Goal: Information Seeking & Learning: Check status

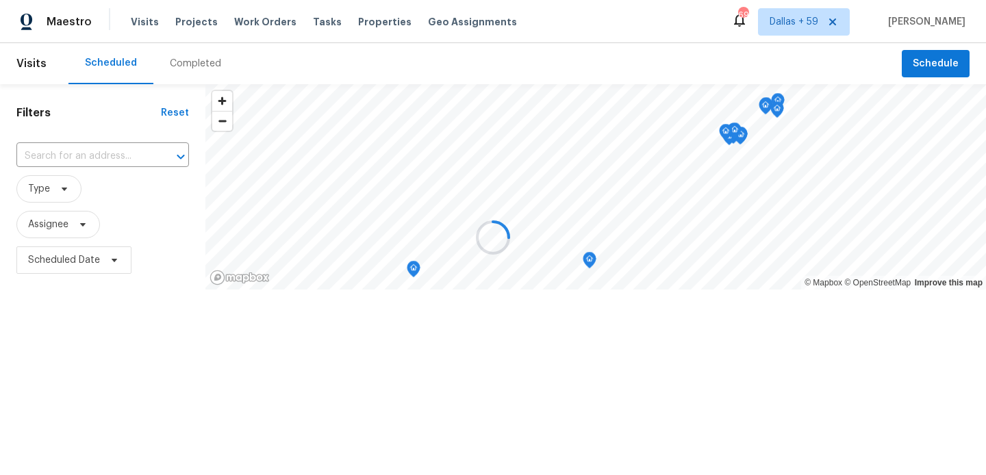
click at [179, 57] on div at bounding box center [493, 237] width 986 height 475
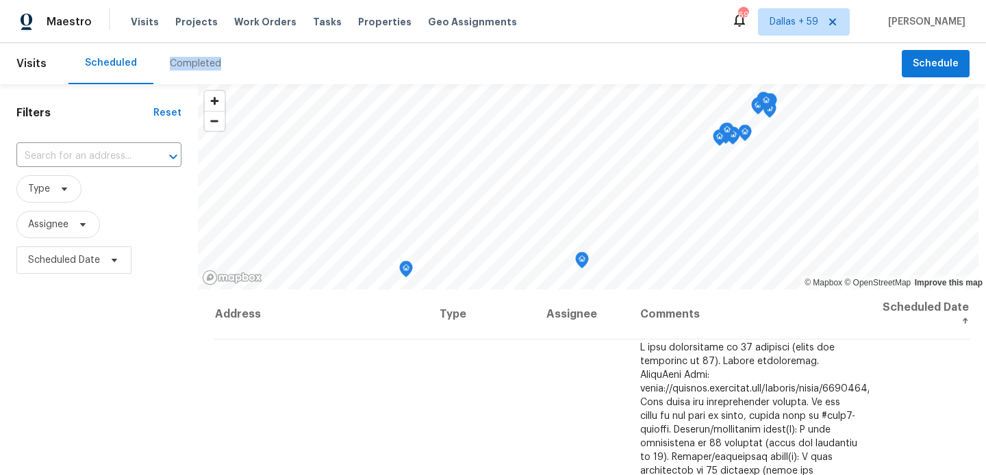
click at [179, 60] on div "Completed" at bounding box center [195, 64] width 51 height 14
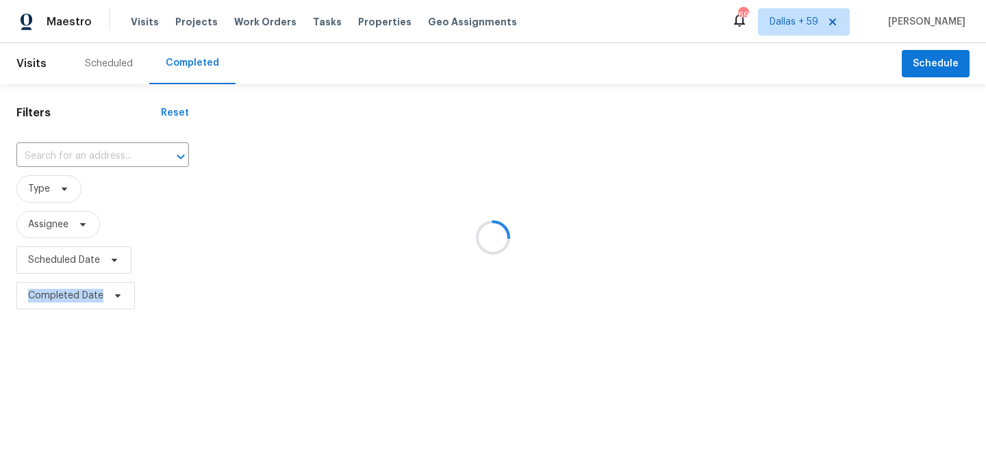
click at [179, 60] on div at bounding box center [493, 237] width 986 height 475
click at [112, 161] on div at bounding box center [493, 237] width 986 height 475
click at [105, 146] on div at bounding box center [493, 237] width 986 height 475
click at [103, 152] on div at bounding box center [493, 237] width 986 height 475
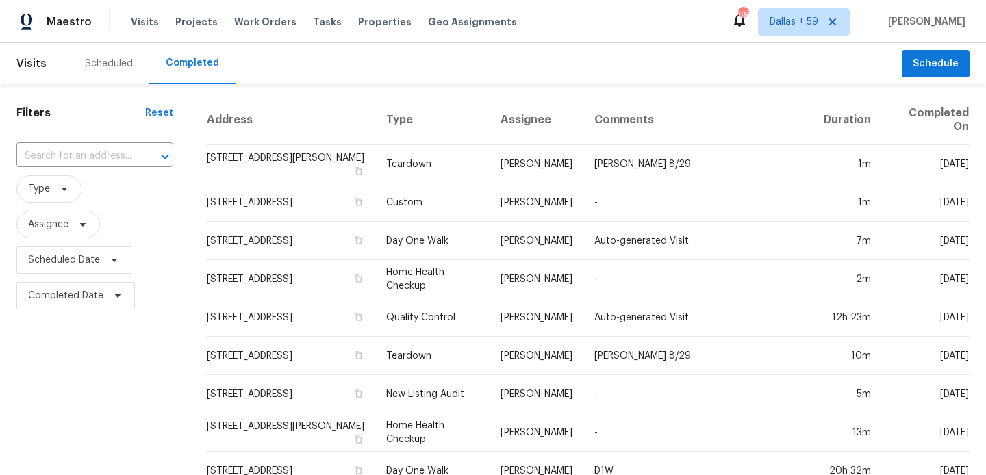
click at [103, 152] on input "text" at bounding box center [75, 156] width 118 height 21
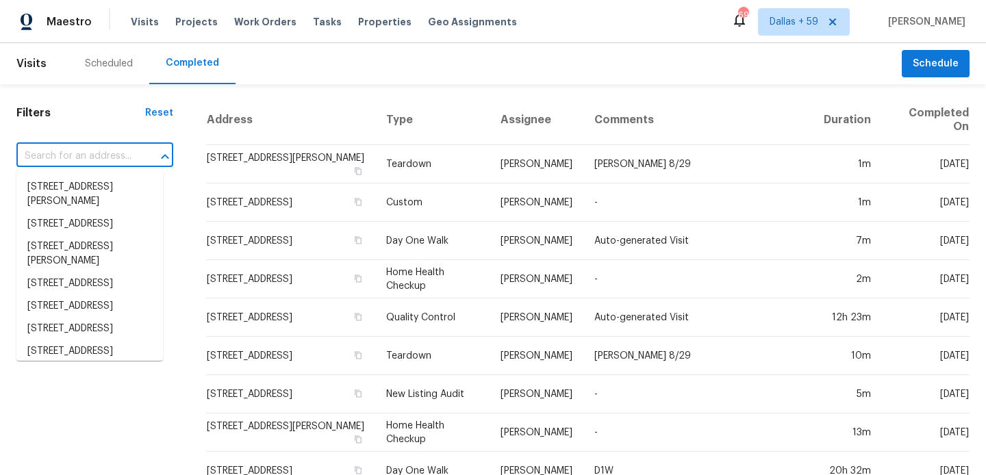
paste input "[STREET_ADDRESS]"
type input "[STREET_ADDRESS]"
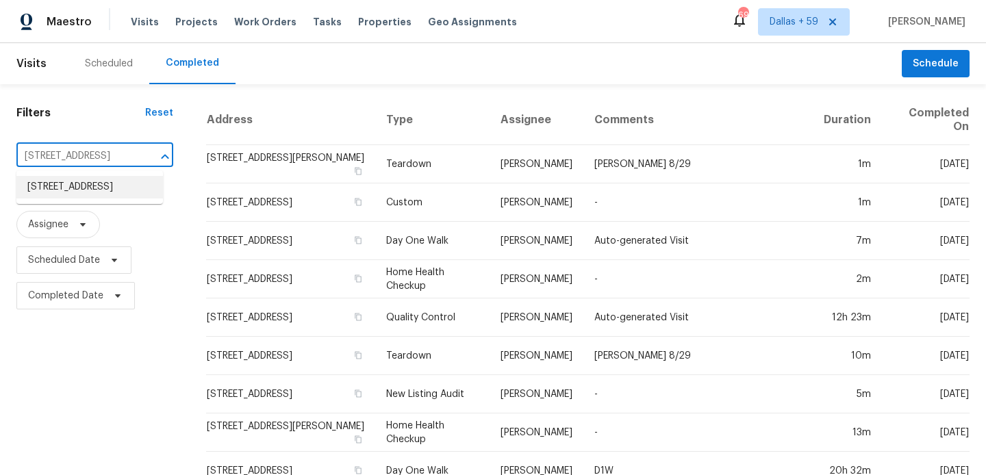
click at [107, 191] on li "[STREET_ADDRESS]" at bounding box center [89, 187] width 146 height 23
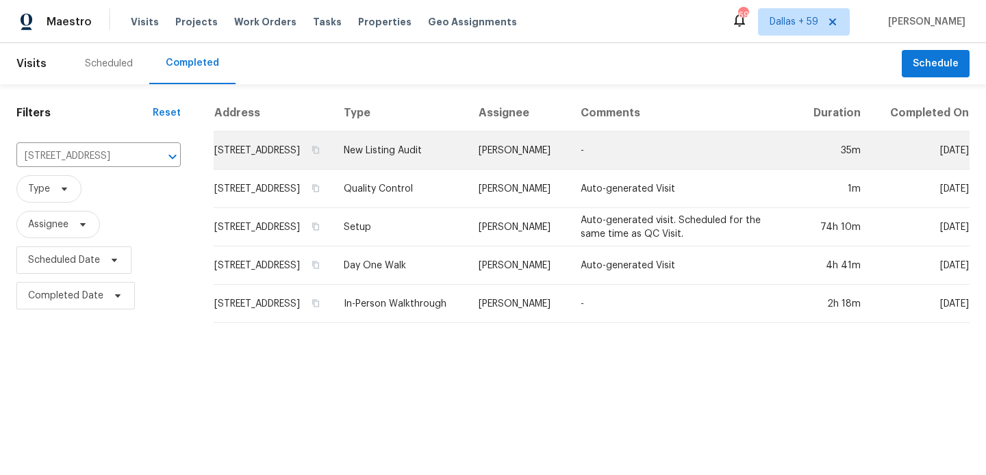
click at [531, 170] on td "[PERSON_NAME]" at bounding box center [518, 150] width 102 height 38
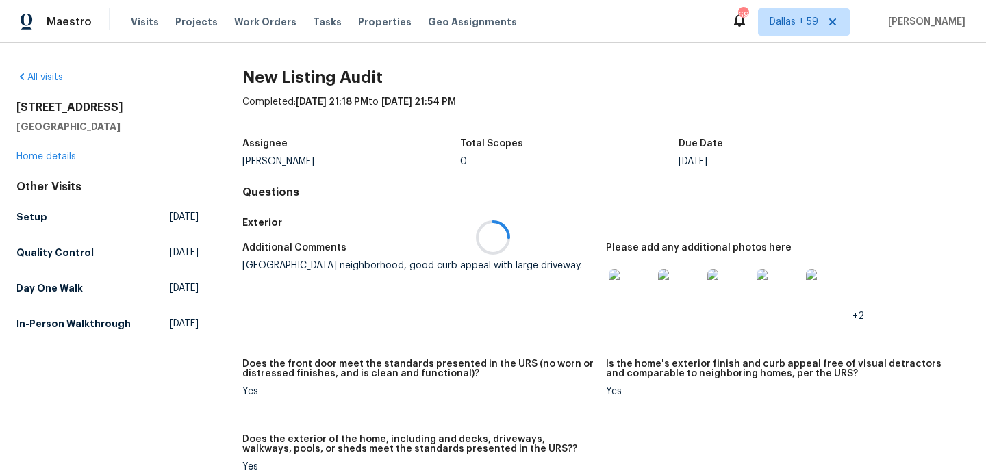
click at [51, 164] on div at bounding box center [493, 237] width 986 height 475
click at [60, 159] on link "Home details" at bounding box center [46, 157] width 60 height 10
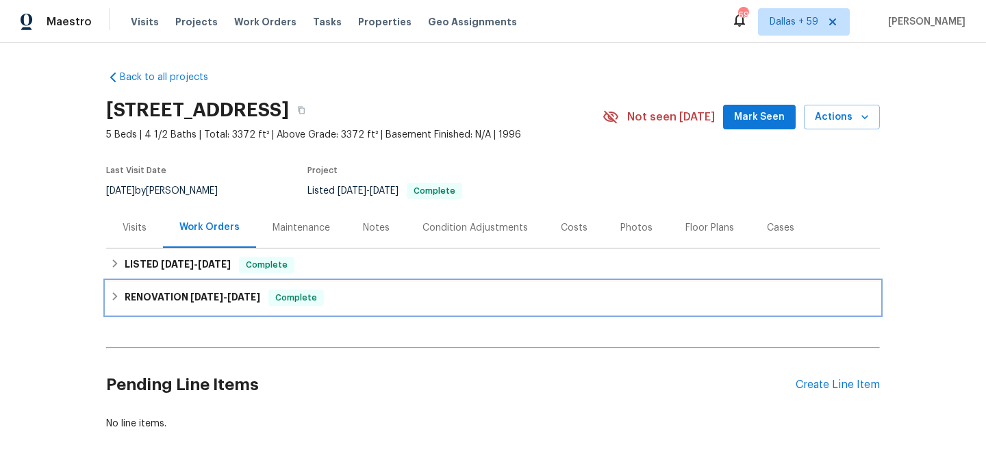
click at [157, 288] on div "RENOVATION [DATE] - [DATE] Complete" at bounding box center [492, 297] width 773 height 33
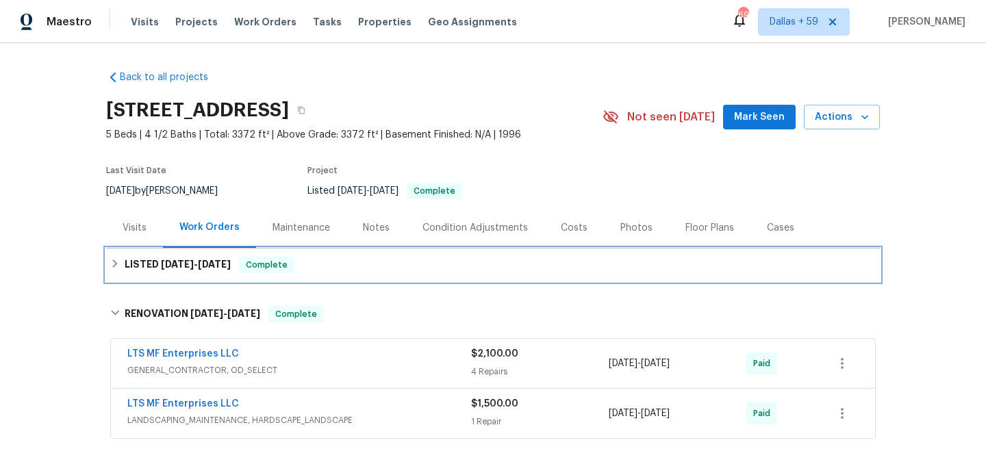
click at [161, 262] on span "[DATE]" at bounding box center [177, 264] width 33 height 10
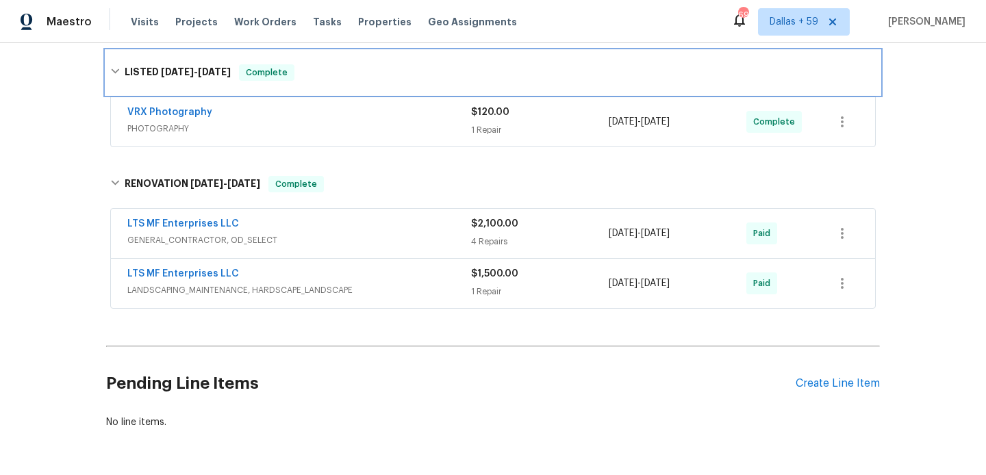
scroll to position [209, 0]
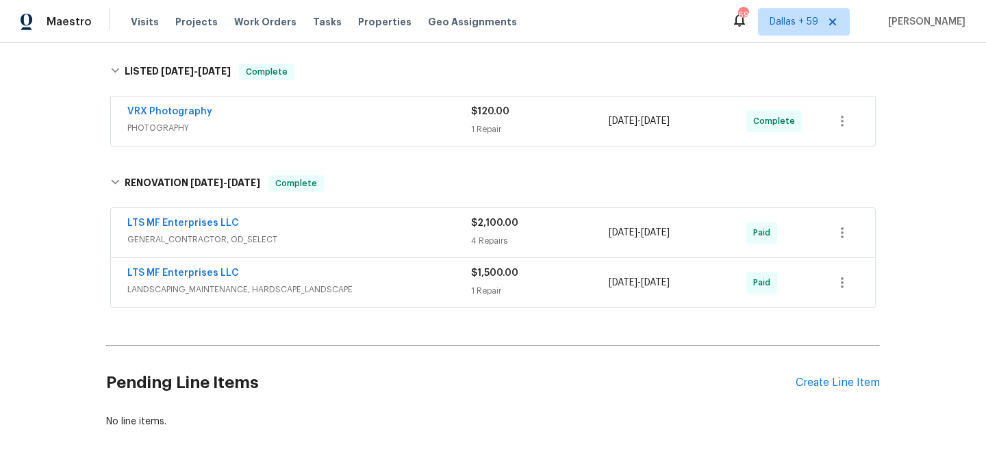
click at [370, 283] on span "LANDSCAPING_MAINTENANCE, HARDSCAPE_LANDSCAPE" at bounding box center [299, 290] width 344 height 14
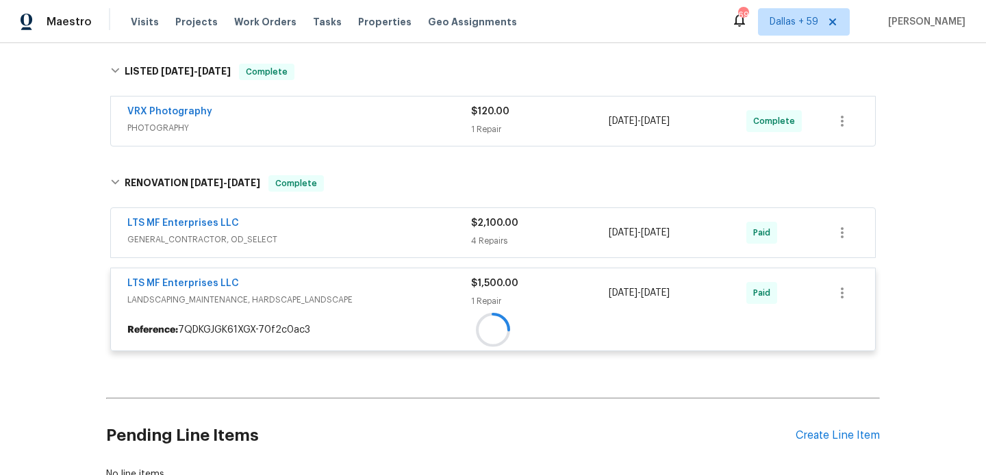
click at [393, 234] on div "LTS MF Enterprises LLC GENERAL_CONTRACTOR, OD_SELECT $2,100.00 4 Repairs [DATE]…" at bounding box center [492, 284] width 765 height 153
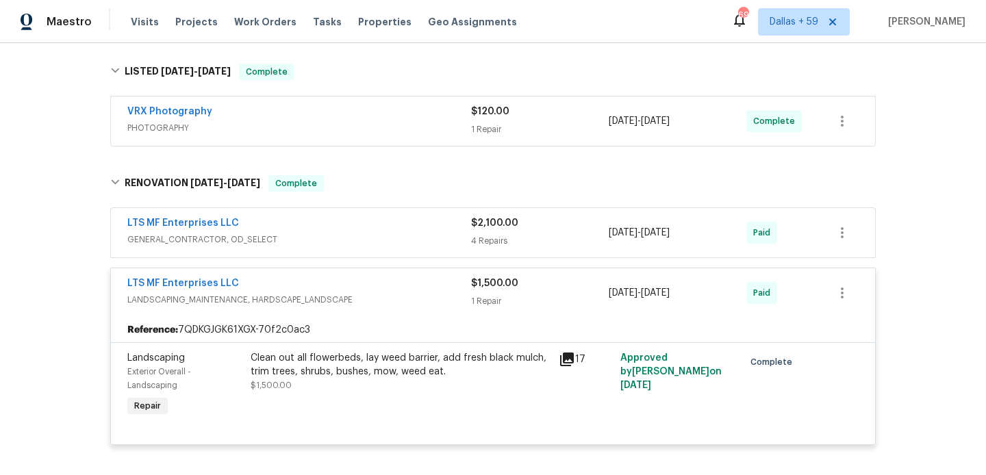
click at [393, 234] on span "GENERAL_CONTRACTOR, OD_SELECT" at bounding box center [299, 240] width 344 height 14
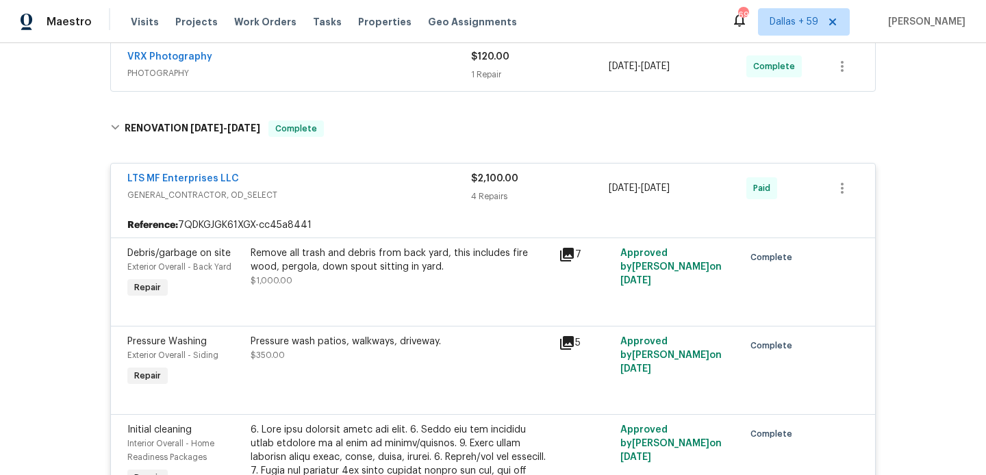
scroll to position [267, 0]
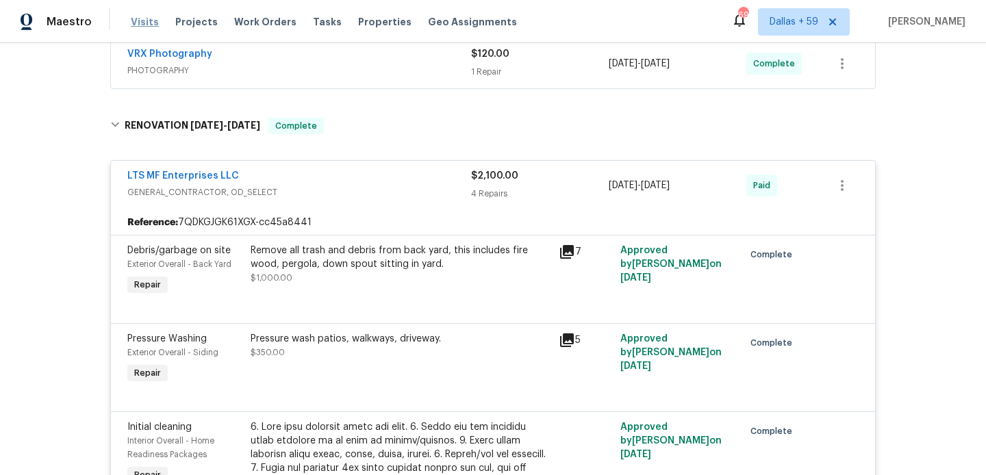
click at [136, 22] on span "Visits" at bounding box center [145, 22] width 28 height 14
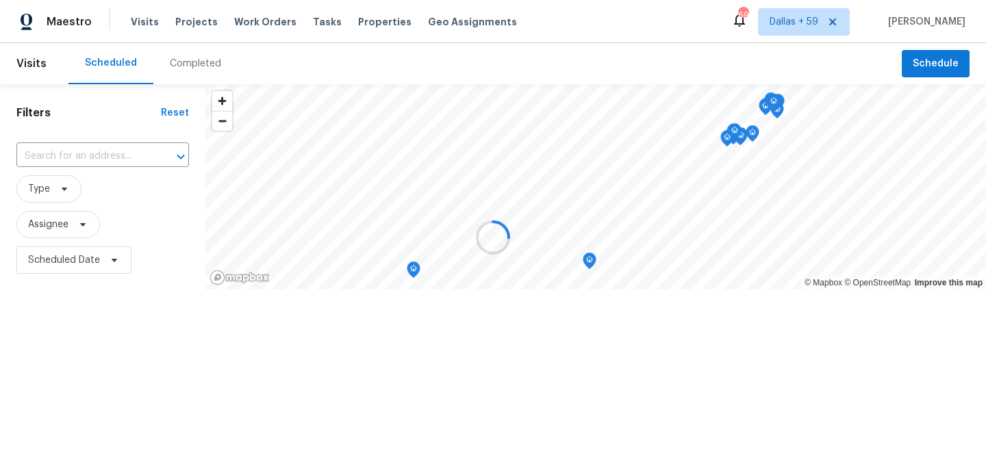
click at [188, 51] on div at bounding box center [493, 237] width 986 height 475
click at [188, 57] on div at bounding box center [493, 237] width 986 height 475
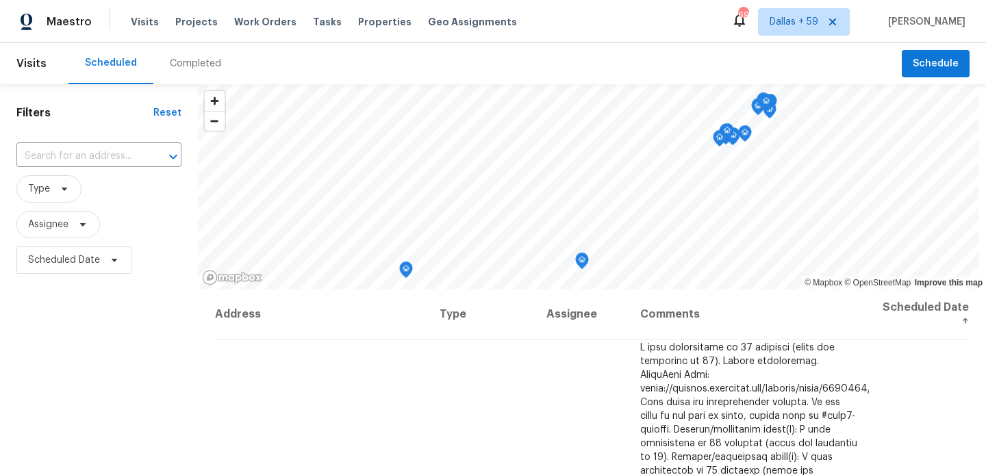
click at [188, 57] on div "Completed" at bounding box center [195, 64] width 51 height 14
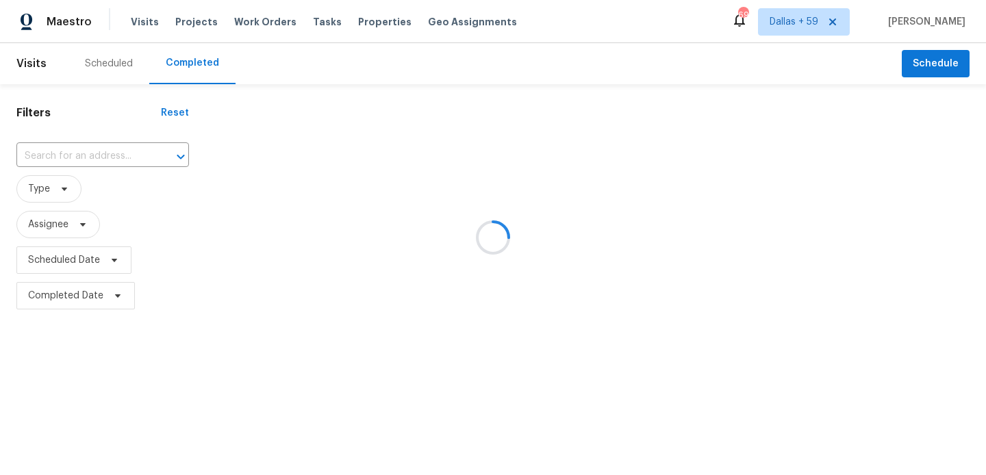
click at [185, 60] on div at bounding box center [493, 237] width 986 height 475
click at [85, 152] on div at bounding box center [493, 237] width 986 height 475
click at [67, 156] on div at bounding box center [493, 237] width 986 height 475
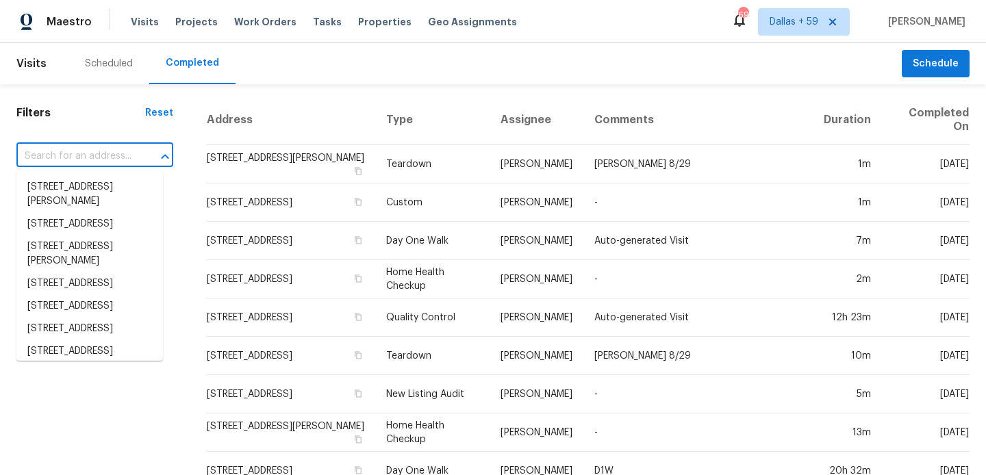
click at [56, 155] on input "text" at bounding box center [75, 156] width 118 height 21
paste input "[STREET_ADDRESS]"
type input "[STREET_ADDRESS]"
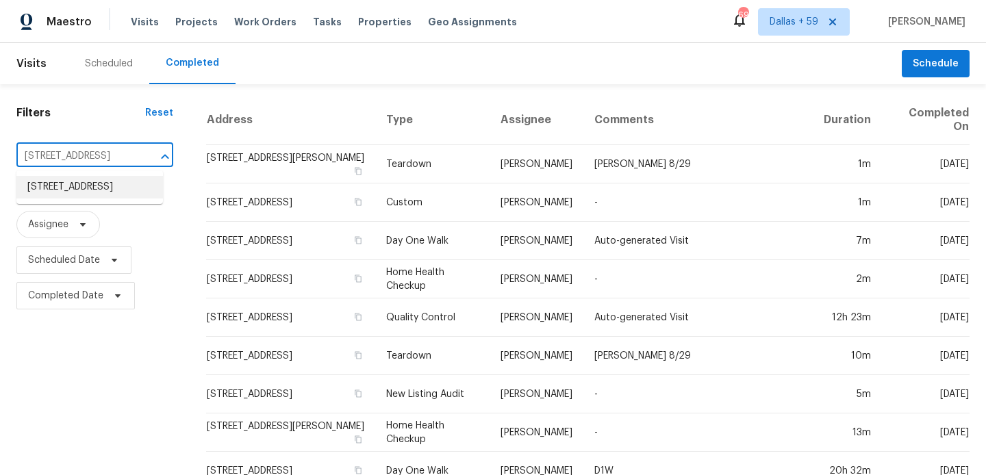
click at [68, 190] on li "[STREET_ADDRESS]" at bounding box center [89, 187] width 146 height 23
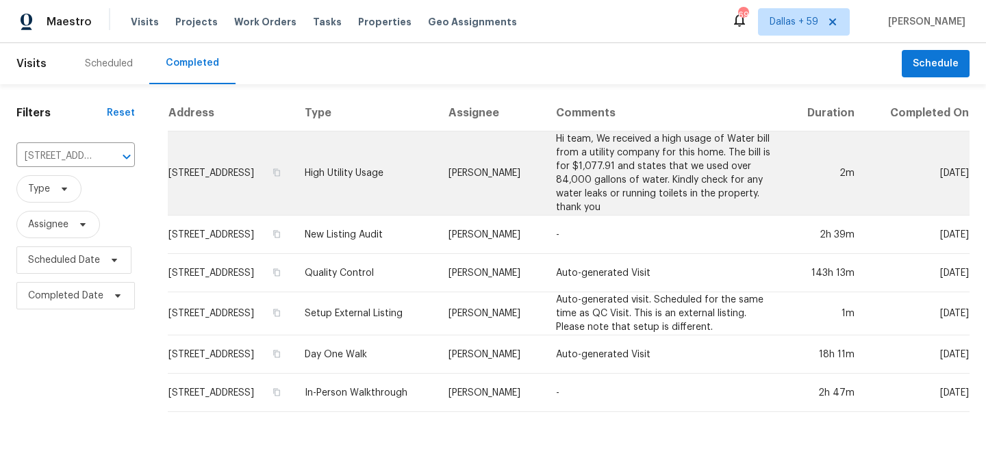
click at [294, 184] on td "[STREET_ADDRESS]" at bounding box center [231, 173] width 126 height 84
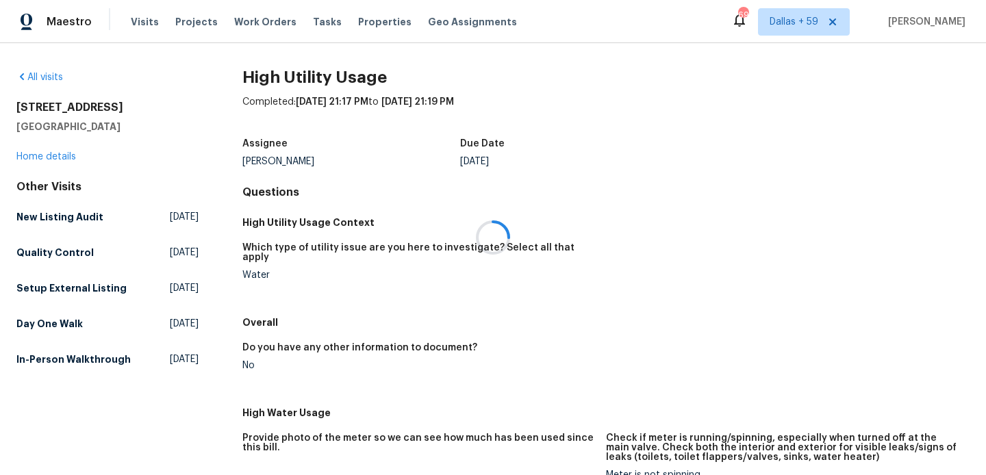
click at [61, 147] on div at bounding box center [493, 237] width 986 height 475
click at [60, 153] on link "Home details" at bounding box center [46, 157] width 60 height 10
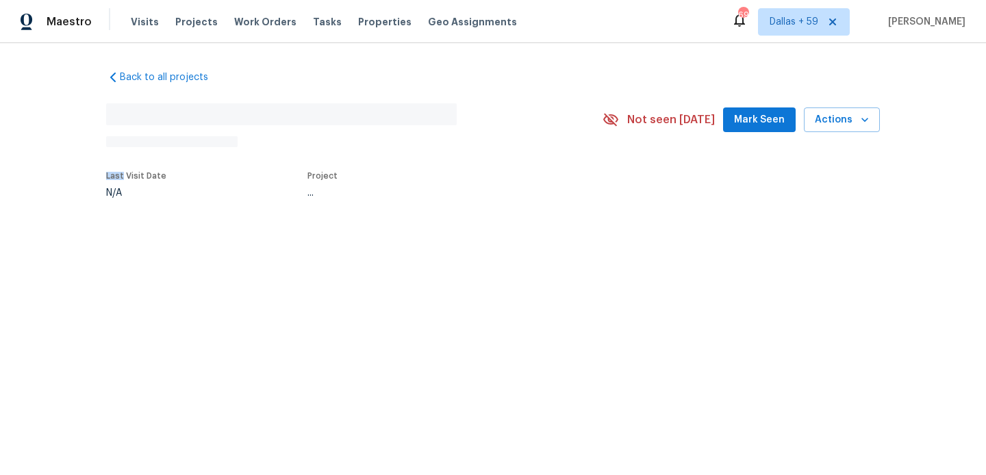
click at [60, 153] on div "Back to all projects No address found N/A Not seen [DATE] Mark Seen Actions Las…" at bounding box center [493, 165] width 986 height 245
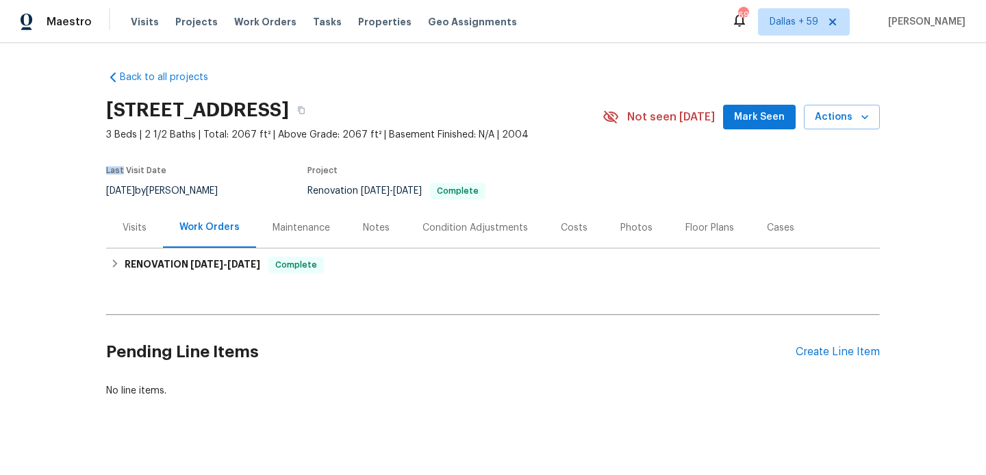
scroll to position [16, 0]
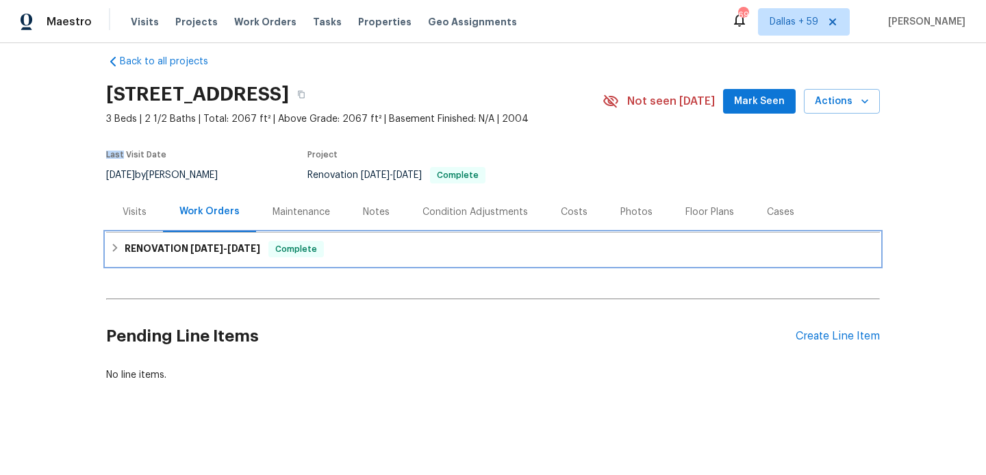
click at [212, 258] on div "RENOVATION [DATE] - [DATE] Complete" at bounding box center [492, 249] width 773 height 33
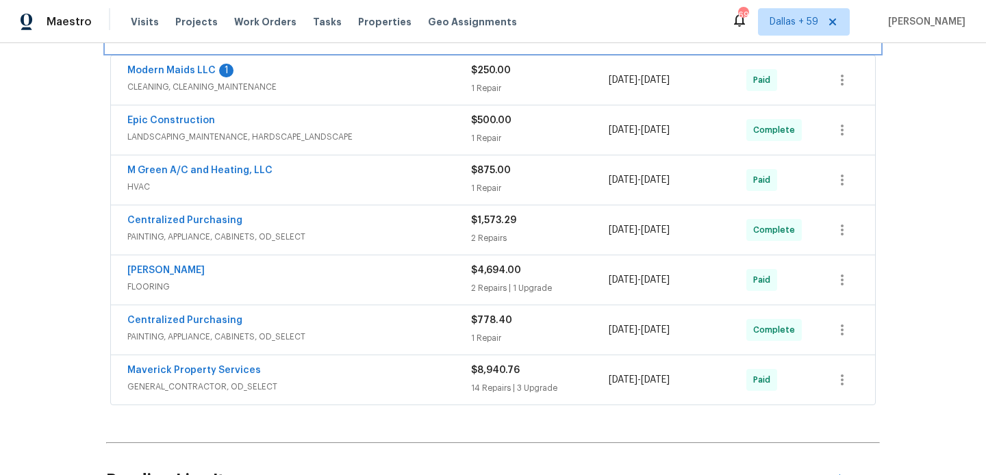
scroll to position [266, 0]
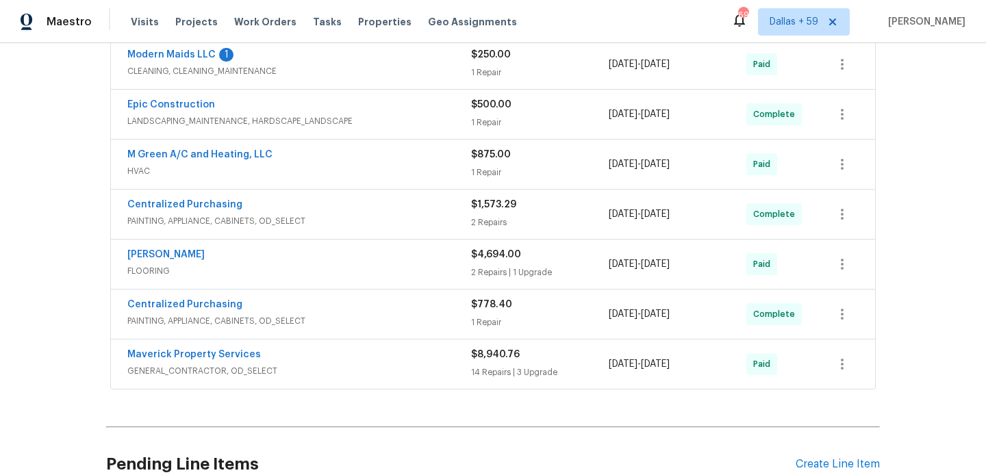
click at [307, 361] on div "Maverick Property Services" at bounding box center [299, 356] width 344 height 16
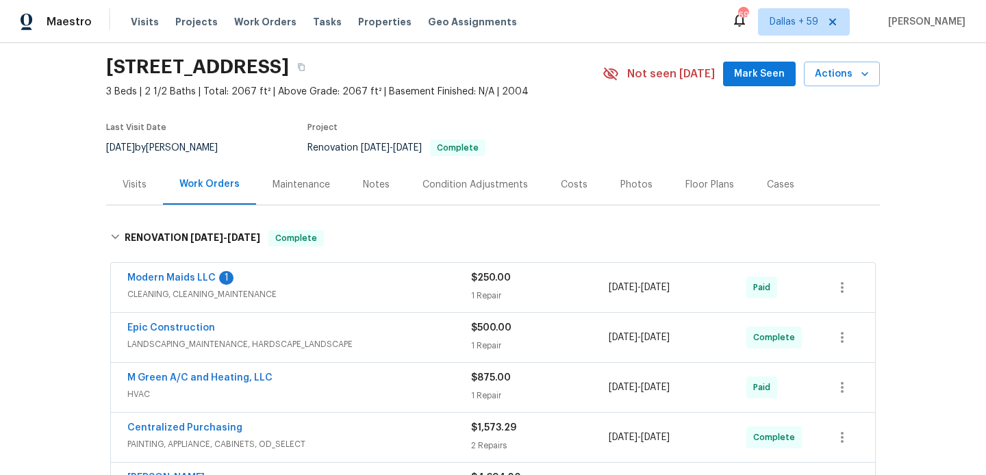
scroll to position [0, 0]
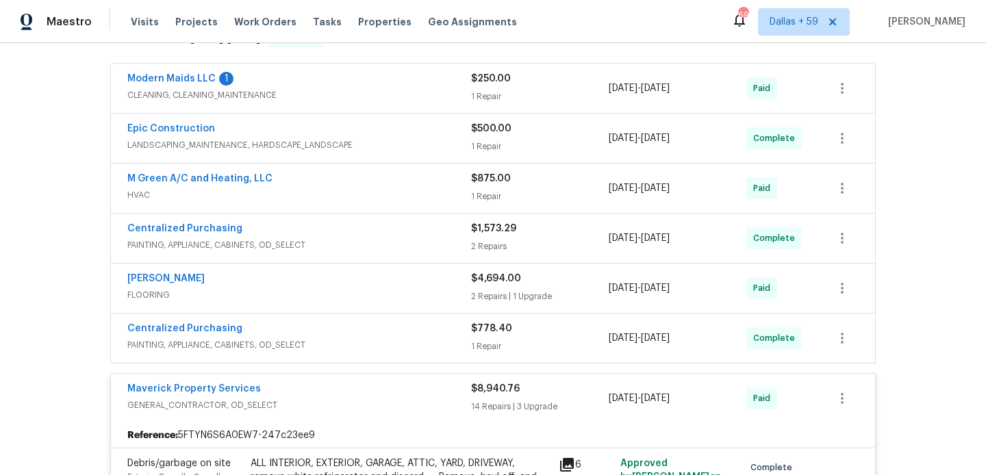
click at [372, 277] on div "[PERSON_NAME]" at bounding box center [299, 280] width 344 height 16
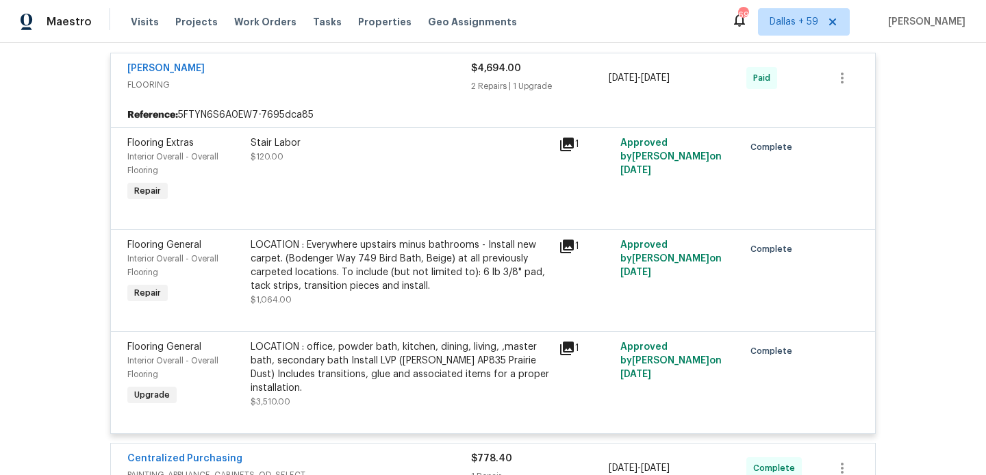
scroll to position [118, 0]
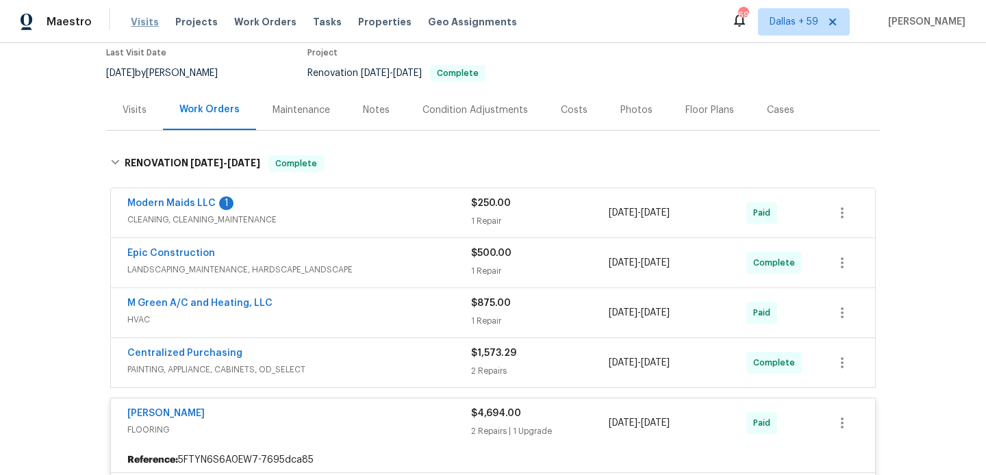
click at [143, 22] on span "Visits" at bounding box center [145, 22] width 28 height 14
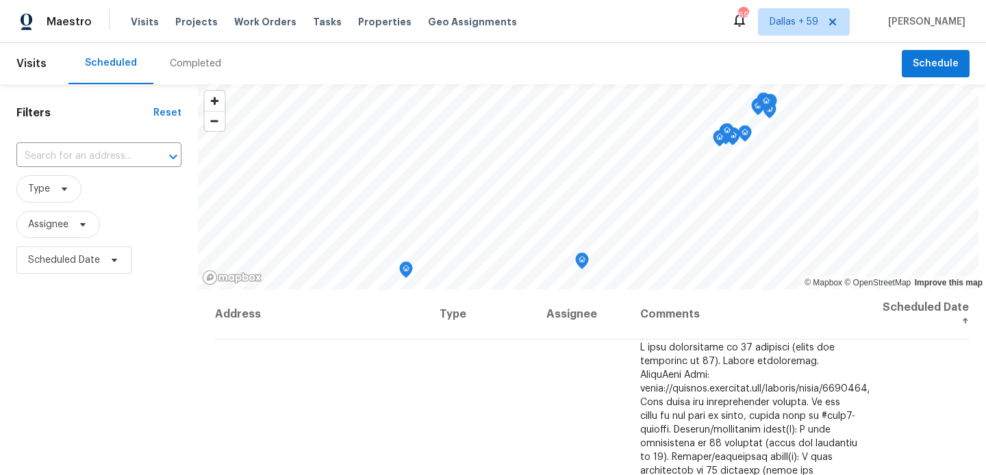
click at [194, 60] on div "Completed" at bounding box center [195, 64] width 51 height 14
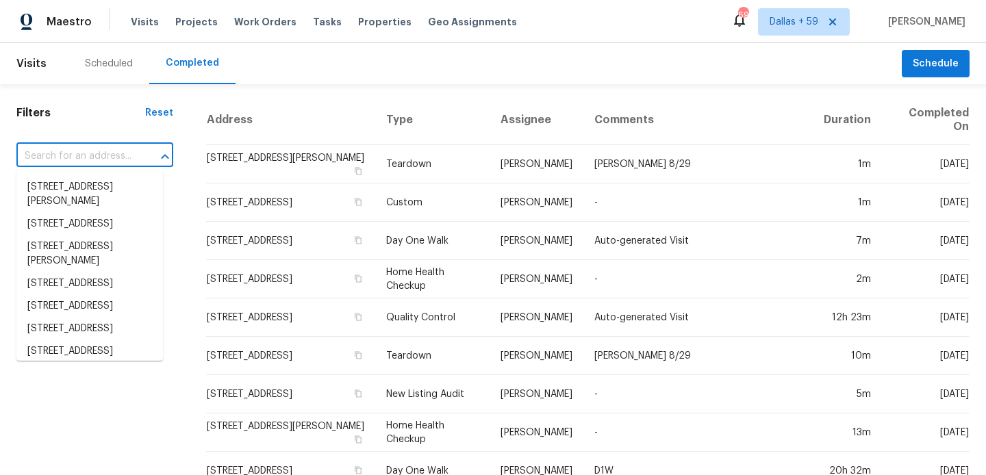
click at [105, 155] on input "text" at bounding box center [75, 156] width 118 height 21
paste input "[STREET_ADDRESS]"
type input "[STREET_ADDRESS]"
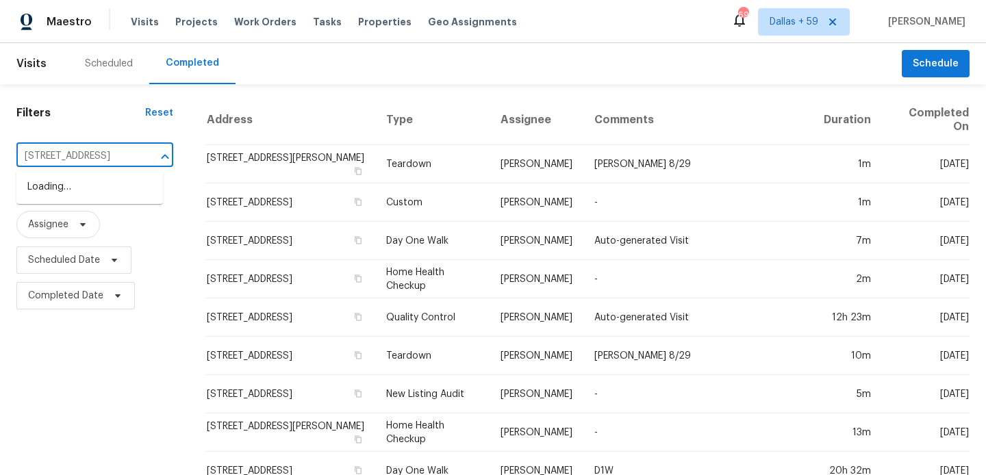
scroll to position [0, 99]
click at [94, 188] on li "[STREET_ADDRESS]" at bounding box center [89, 187] width 146 height 23
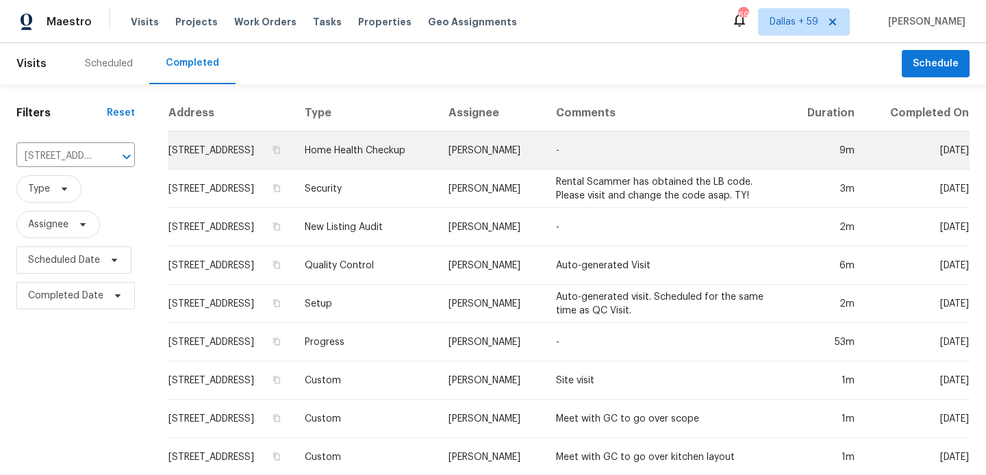
click at [275, 151] on td "[STREET_ADDRESS]" at bounding box center [231, 150] width 126 height 38
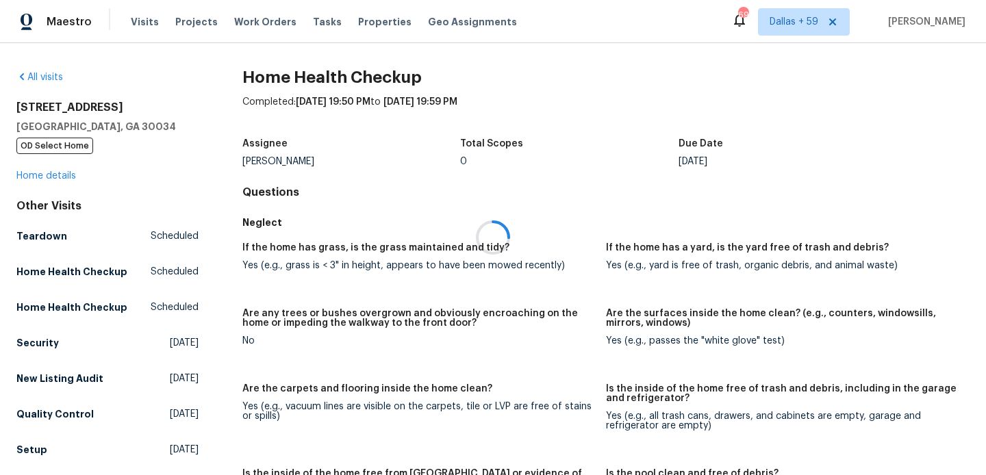
click at [52, 175] on div at bounding box center [493, 237] width 986 height 475
click at [52, 175] on link "Home details" at bounding box center [46, 176] width 60 height 10
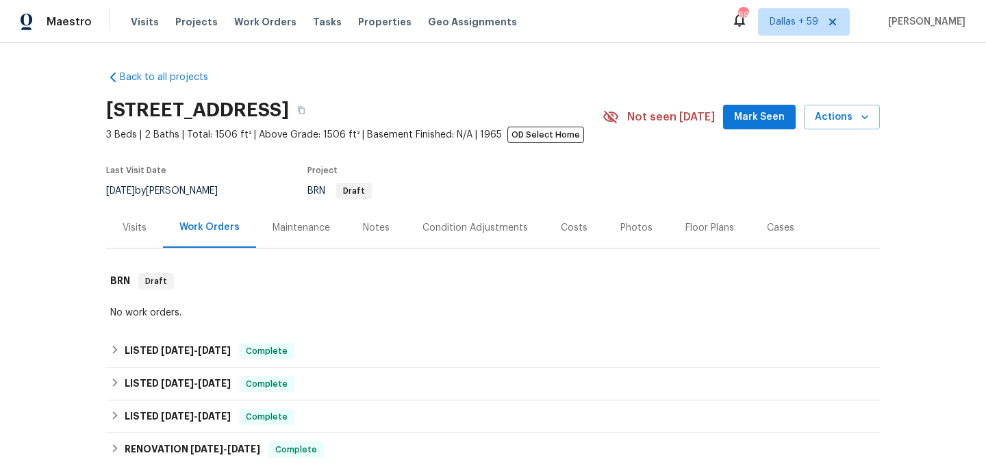
scroll to position [188, 0]
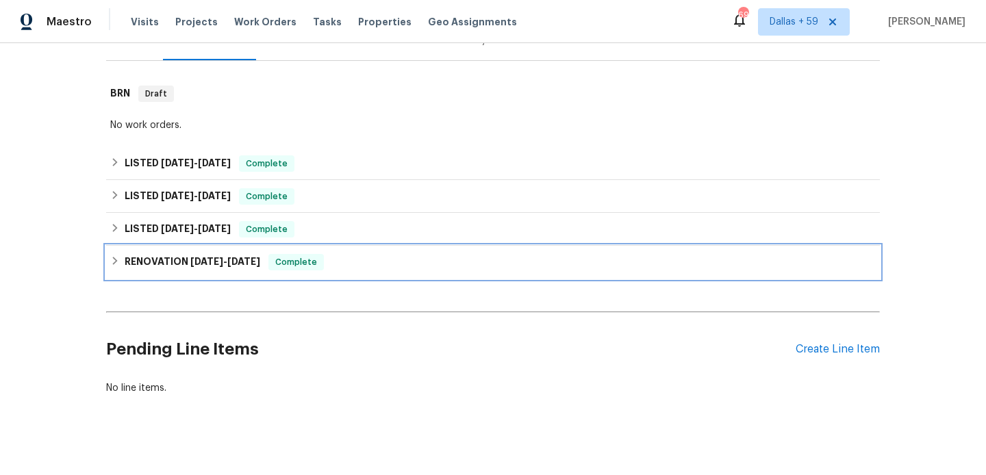
click at [215, 276] on div "RENOVATION [DATE] - [DATE] Complete" at bounding box center [492, 262] width 773 height 33
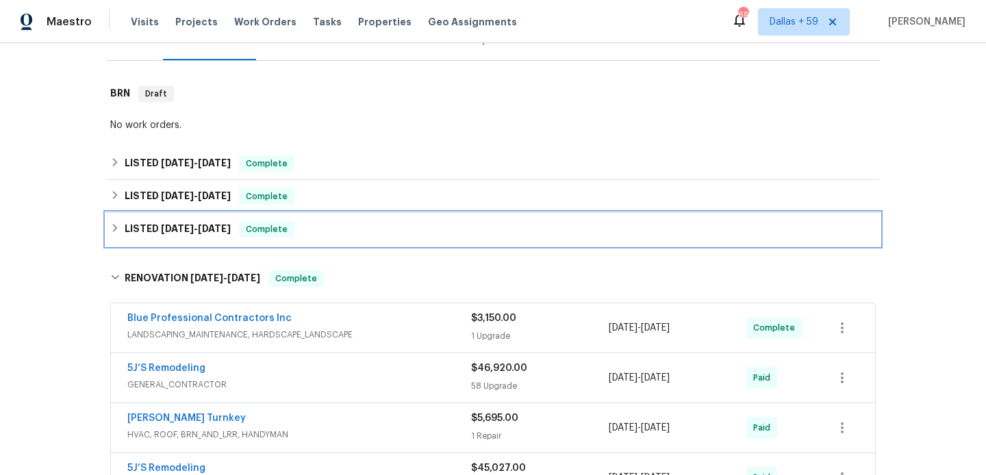
click at [211, 230] on span "[DATE]" at bounding box center [214, 229] width 33 height 10
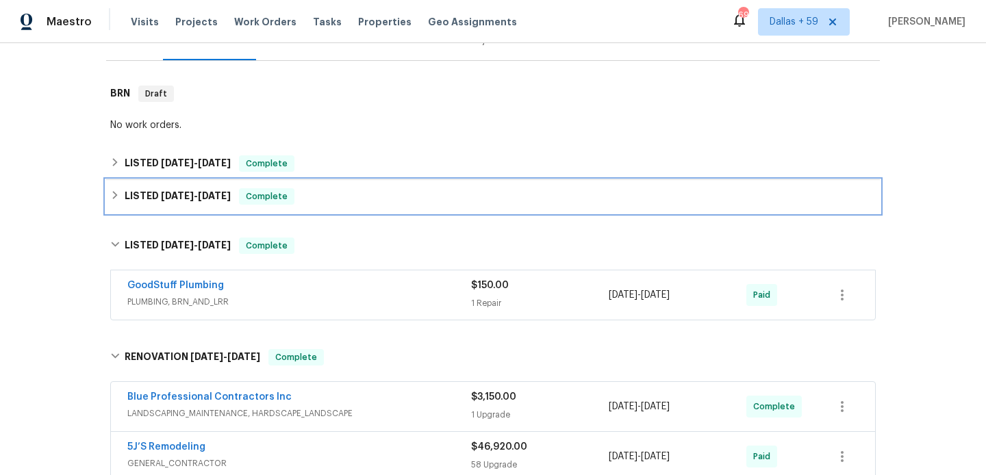
click at [214, 190] on h6 "LISTED [DATE] - [DATE]" at bounding box center [178, 196] width 106 height 16
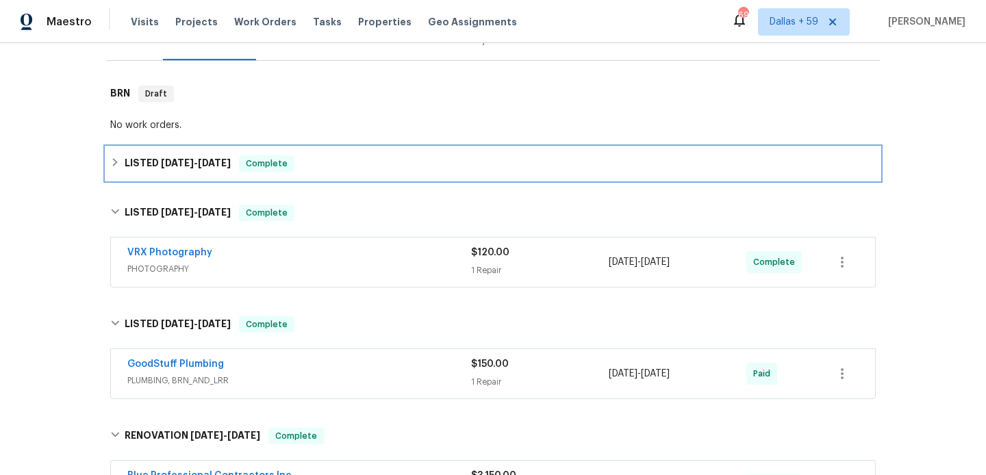
click at [214, 163] on span "[DATE]" at bounding box center [214, 163] width 33 height 10
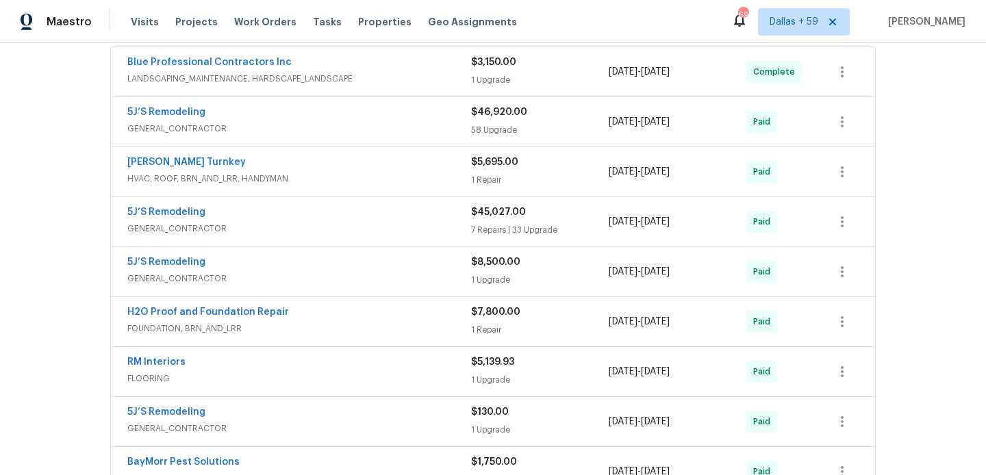
scroll to position [663, 0]
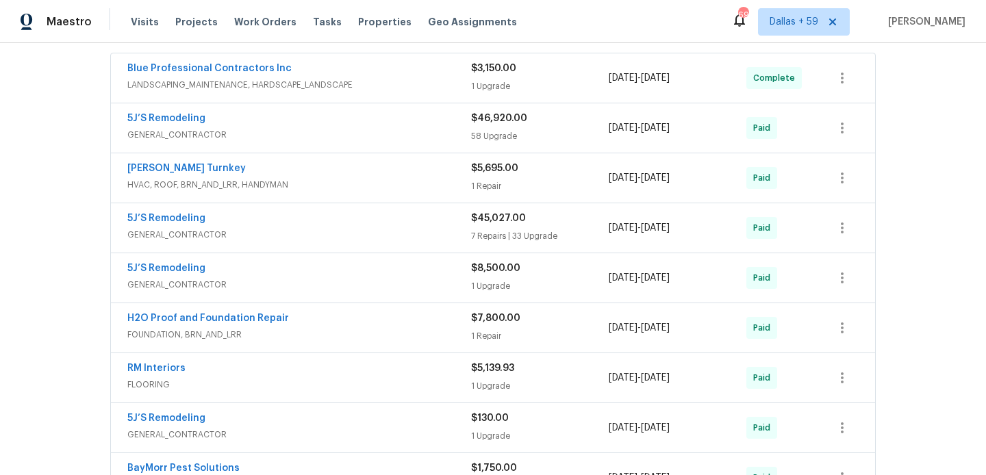
click at [344, 227] on div "5J’S Remodeling" at bounding box center [299, 219] width 344 height 16
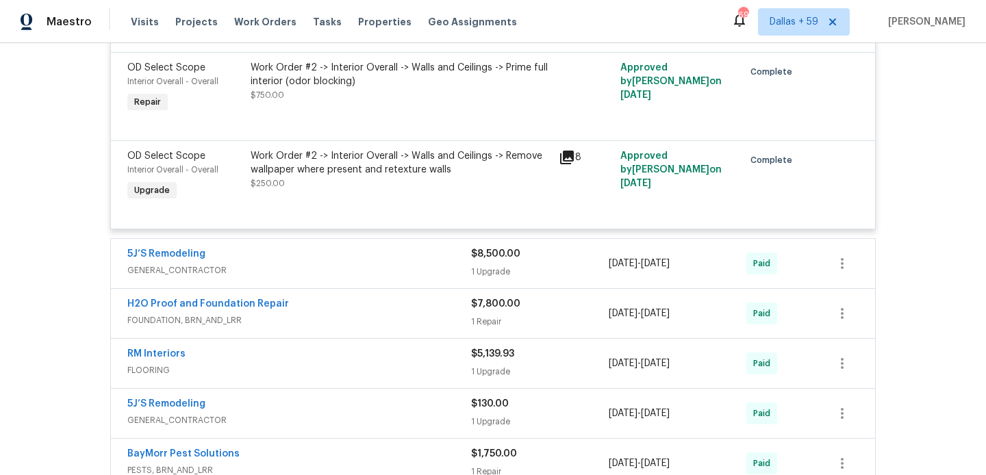
scroll to position [4290, 0]
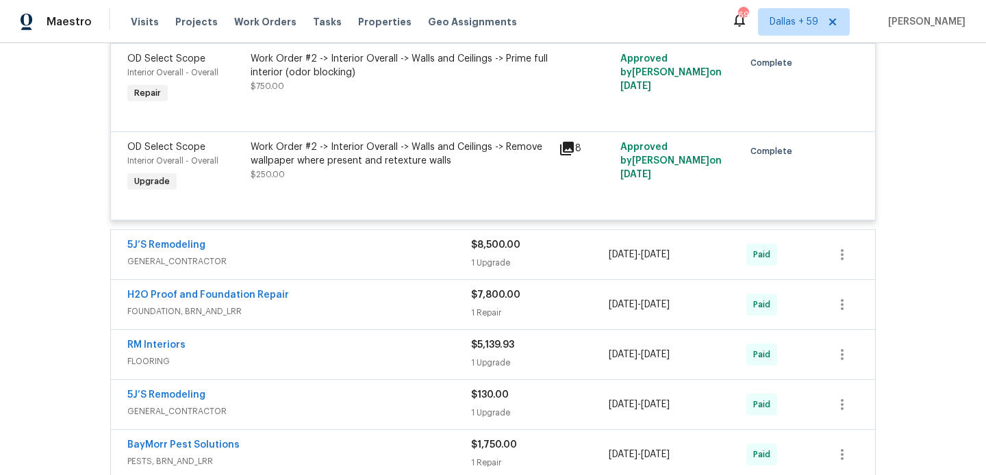
click at [301, 250] on div "5J’S Remodeling" at bounding box center [299, 246] width 344 height 16
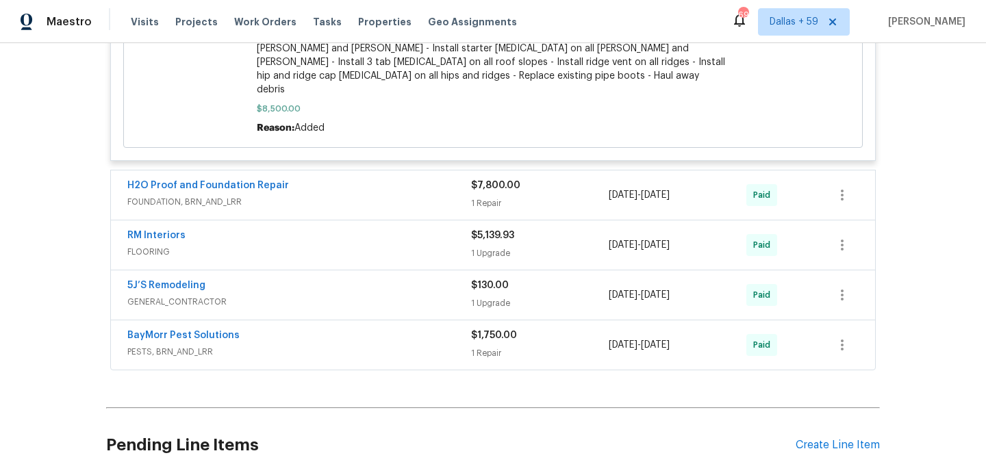
scroll to position [4933, 0]
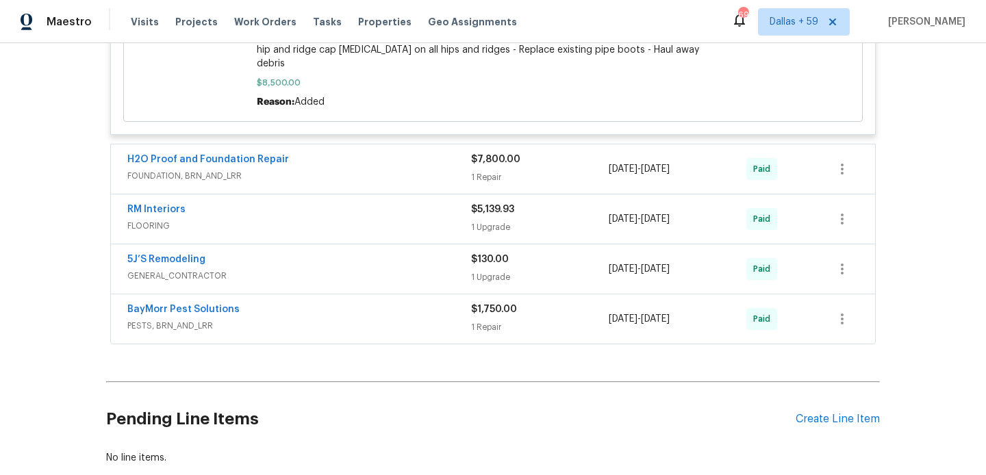
click at [353, 169] on span "FOUNDATION, BRN_AND_LRR" at bounding box center [299, 176] width 344 height 14
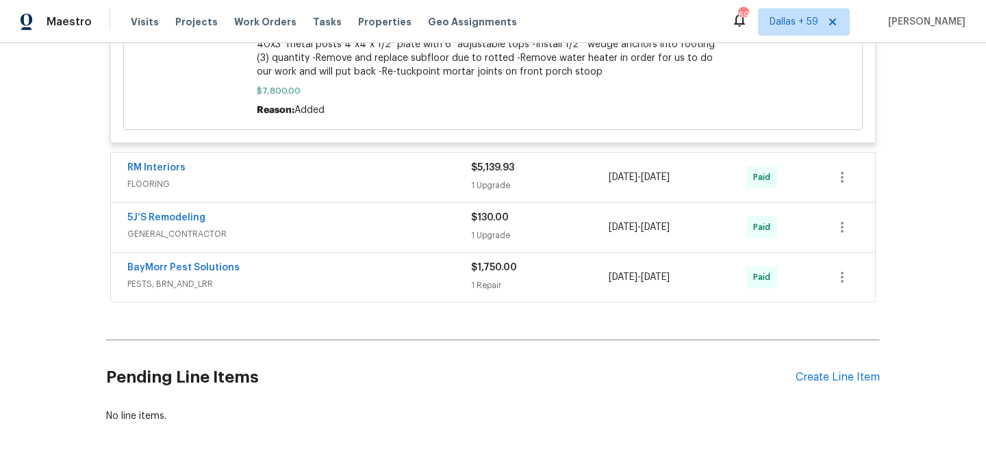
scroll to position [5374, 0]
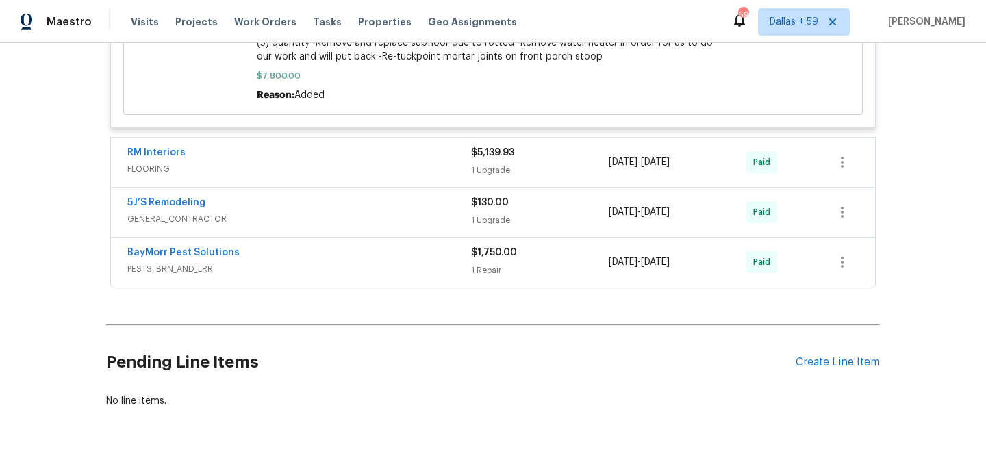
click at [392, 146] on div "RM Interiors" at bounding box center [299, 154] width 344 height 16
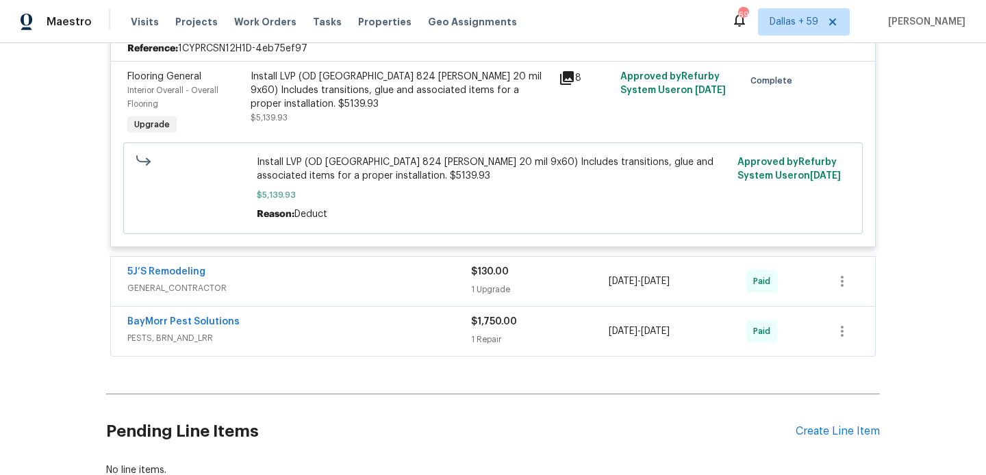
scroll to position [5561, 0]
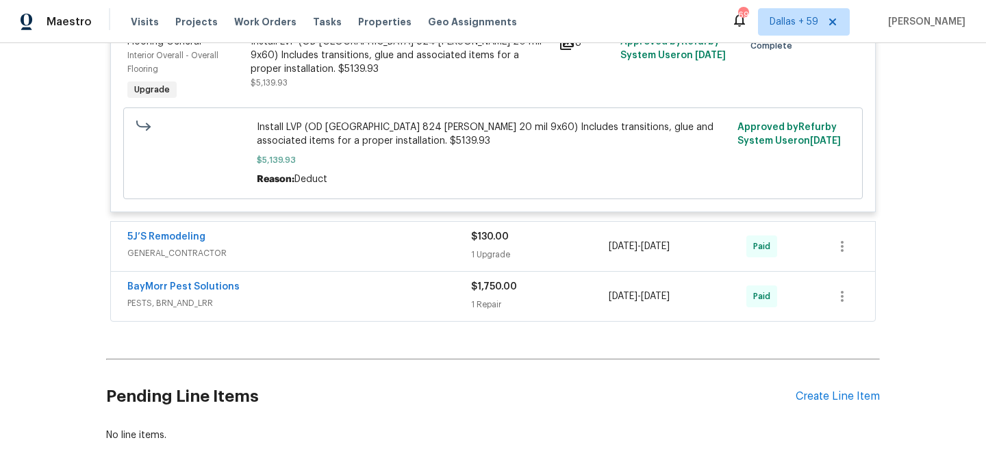
click at [382, 230] on div "5J’S Remodeling" at bounding box center [299, 238] width 344 height 16
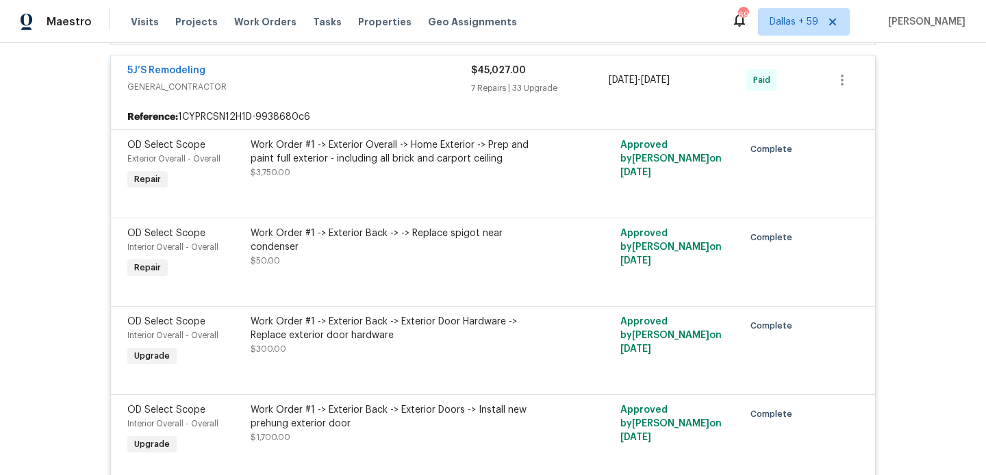
scroll to position [0, 0]
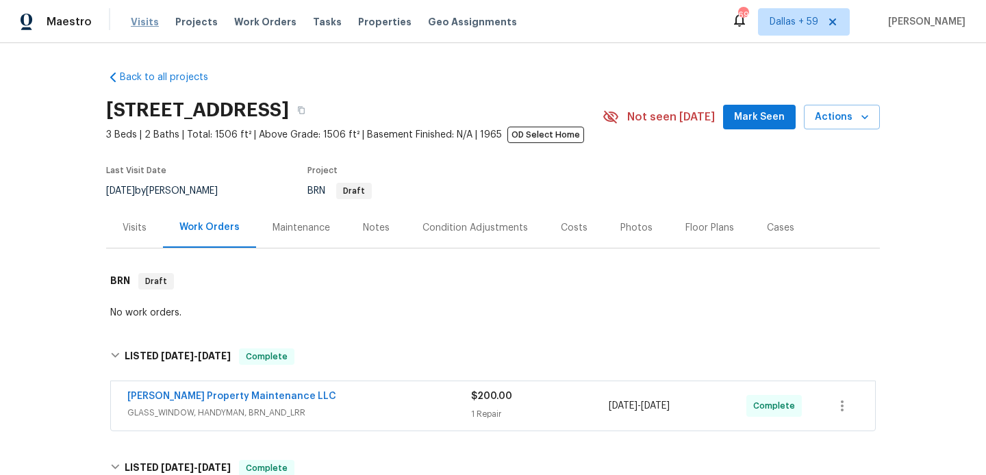
click at [142, 25] on span "Visits" at bounding box center [145, 22] width 28 height 14
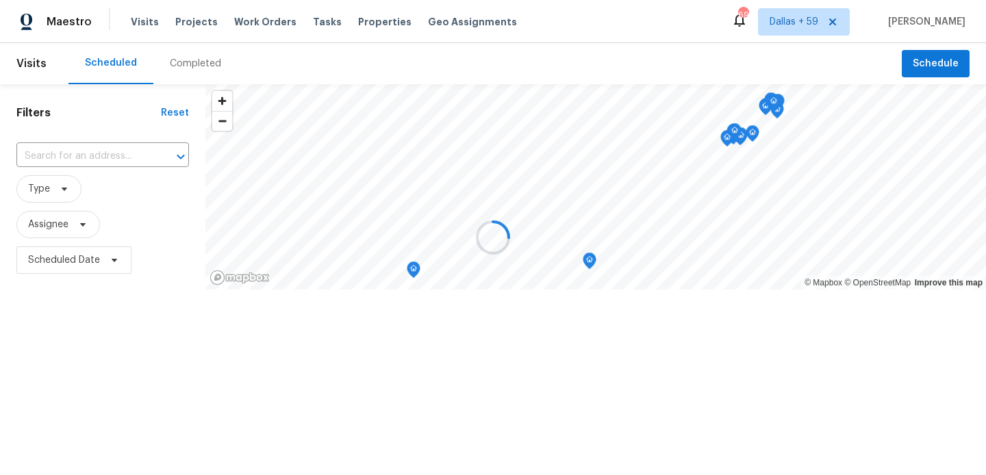
click at [189, 75] on div at bounding box center [493, 237] width 986 height 475
click at [188, 66] on div at bounding box center [493, 237] width 986 height 475
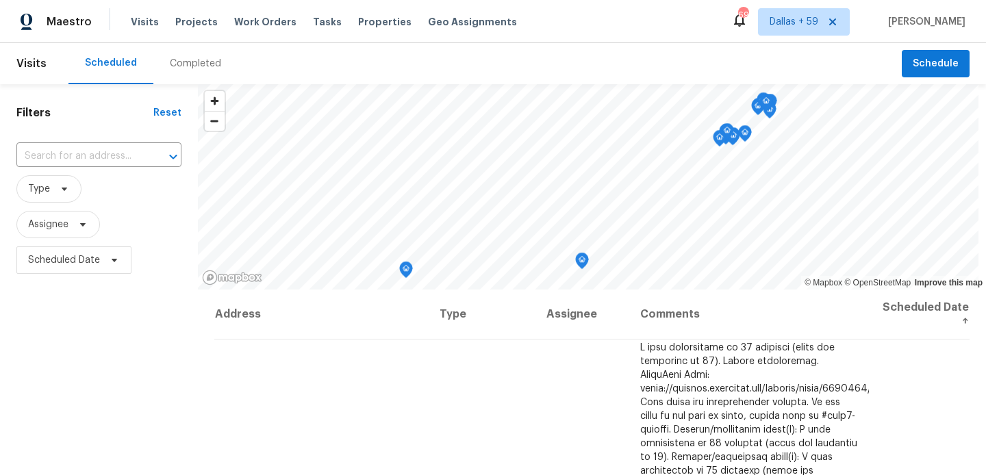
click at [188, 66] on div "Completed" at bounding box center [195, 64] width 51 height 14
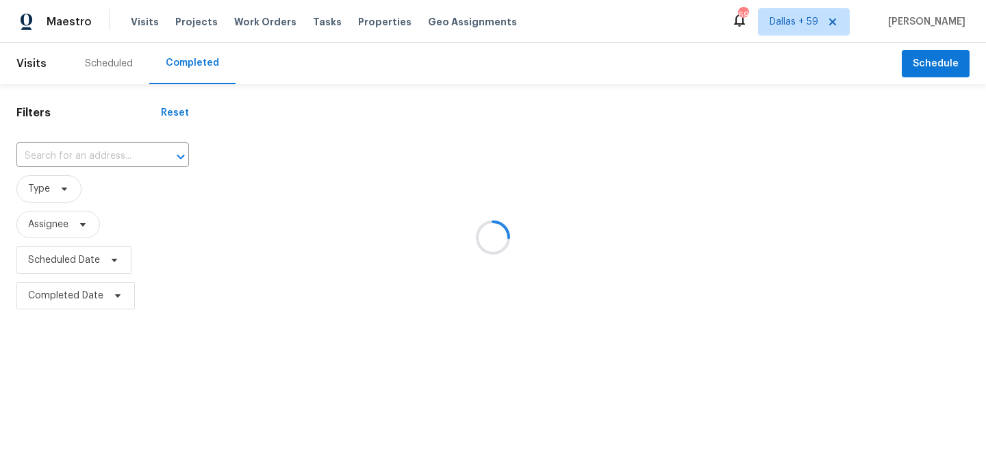
click at [117, 149] on div at bounding box center [493, 237] width 986 height 475
click at [108, 155] on div at bounding box center [493, 237] width 986 height 475
click at [101, 156] on div at bounding box center [493, 237] width 986 height 475
click at [47, 147] on input "text" at bounding box center [83, 156] width 134 height 21
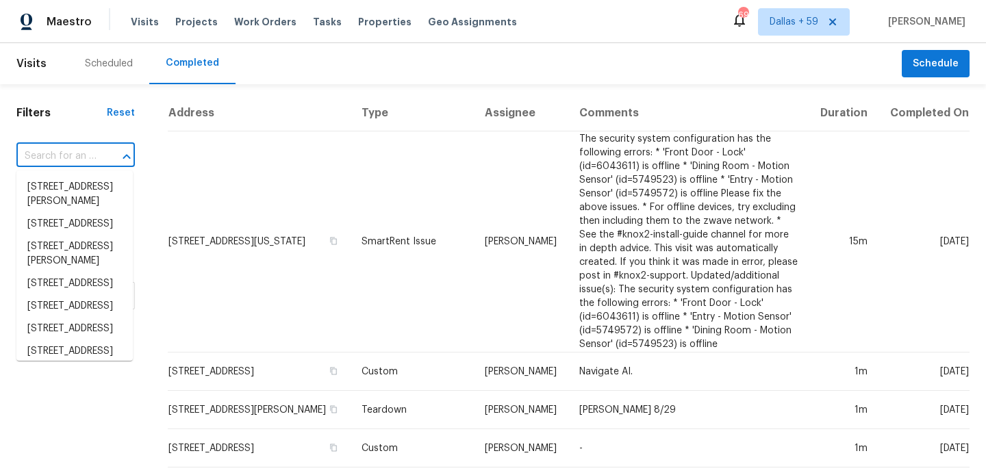
paste input "[STREET_ADDRESS][PERSON_NAME]"
type input "[STREET_ADDRESS][PERSON_NAME]"
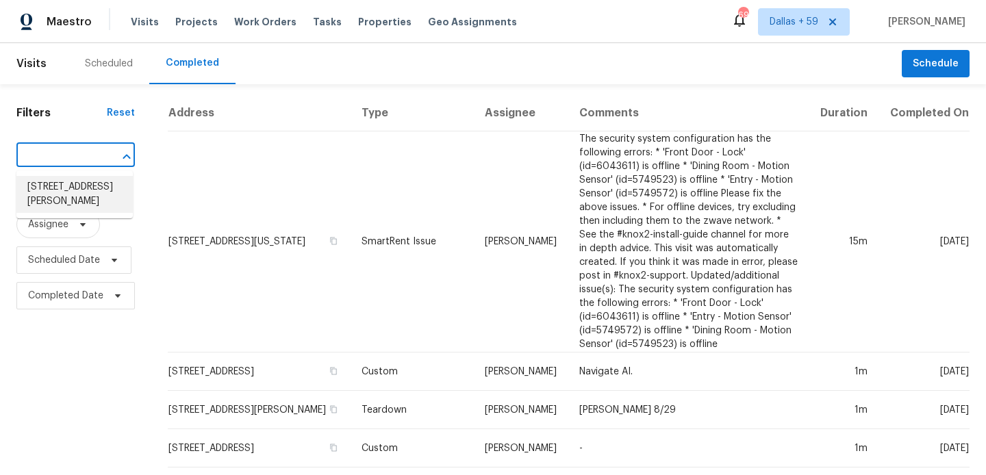
click at [81, 183] on li "[STREET_ADDRESS][PERSON_NAME]" at bounding box center [74, 194] width 116 height 37
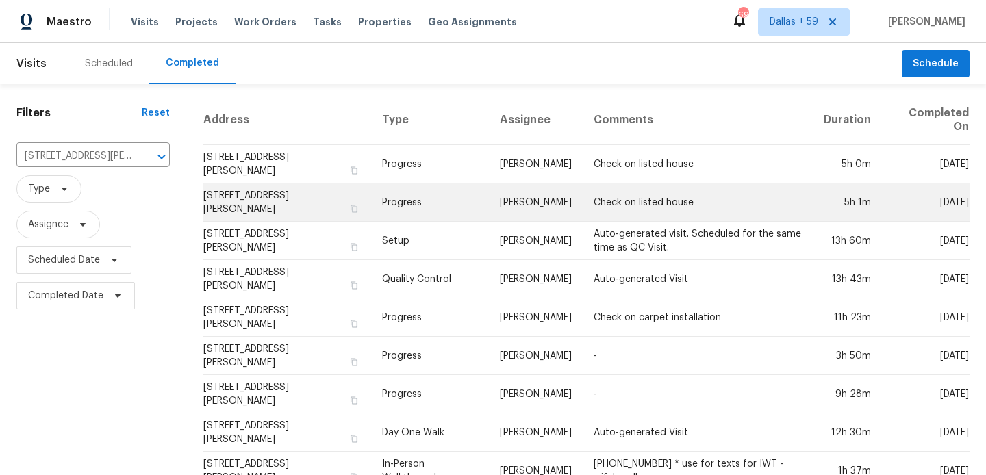
click at [424, 203] on td "Progress" at bounding box center [430, 202] width 118 height 38
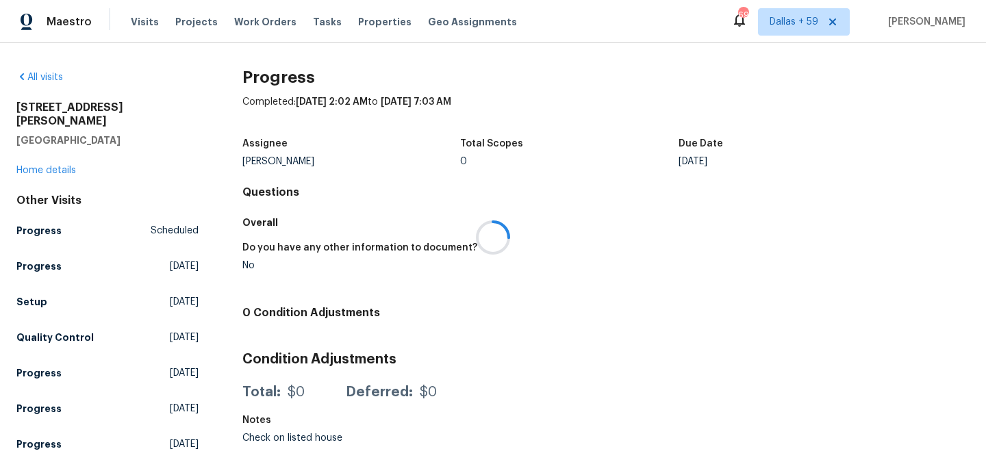
click at [62, 153] on div at bounding box center [493, 237] width 986 height 475
click at [62, 166] on link "Home details" at bounding box center [46, 171] width 60 height 10
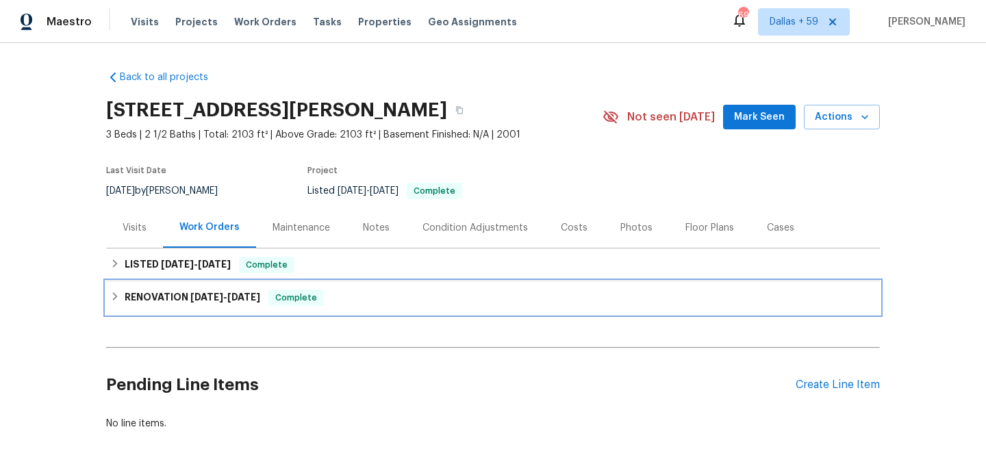
click at [292, 292] on span "Complete" at bounding box center [296, 298] width 53 height 14
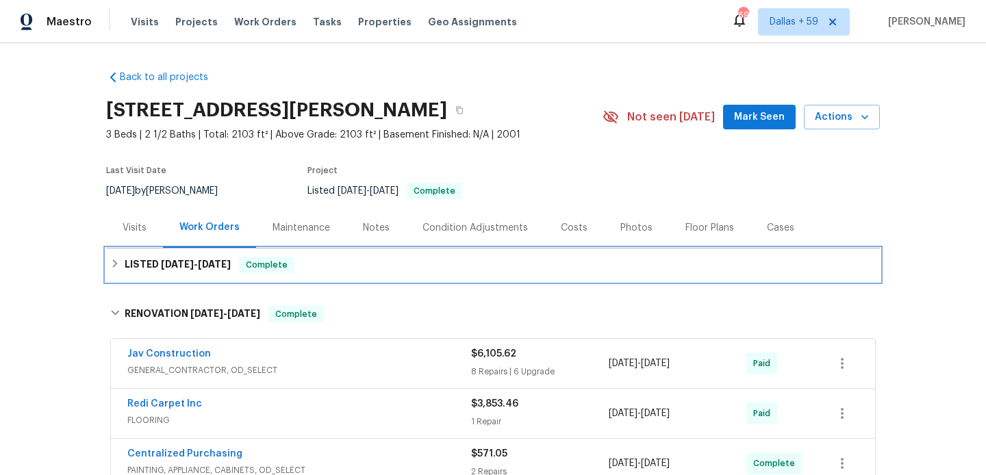
click at [291, 267] on div "LISTED [DATE] - [DATE] Complete" at bounding box center [492, 265] width 765 height 16
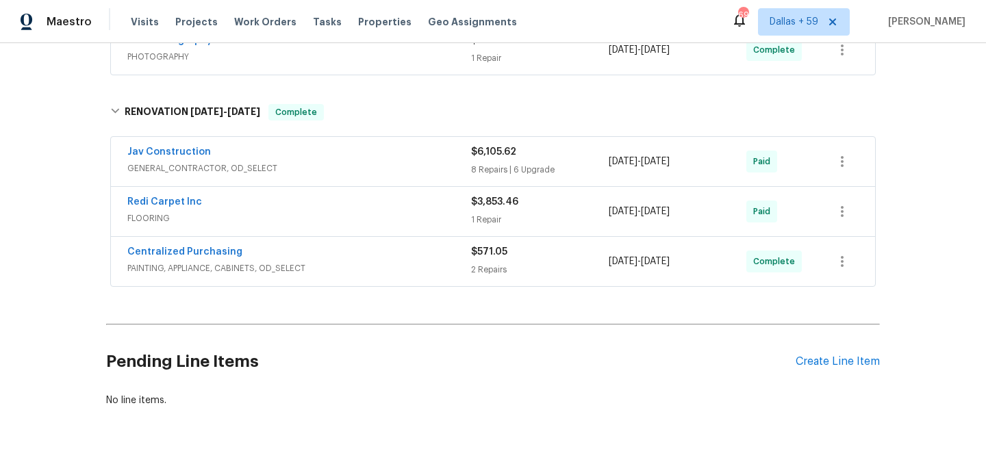
scroll to position [281, 0]
click at [413, 269] on span "PAINTING, APPLIANCE, CABINETS, OD_SELECT" at bounding box center [299, 268] width 344 height 14
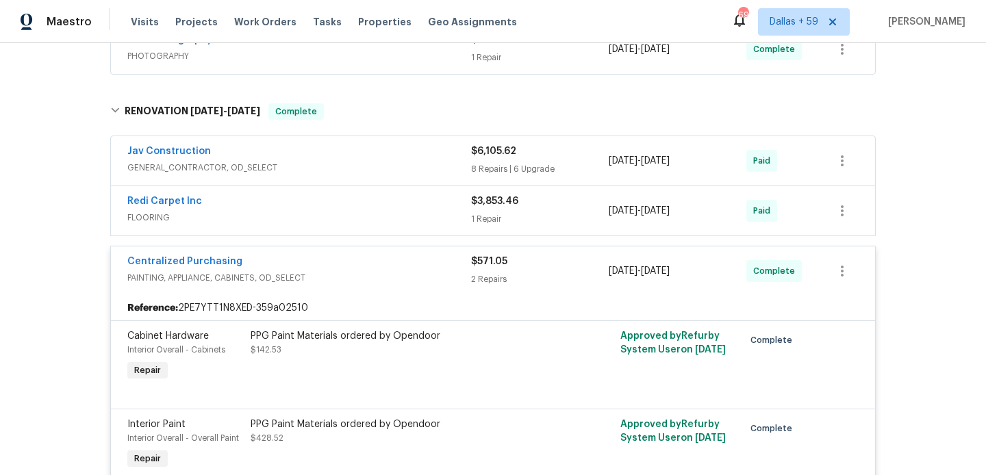
click at [406, 202] on div "Redi Carpet Inc" at bounding box center [299, 202] width 344 height 16
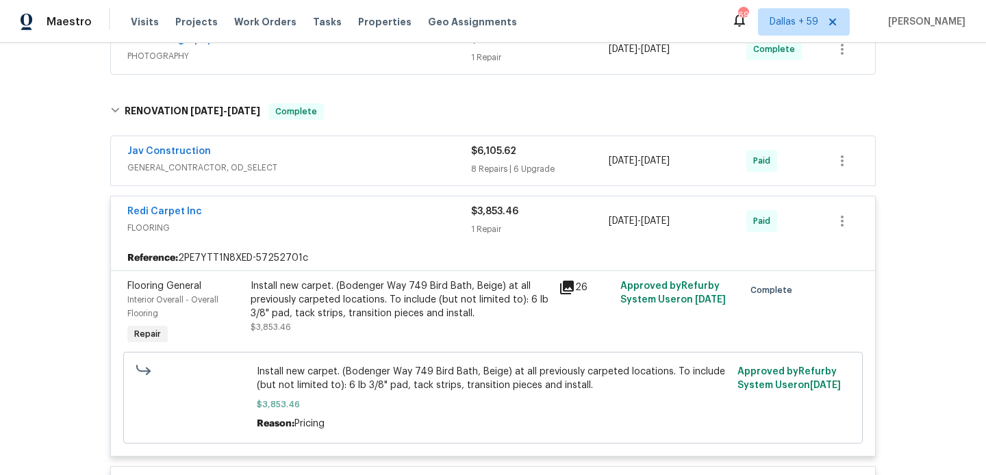
click at [412, 164] on span "GENERAL_CONTRACTOR, OD_SELECT" at bounding box center [299, 168] width 344 height 14
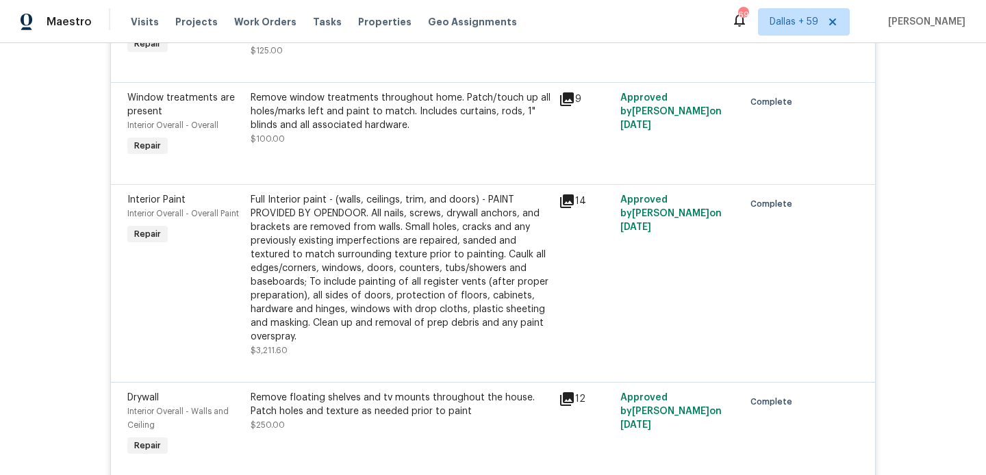
scroll to position [1546, 0]
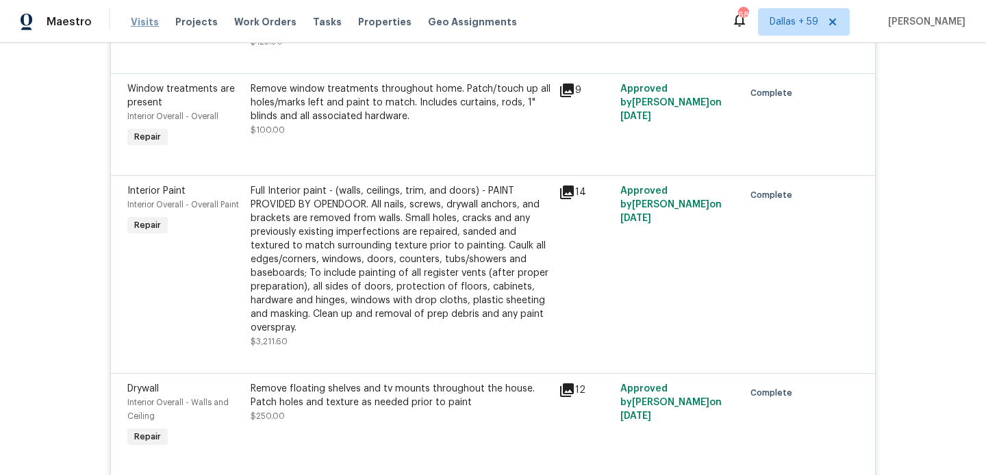
click at [138, 18] on span "Visits" at bounding box center [145, 22] width 28 height 14
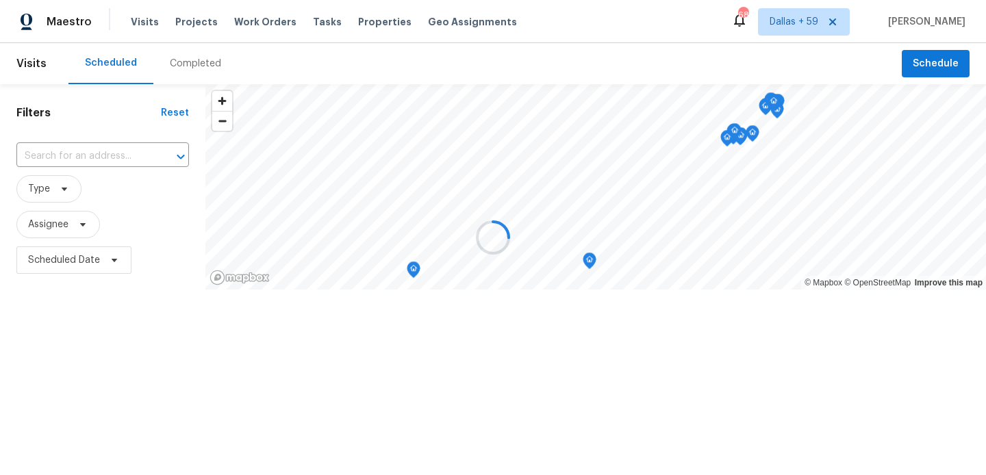
click at [175, 55] on div at bounding box center [493, 237] width 986 height 475
click at [175, 60] on div "Completed" at bounding box center [195, 64] width 51 height 14
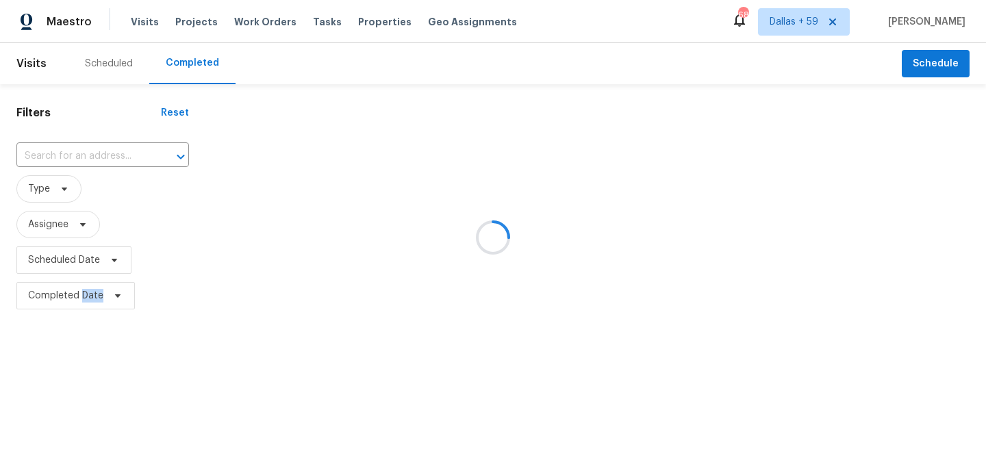
click at [175, 60] on div at bounding box center [493, 237] width 986 height 475
click at [117, 149] on div at bounding box center [493, 237] width 986 height 475
click at [102, 155] on div at bounding box center [493, 237] width 986 height 475
click at [88, 154] on div at bounding box center [493, 237] width 986 height 475
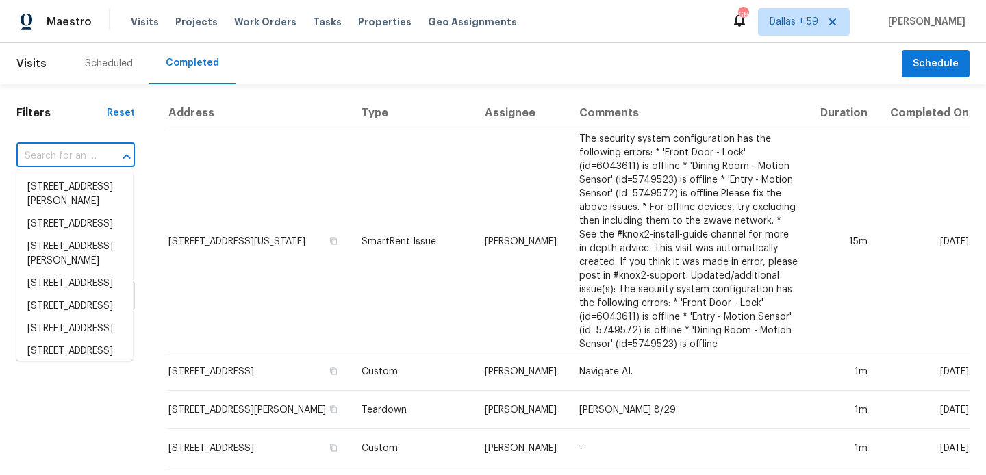
click at [67, 154] on input "text" at bounding box center [56, 156] width 80 height 21
paste input "[STREET_ADDRESS]"
type input "[STREET_ADDRESS]"
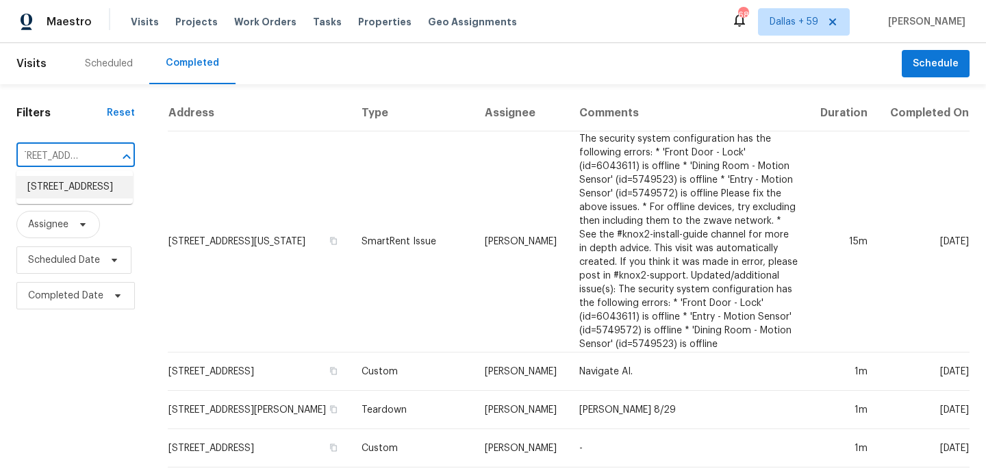
click at [69, 189] on li "[STREET_ADDRESS]" at bounding box center [74, 187] width 116 height 23
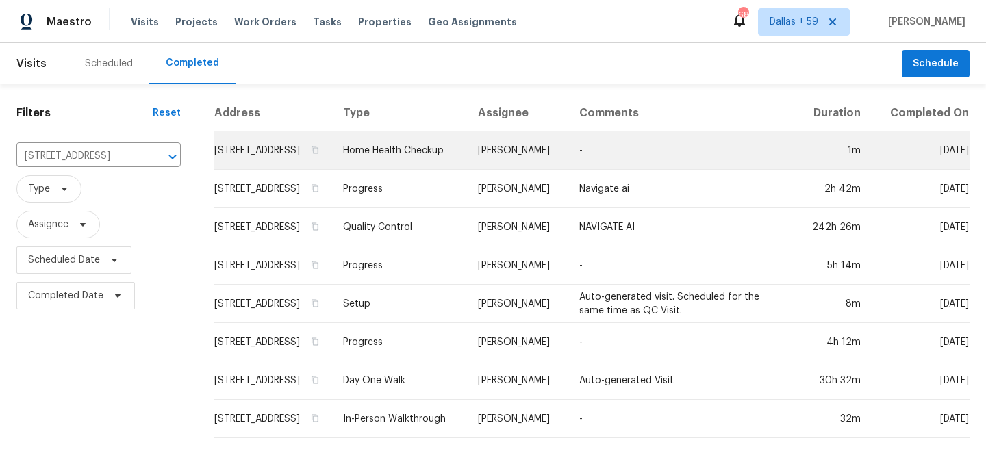
click at [272, 170] on td "[STREET_ADDRESS]" at bounding box center [273, 150] width 118 height 38
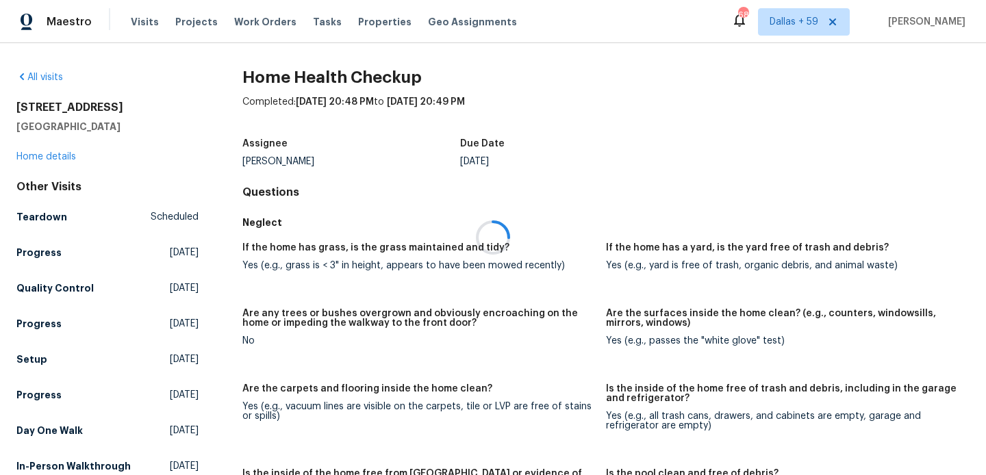
click at [60, 155] on div at bounding box center [493, 237] width 986 height 475
click at [60, 155] on link "Home details" at bounding box center [46, 157] width 60 height 10
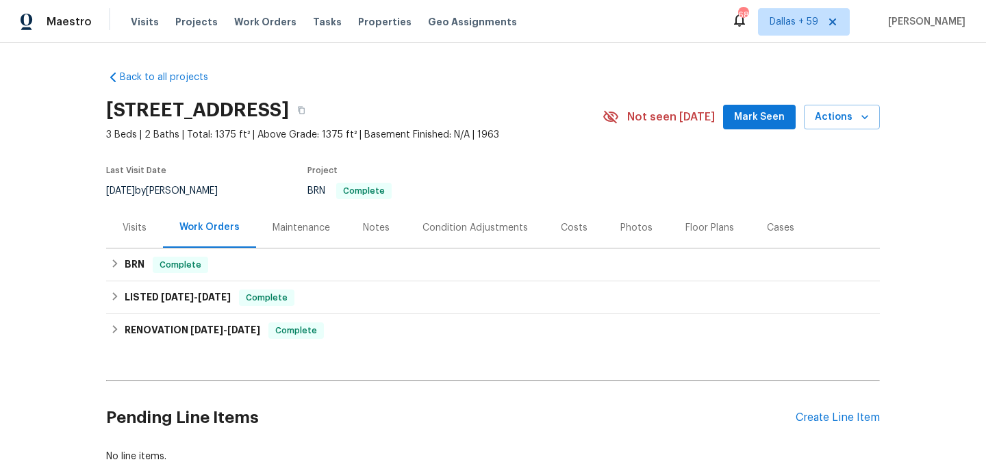
scroll to position [81, 0]
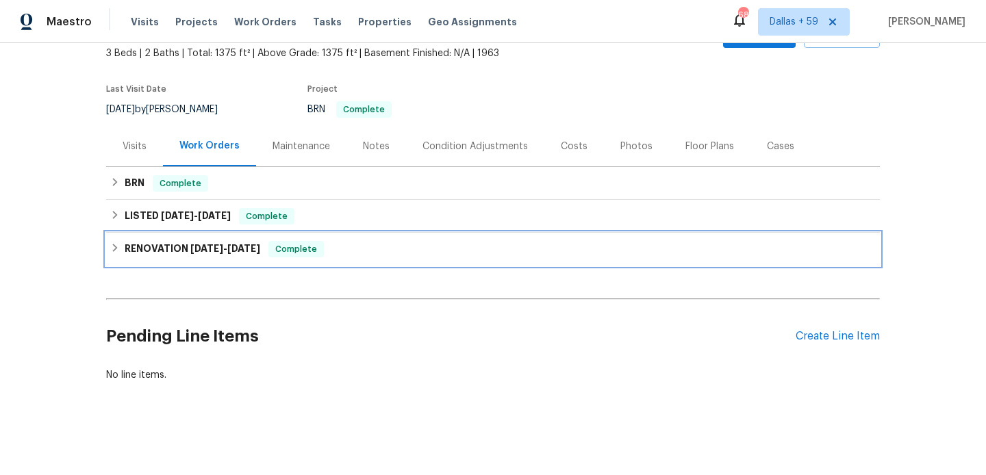
click at [204, 256] on h6 "RENOVATION [DATE] - [DATE]" at bounding box center [193, 249] width 136 height 16
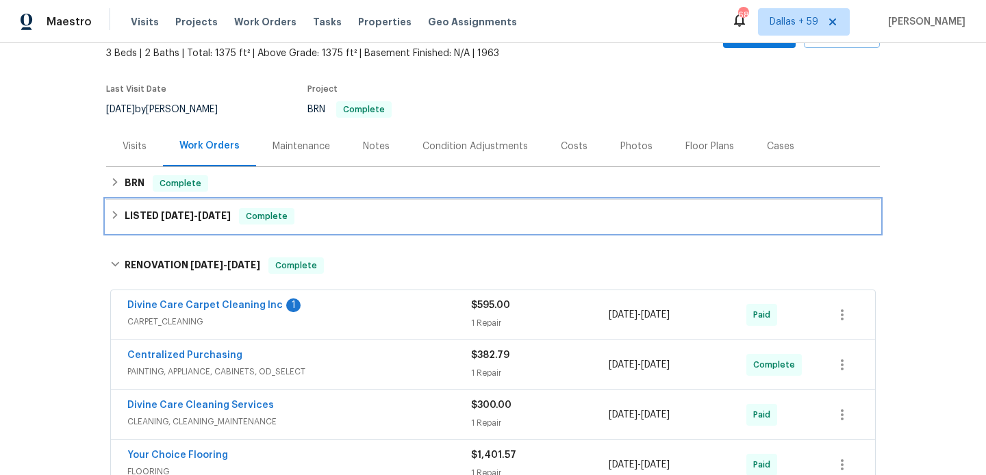
click at [205, 220] on span "[DATE]" at bounding box center [214, 216] width 33 height 10
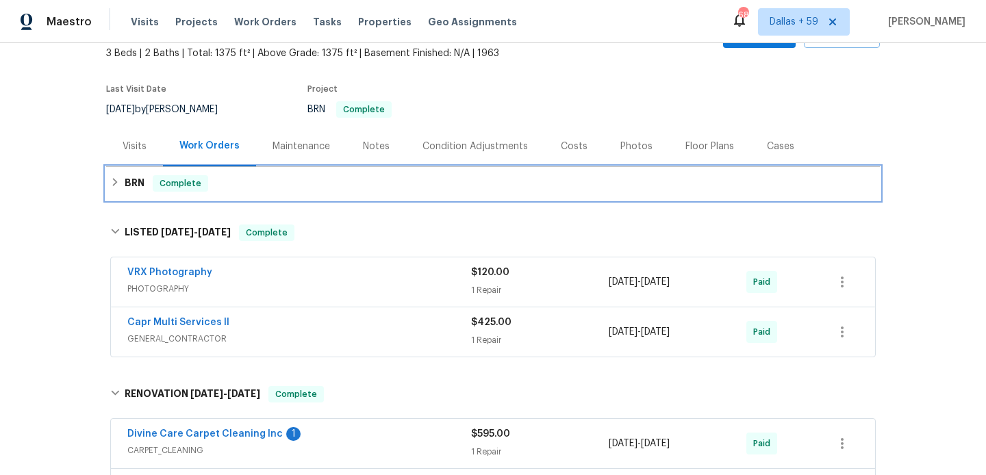
click at [205, 193] on div "BRN Complete" at bounding box center [492, 183] width 773 height 33
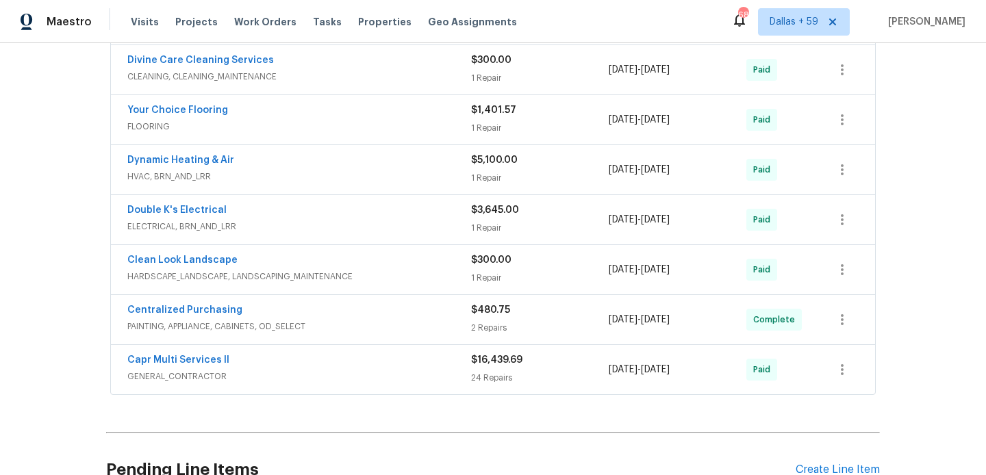
scroll to position [0, 0]
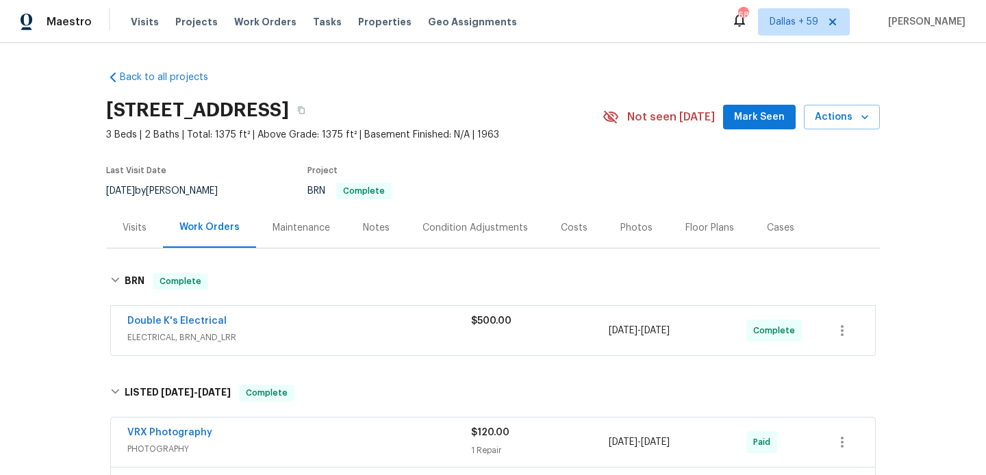
click at [137, 36] on div "Maestro Visits Projects Work Orders Tasks Properties Geo Assignments 688 [GEOGR…" at bounding box center [493, 21] width 986 height 43
click at [137, 24] on span "Visits" at bounding box center [145, 22] width 28 height 14
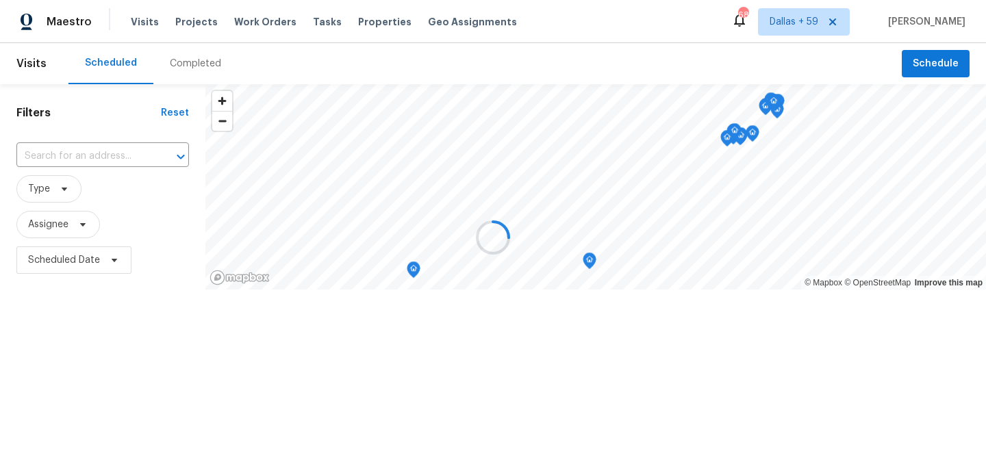
click at [189, 74] on div at bounding box center [493, 237] width 986 height 475
click at [187, 70] on div at bounding box center [493, 237] width 986 height 475
click at [187, 70] on div "Completed" at bounding box center [195, 64] width 51 height 14
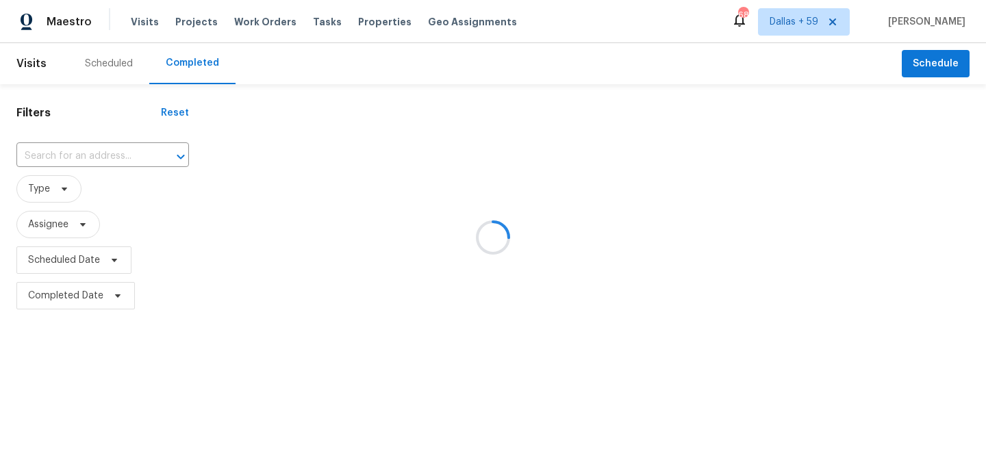
click at [81, 152] on div at bounding box center [493, 237] width 986 height 475
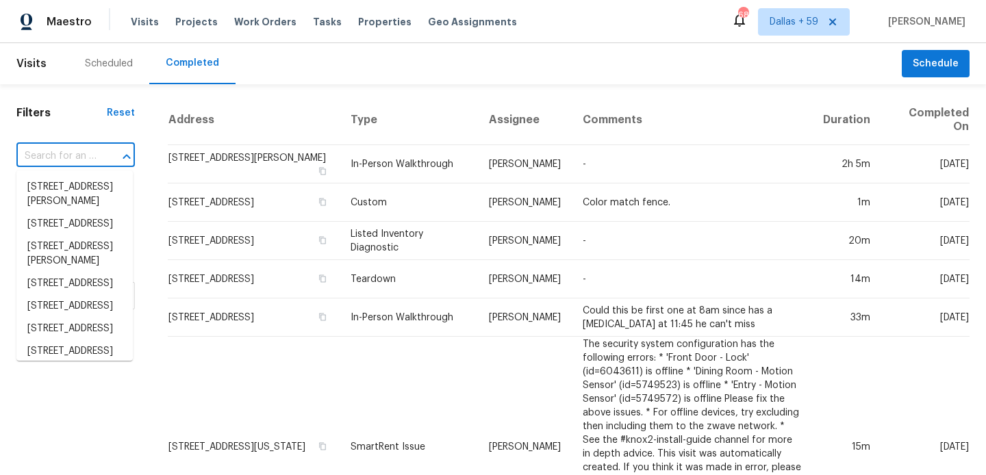
click at [54, 156] on input "text" at bounding box center [56, 156] width 80 height 21
paste input "[STREET_ADDRESS][US_STATE]"
type input "[STREET_ADDRESS][US_STATE]"
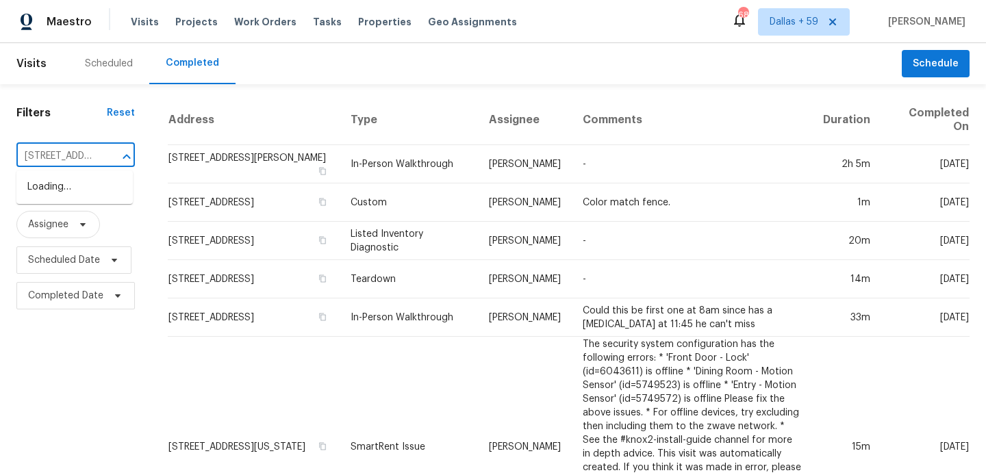
scroll to position [0, 168]
click at [60, 188] on li "[STREET_ADDRESS][US_STATE]" at bounding box center [74, 194] width 116 height 37
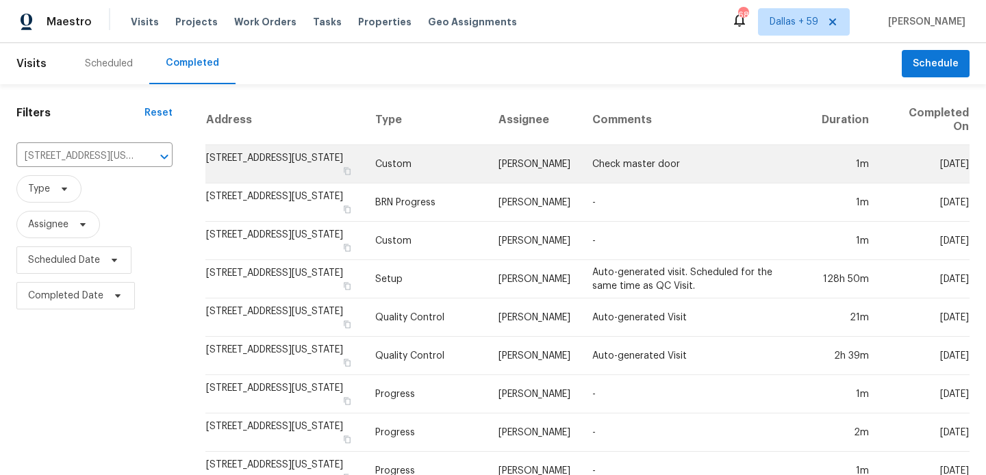
click at [300, 160] on td "[STREET_ADDRESS][US_STATE]" at bounding box center [284, 164] width 159 height 38
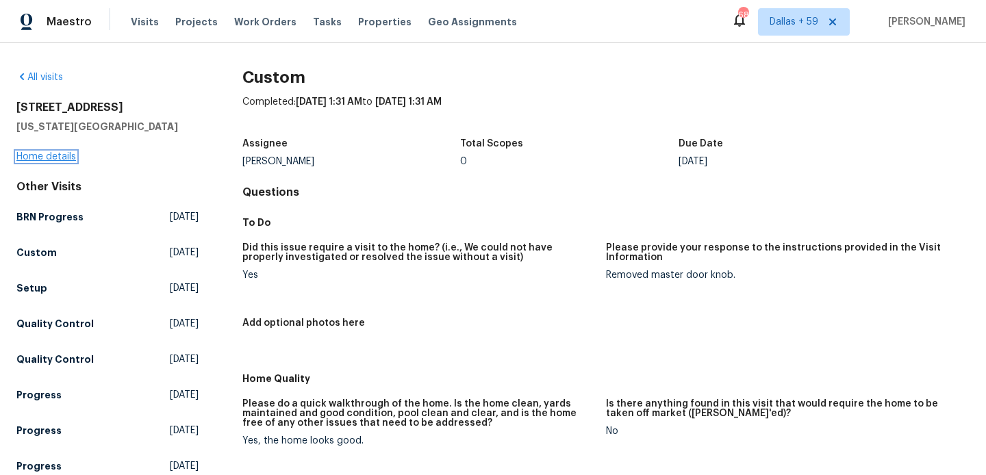
click at [64, 156] on link "Home details" at bounding box center [46, 157] width 60 height 10
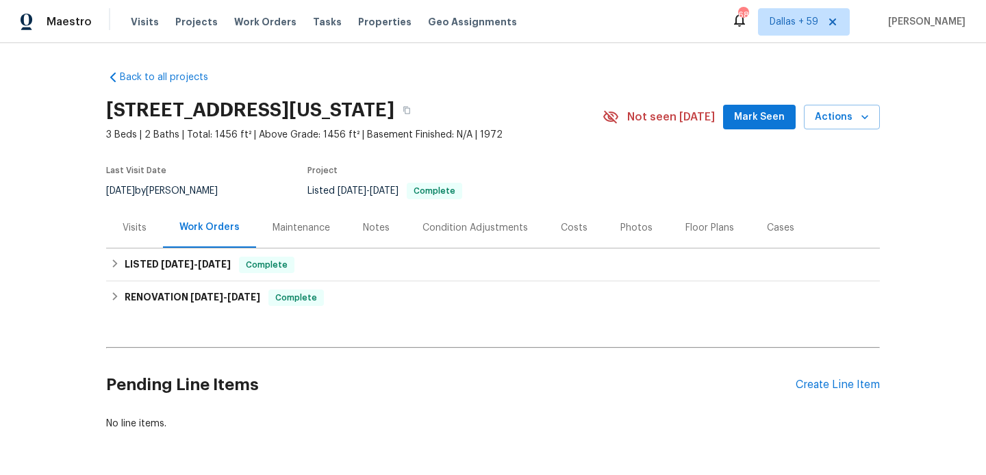
scroll to position [62, 0]
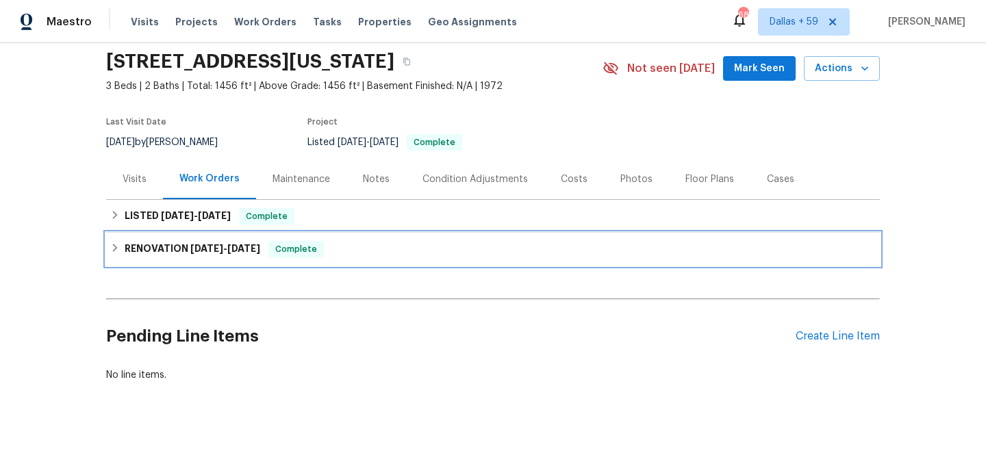
click at [214, 244] on span "[DATE]" at bounding box center [206, 249] width 33 height 10
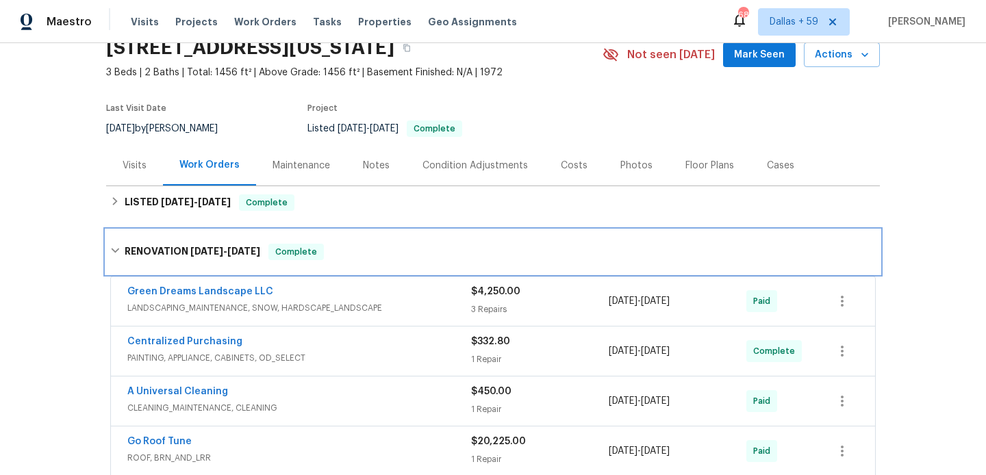
scroll to position [105, 0]
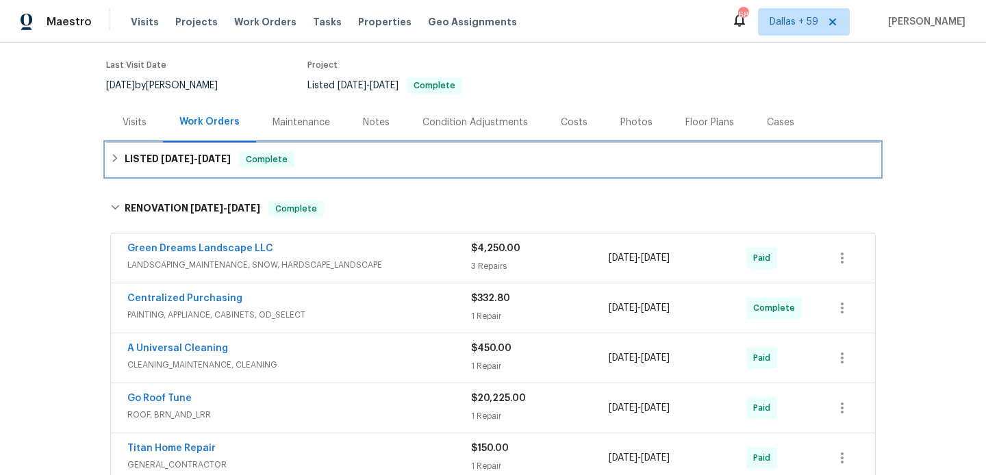
click at [205, 176] on div "LISTED [DATE] - [DATE] Complete" at bounding box center [492, 159] width 773 height 33
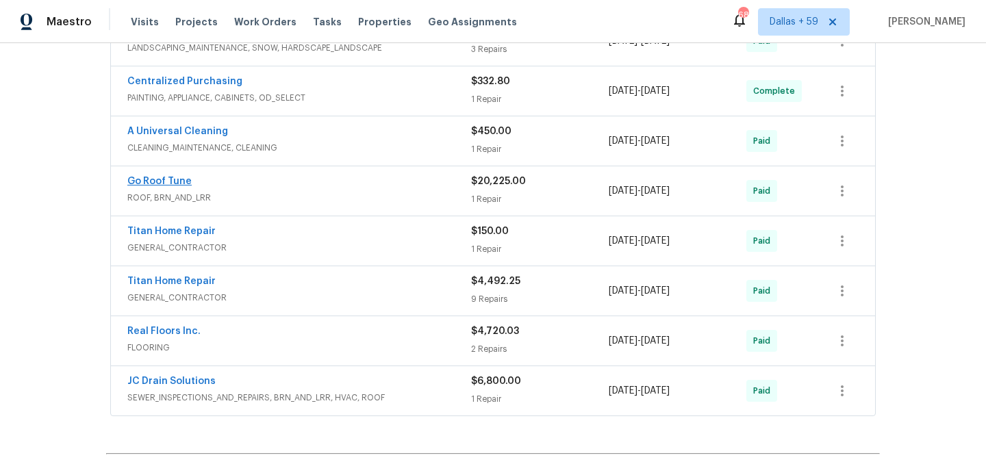
scroll to position [407, 0]
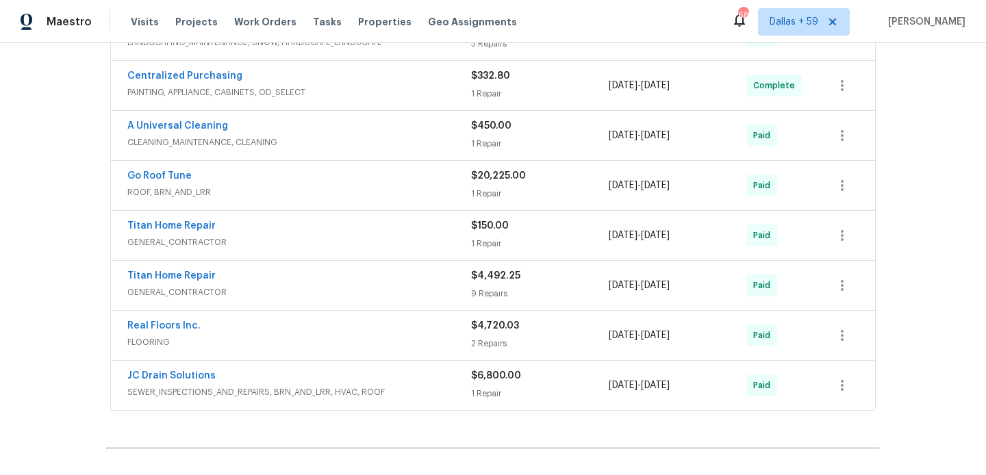
click at [246, 185] on div "Go Roof Tune" at bounding box center [299, 177] width 344 height 16
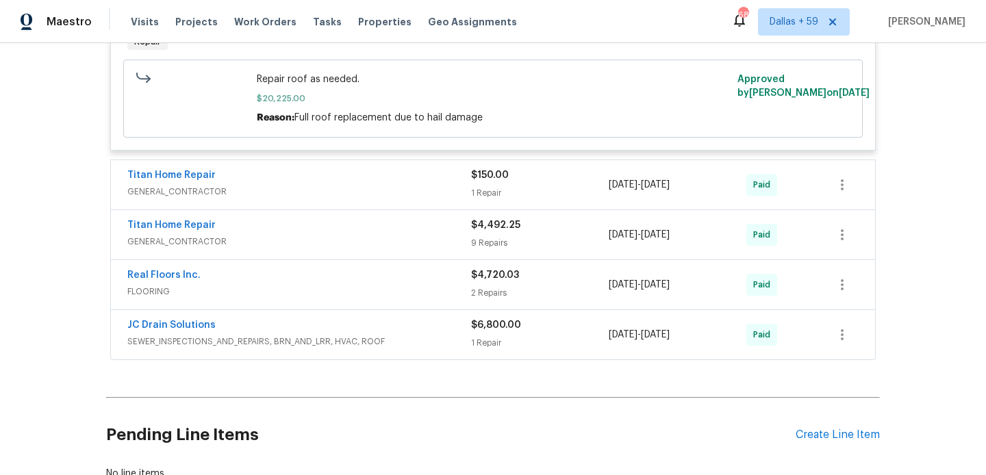
scroll to position [675, 0]
click at [253, 197] on span "GENERAL_CONTRACTOR" at bounding box center [299, 190] width 344 height 14
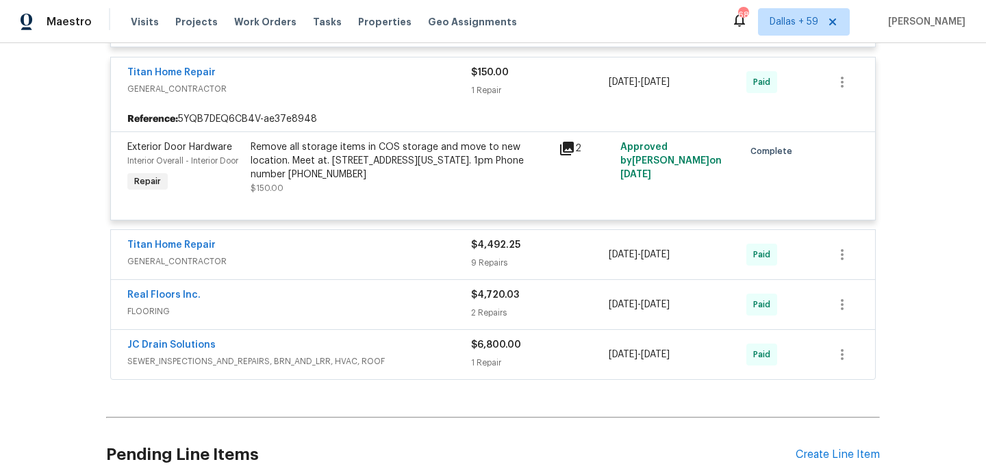
scroll to position [792, 0]
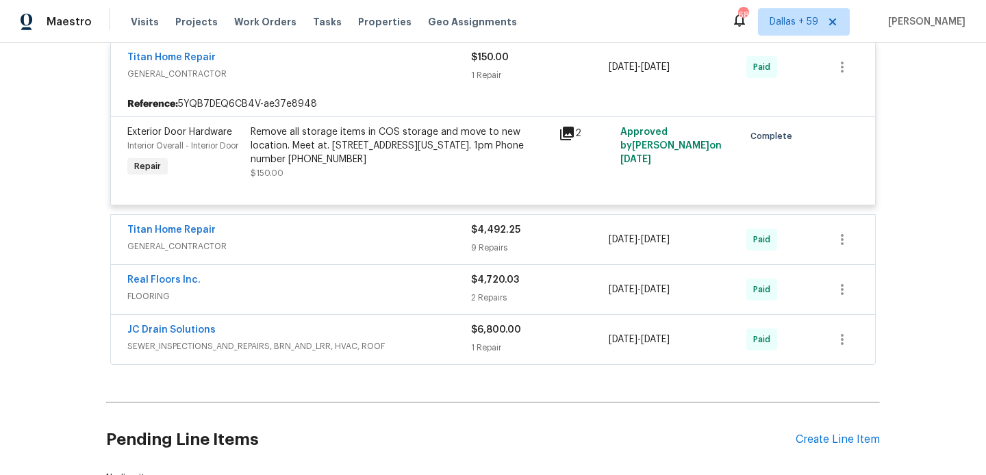
click at [282, 231] on div "Titan Home Repair GENERAL_CONTRACTOR $4,492.25 9 Repairs [DATE] - [DATE] Paid" at bounding box center [493, 239] width 764 height 49
click at [281, 240] on div "Titan Home Repair" at bounding box center [299, 231] width 344 height 16
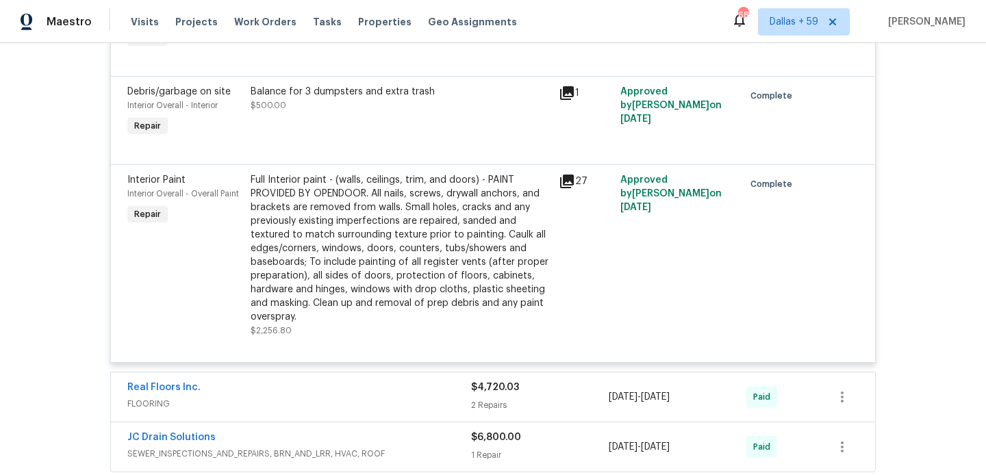
scroll to position [2006, 0]
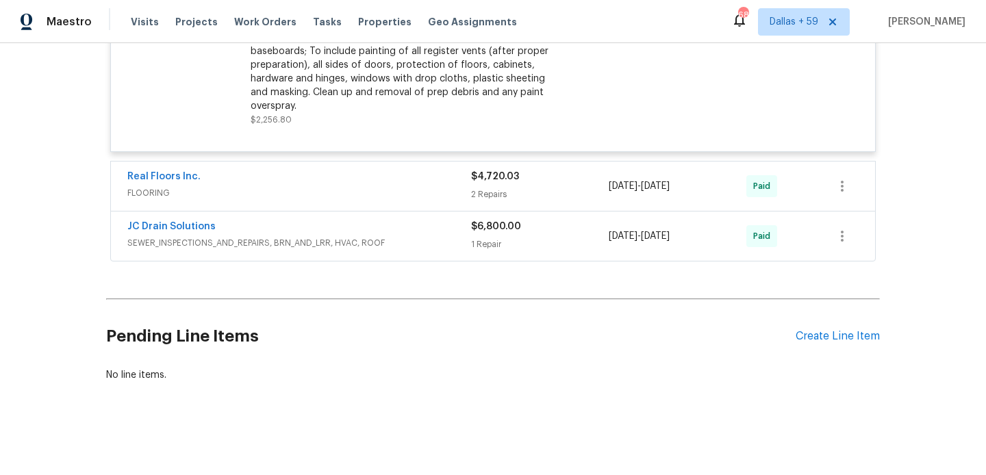
click at [281, 242] on span "SEWER_INSPECTIONS_AND_REPAIRS, BRN_AND_LRR, HVAC, ROOF" at bounding box center [299, 243] width 344 height 14
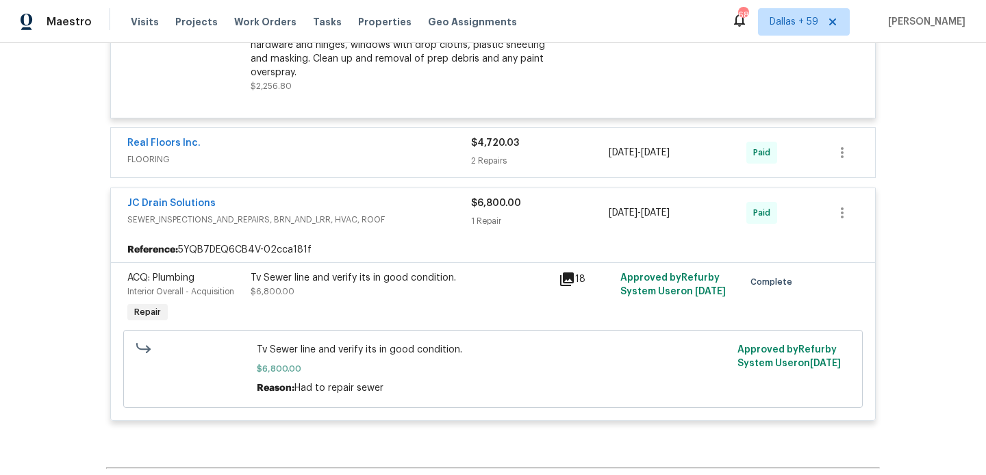
click at [274, 166] on span "FLOORING" at bounding box center [299, 160] width 344 height 14
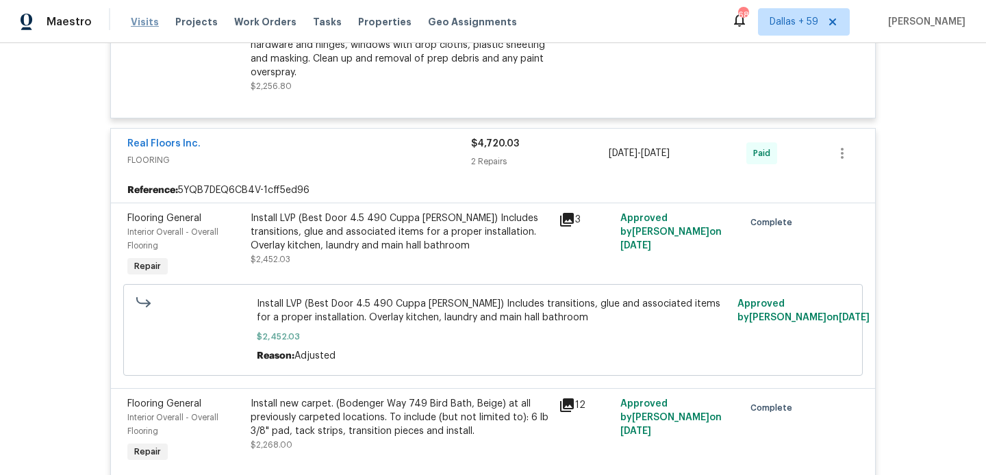
click at [142, 26] on span "Visits" at bounding box center [145, 22] width 28 height 14
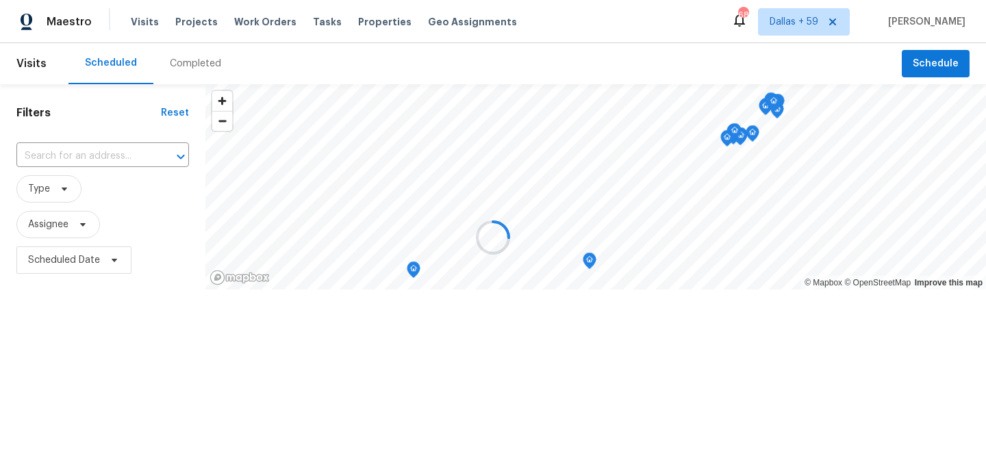
click at [181, 68] on div at bounding box center [493, 237] width 986 height 475
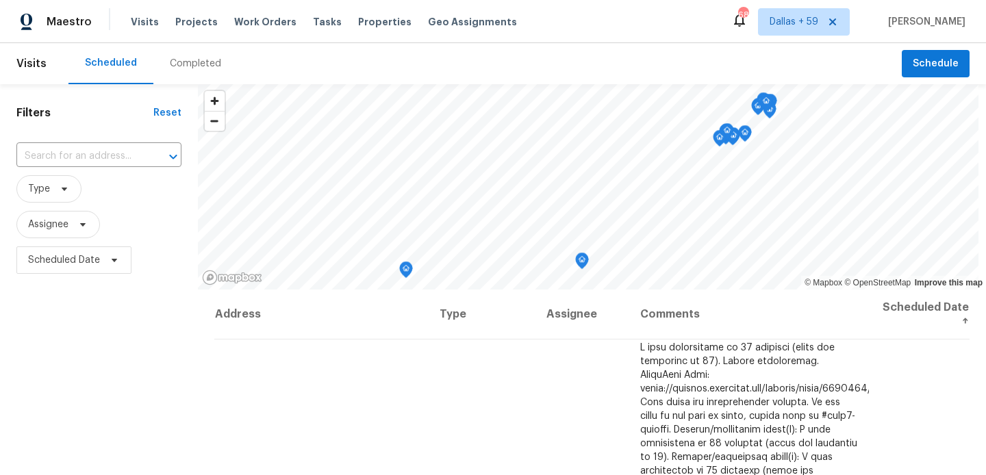
click at [159, 79] on div "Completed" at bounding box center [195, 63] width 84 height 41
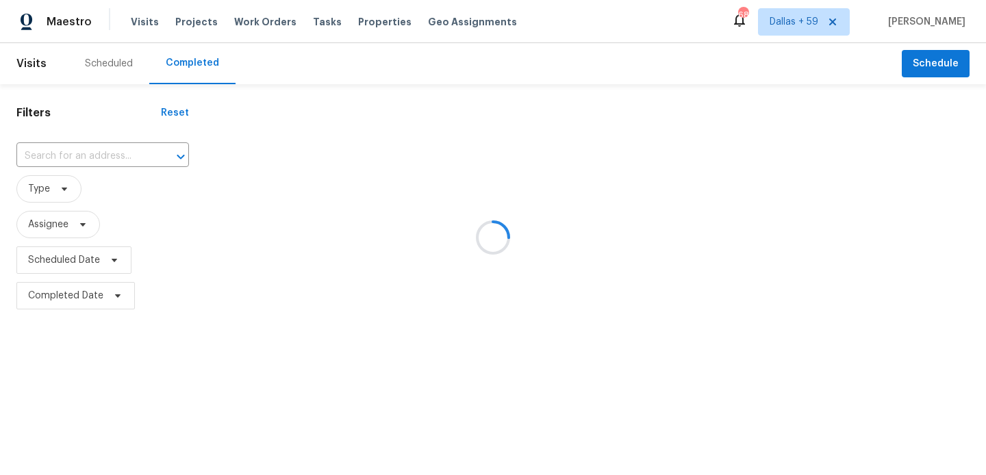
click at [93, 159] on div at bounding box center [493, 237] width 986 height 475
click at [93, 159] on input "text" at bounding box center [83, 156] width 134 height 21
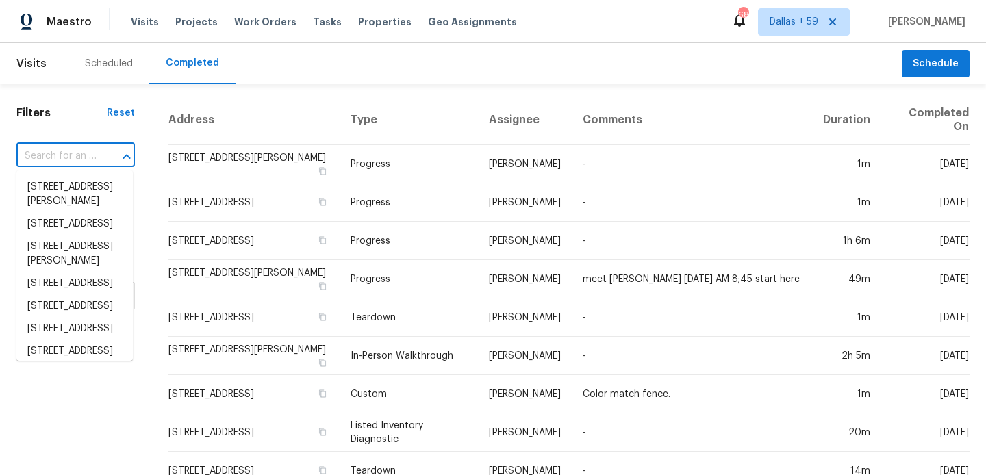
click at [93, 159] on input "text" at bounding box center [56, 156] width 80 height 21
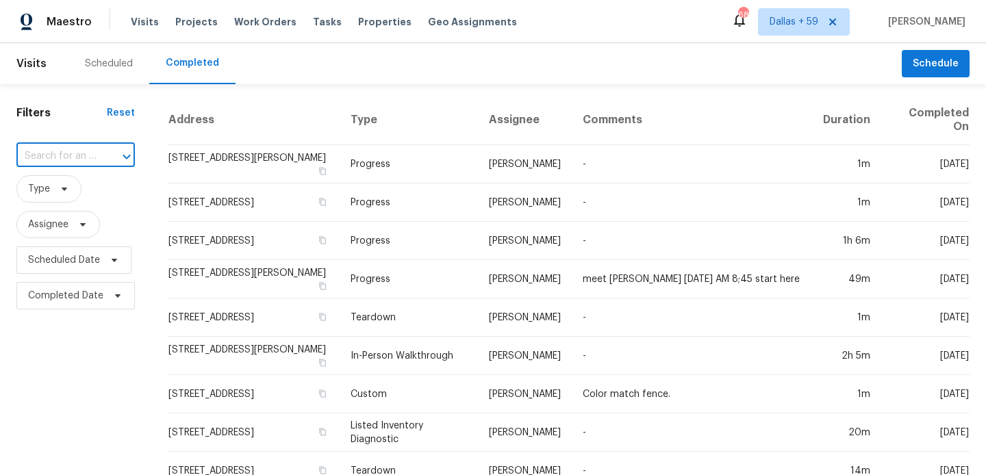
paste input "[STREET_ADDRESS]"
type input "[STREET_ADDRESS]"
click at [86, 155] on input "text" at bounding box center [56, 156] width 80 height 21
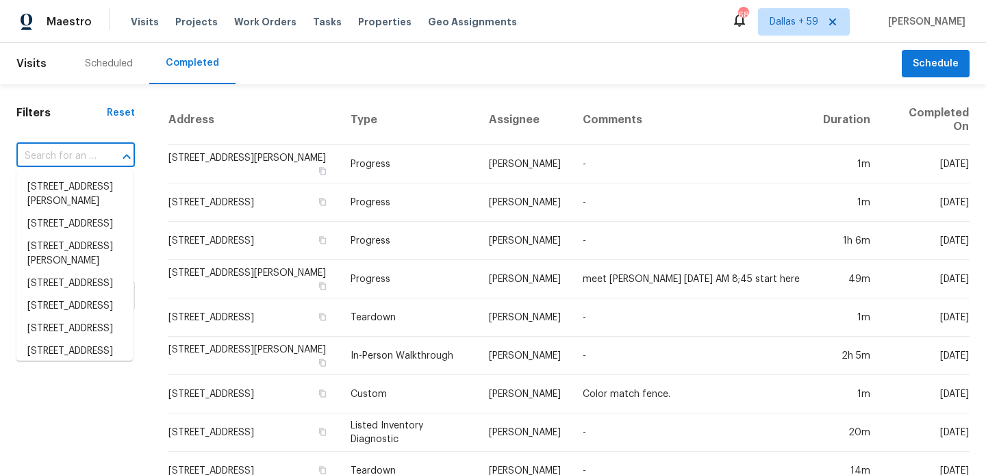
paste input "[STREET_ADDRESS]"
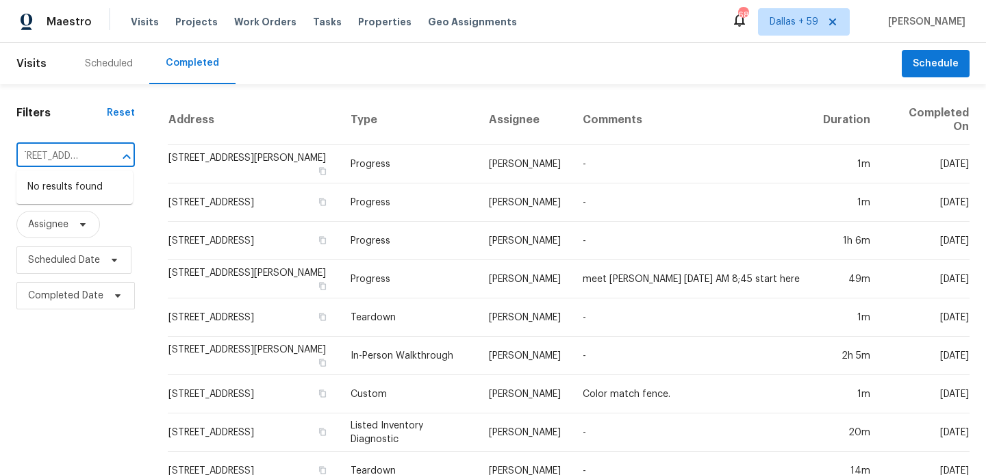
scroll to position [0, 130]
drag, startPoint x: 48, startPoint y: 156, endPoint x: 121, endPoint y: 156, distance: 73.2
click at [121, 156] on div "[STREET_ADDRESS] ​" at bounding box center [75, 156] width 118 height 21
type input "[STREET_ADDRESS]"
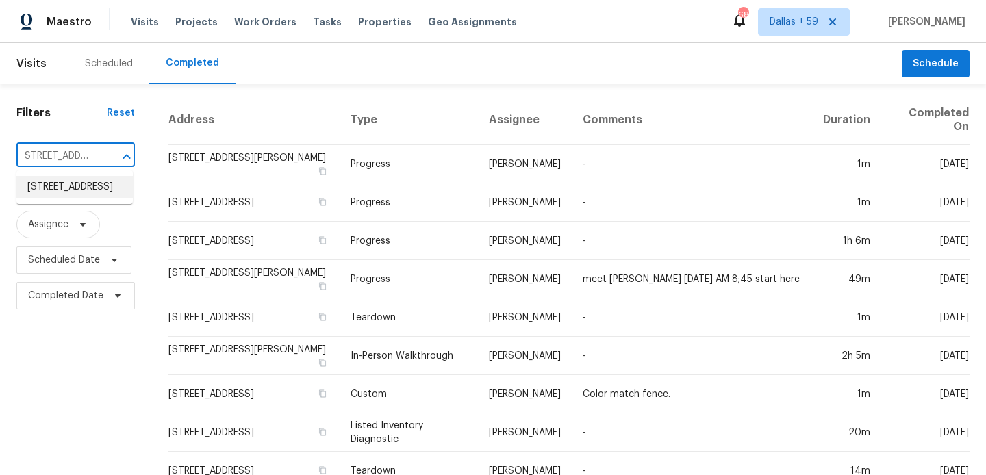
click at [74, 197] on li "[STREET_ADDRESS]" at bounding box center [74, 187] width 116 height 23
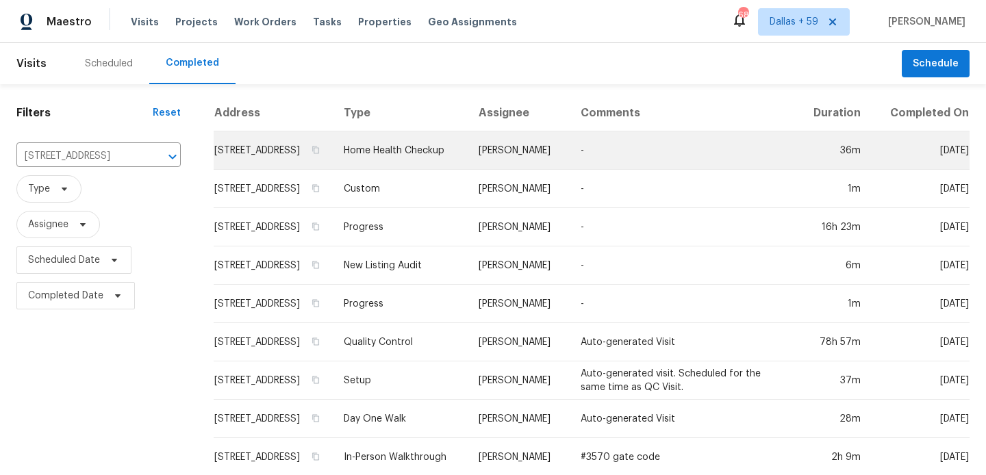
click at [293, 170] on td "[STREET_ADDRESS]" at bounding box center [273, 150] width 119 height 38
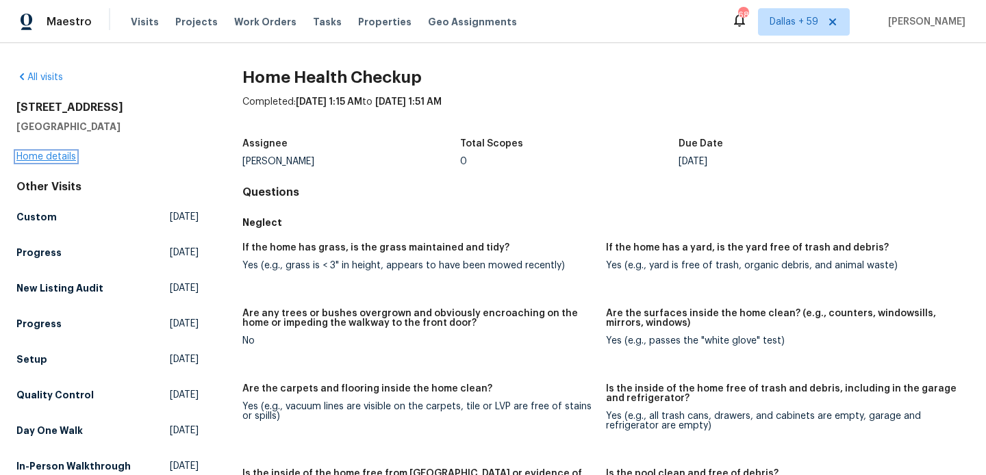
click at [66, 159] on link "Home details" at bounding box center [46, 157] width 60 height 10
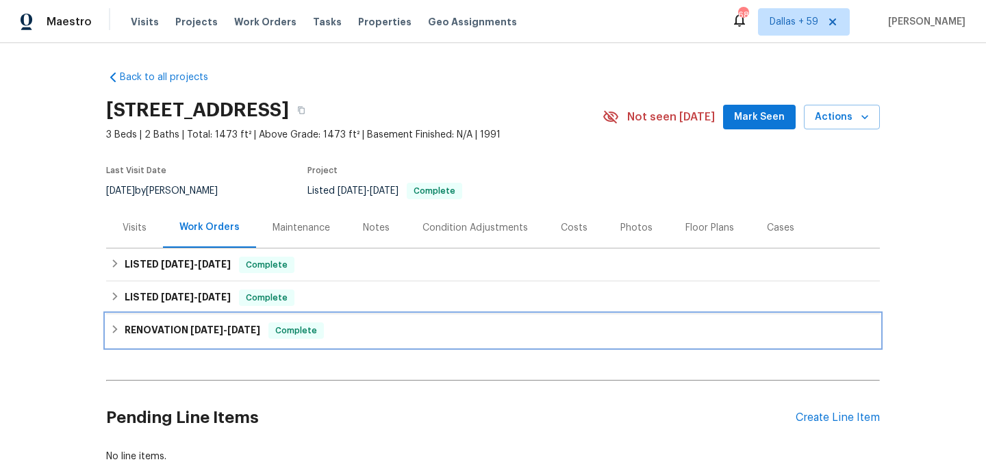
click at [206, 328] on span "[DATE]" at bounding box center [206, 330] width 33 height 10
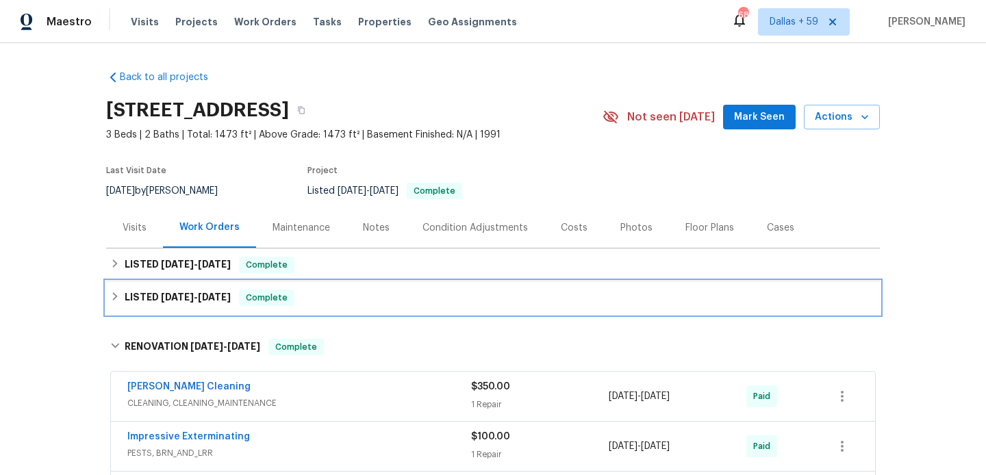
click at [206, 295] on span "[DATE]" at bounding box center [214, 297] width 33 height 10
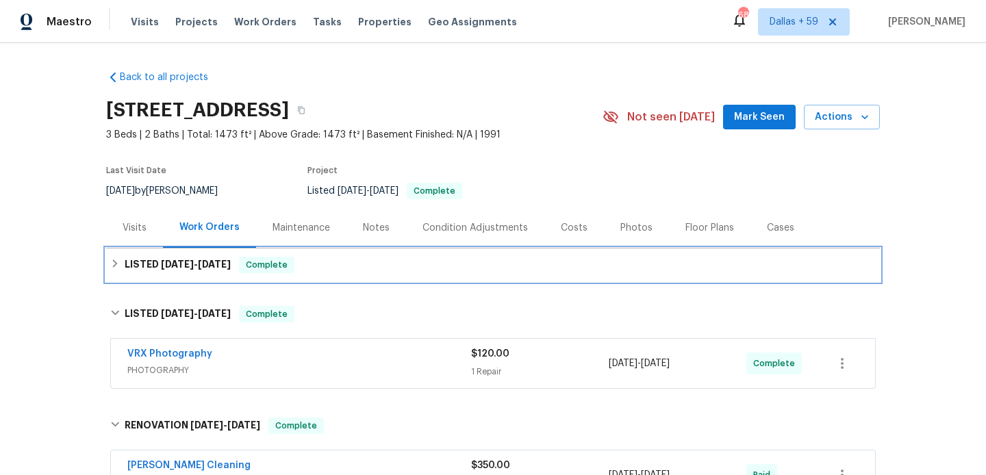
click at [204, 260] on span "[DATE]" at bounding box center [214, 264] width 33 height 10
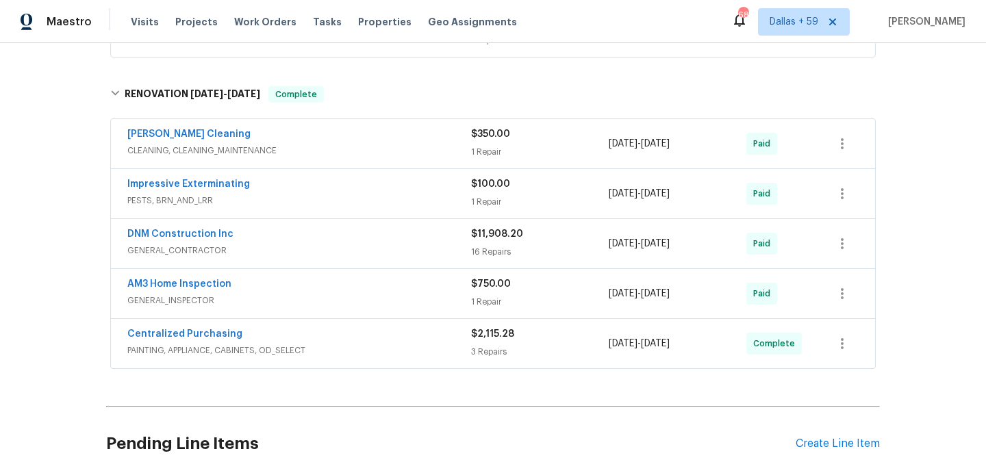
click at [345, 203] on span "PESTS, BRN_AND_LRR" at bounding box center [299, 201] width 344 height 14
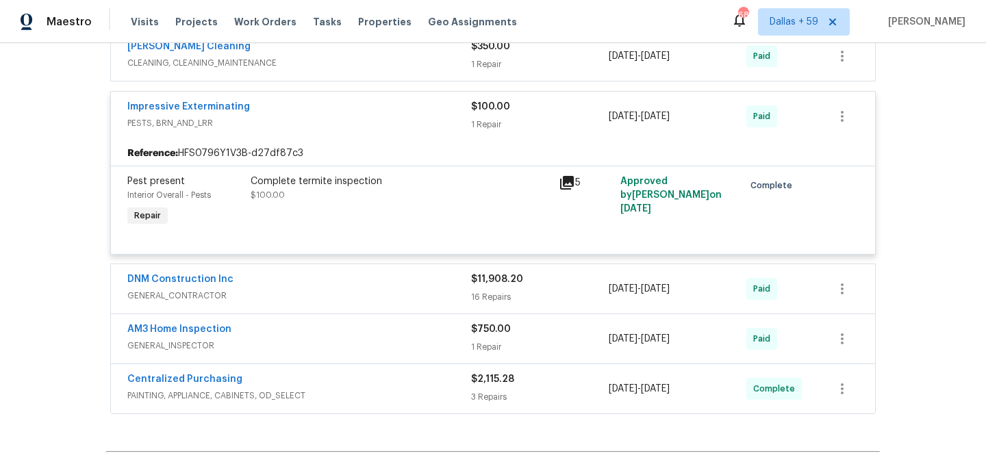
scroll to position [593, 0]
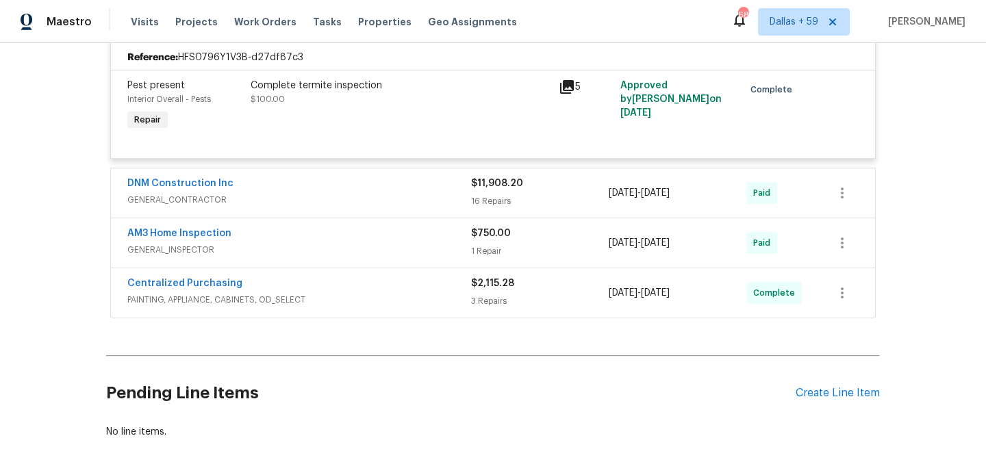
click at [323, 296] on span "PAINTING, APPLIANCE, CABINETS, OD_SELECT" at bounding box center [299, 300] width 344 height 14
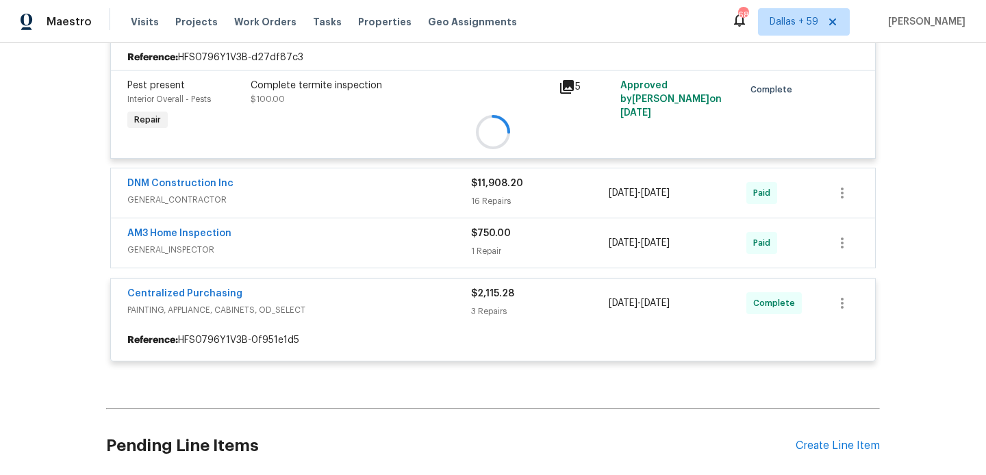
click at [314, 257] on div at bounding box center [492, 132] width 773 height 486
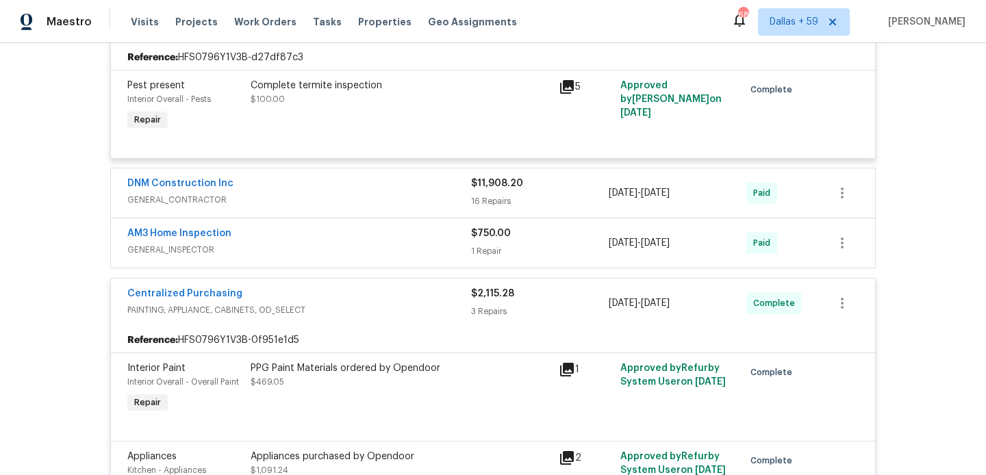
click at [317, 249] on span "GENERAL_INSPECTOR" at bounding box center [299, 250] width 344 height 14
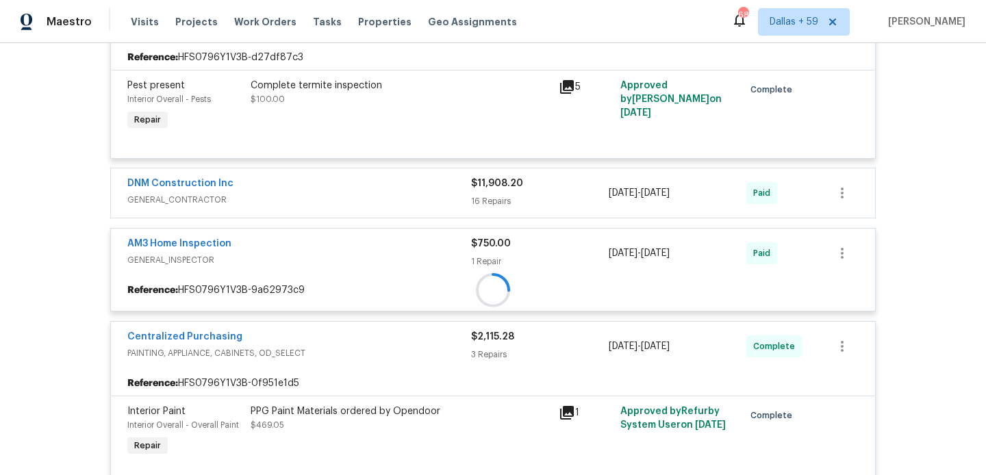
click at [320, 278] on div at bounding box center [493, 290] width 764 height 25
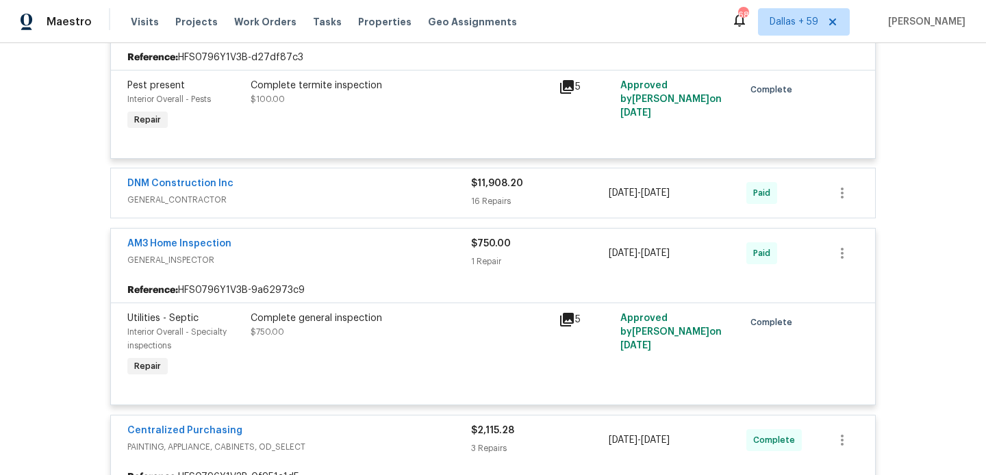
click at [320, 207] on span "GENERAL_CONTRACTOR" at bounding box center [299, 200] width 344 height 14
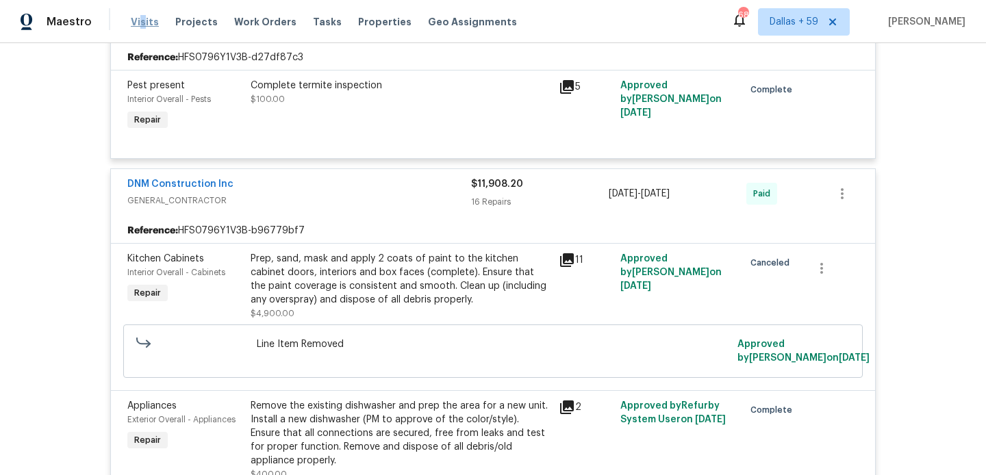
click at [140, 23] on span "Visits" at bounding box center [145, 22] width 28 height 14
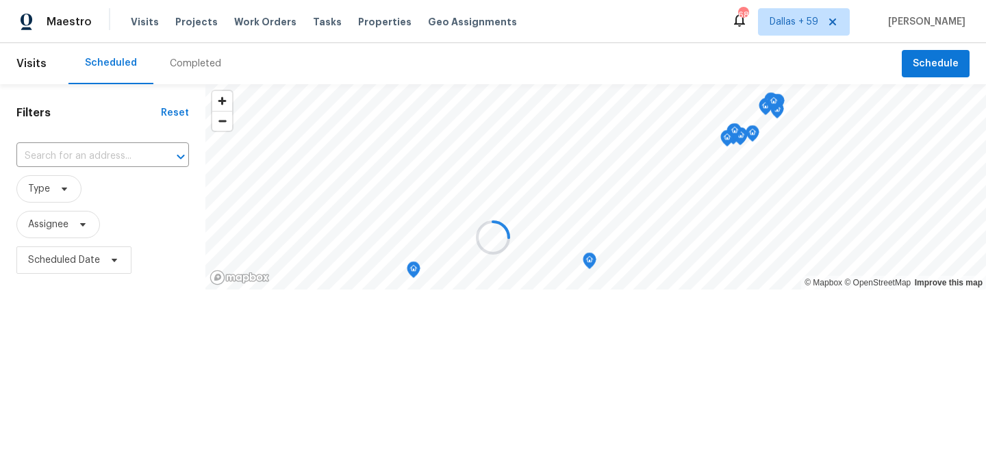
click at [188, 62] on div at bounding box center [493, 237] width 986 height 475
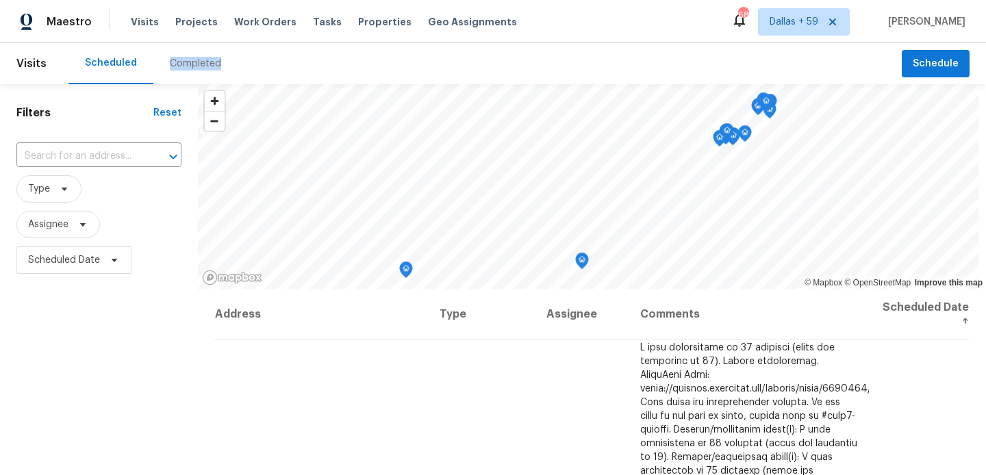
click at [188, 62] on div "Completed" at bounding box center [195, 64] width 51 height 14
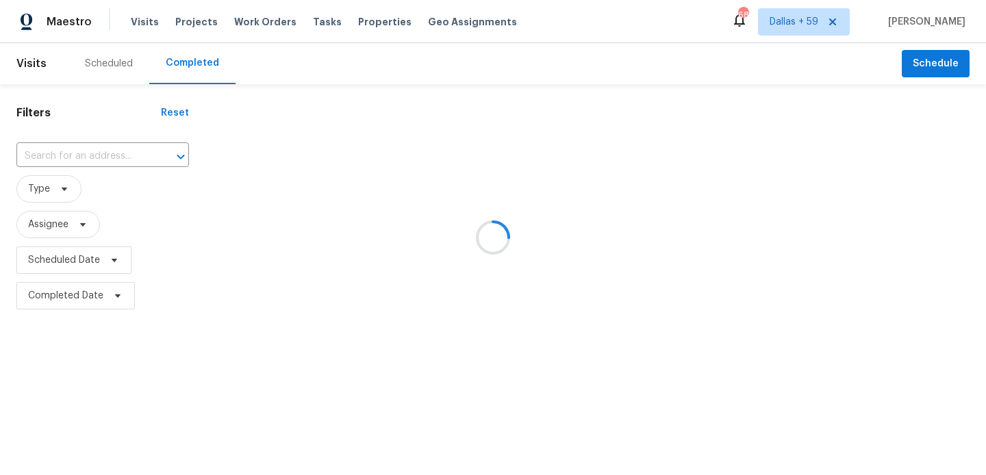
click at [92, 156] on div at bounding box center [493, 237] width 986 height 475
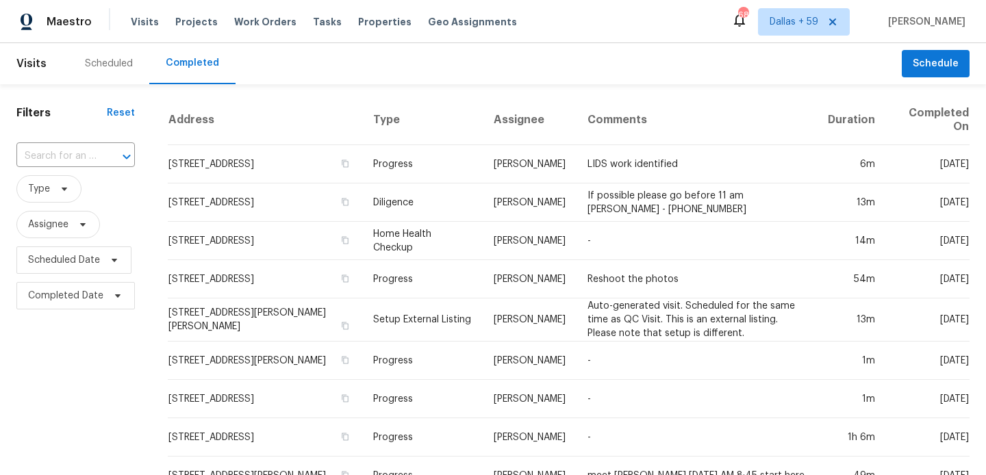
click at [67, 154] on input "text" at bounding box center [56, 156] width 80 height 21
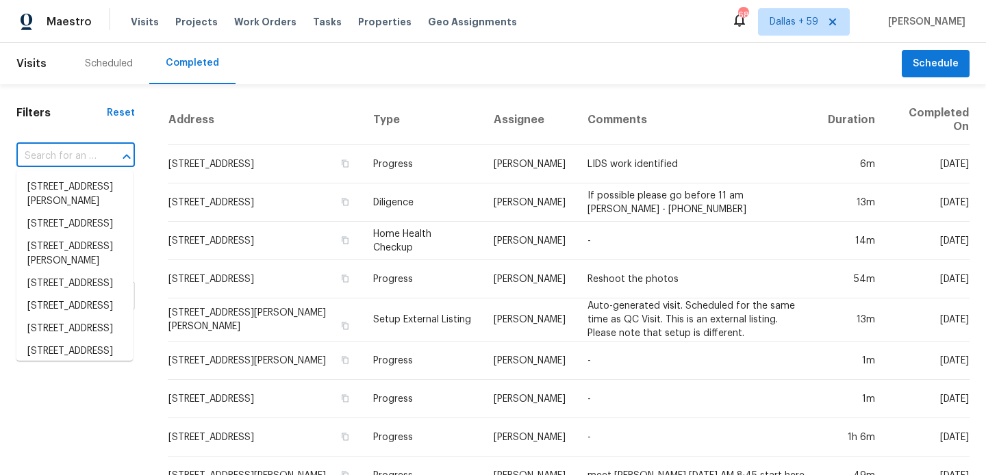
paste input "[STREET_ADDRESS][PERSON_NAME]"
type input "[STREET_ADDRESS][PERSON_NAME]"
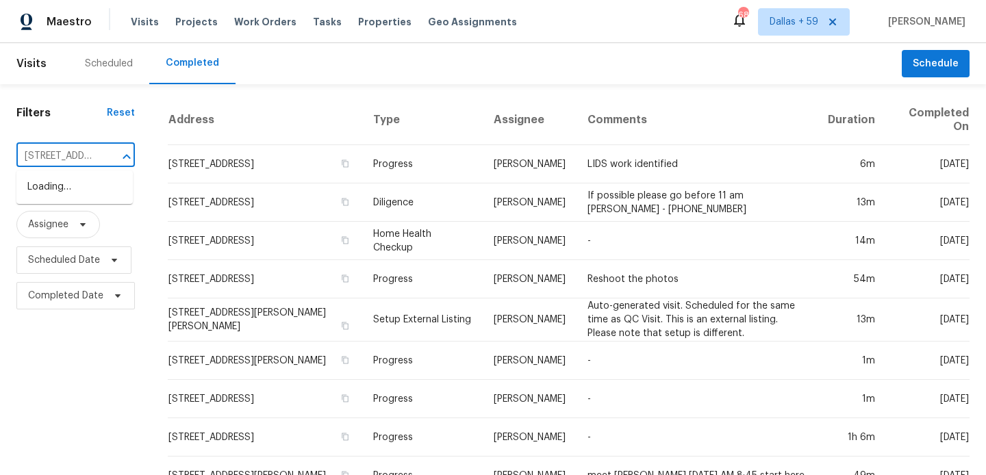
scroll to position [0, 104]
click at [82, 195] on li "[STREET_ADDRESS][PERSON_NAME]" at bounding box center [74, 194] width 116 height 37
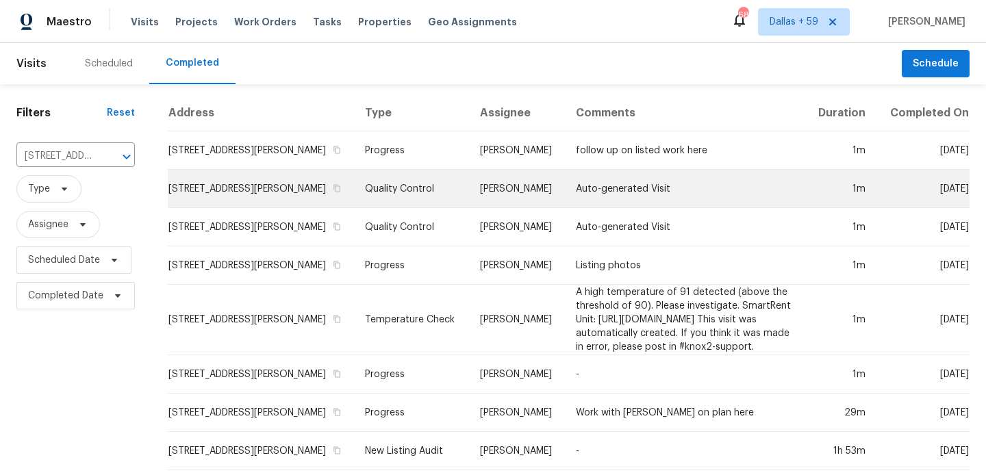
click at [248, 190] on td "[STREET_ADDRESS][PERSON_NAME]" at bounding box center [261, 189] width 186 height 38
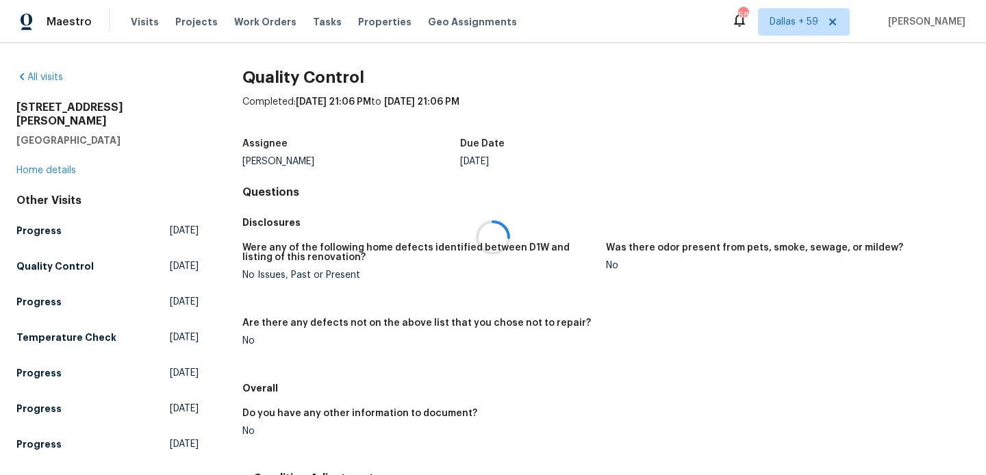
click at [53, 163] on div at bounding box center [493, 237] width 986 height 475
click at [53, 163] on div "[STREET_ADDRESS][PERSON_NAME] Home details" at bounding box center [107, 139] width 182 height 77
click at [54, 166] on link "Home details" at bounding box center [46, 171] width 60 height 10
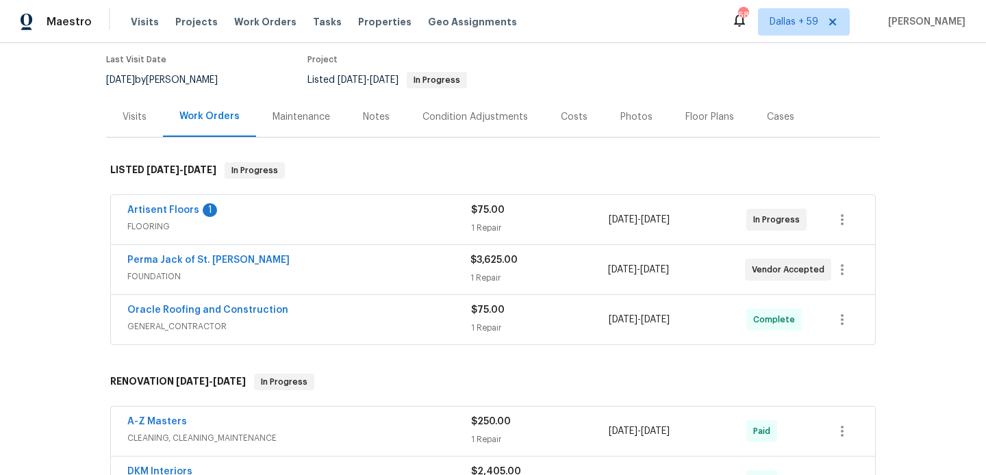
scroll to position [90, 0]
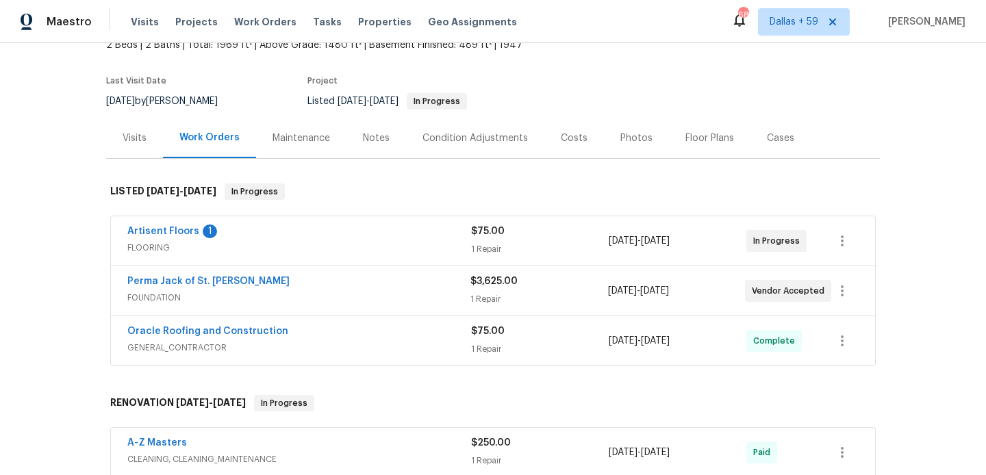
click at [286, 292] on span "FOUNDATION" at bounding box center [298, 298] width 343 height 14
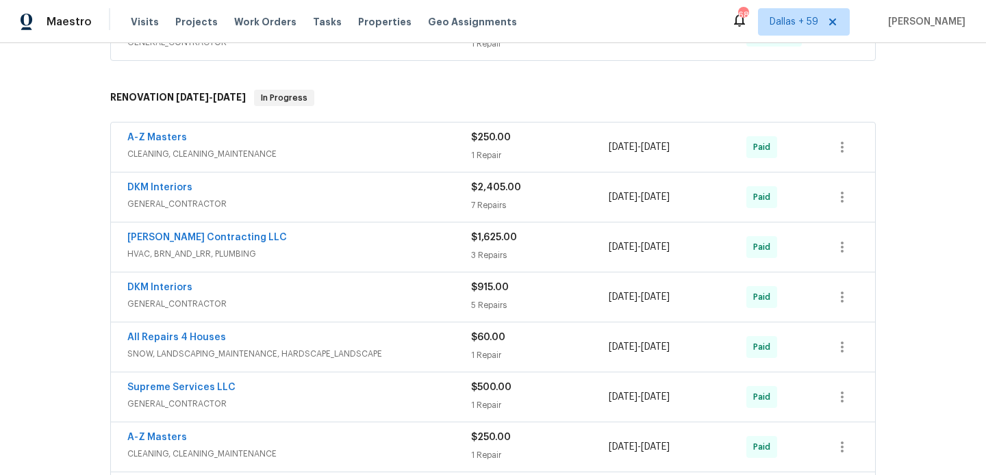
scroll to position [634, 0]
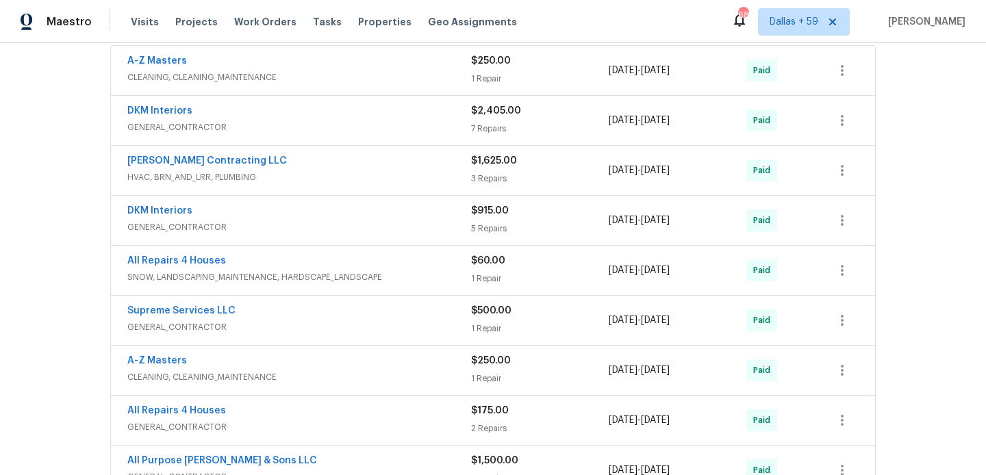
click at [319, 171] on span "HVAC, BRN_AND_LRR, PLUMBING" at bounding box center [299, 177] width 344 height 14
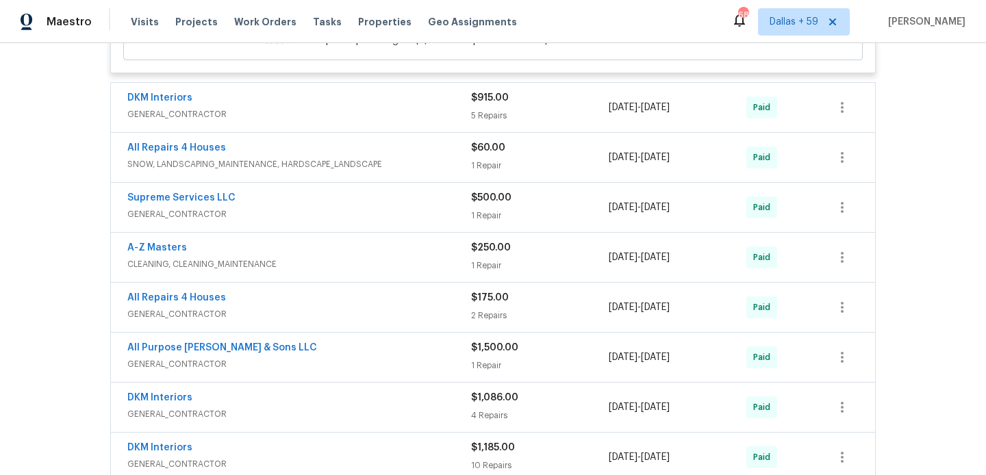
scroll to position [1438, 0]
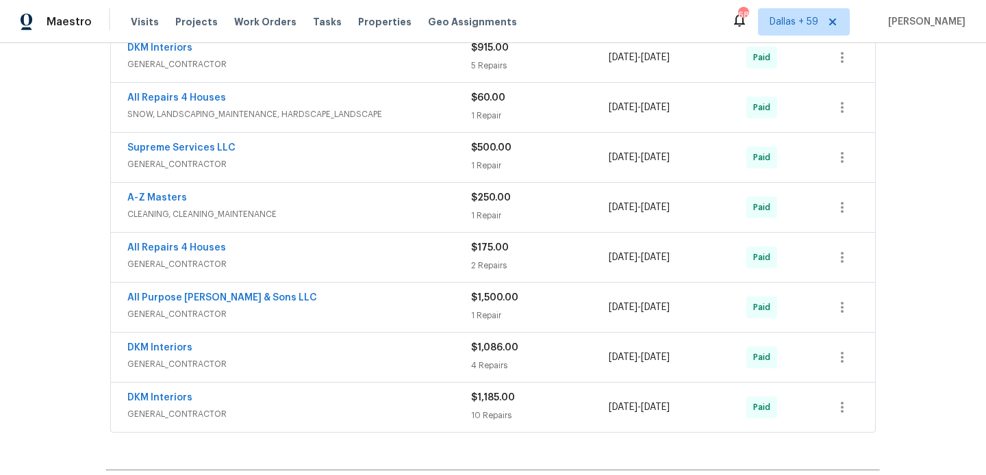
click at [335, 307] on div "All Purpose [PERSON_NAME] & Sons LLC" at bounding box center [299, 299] width 344 height 16
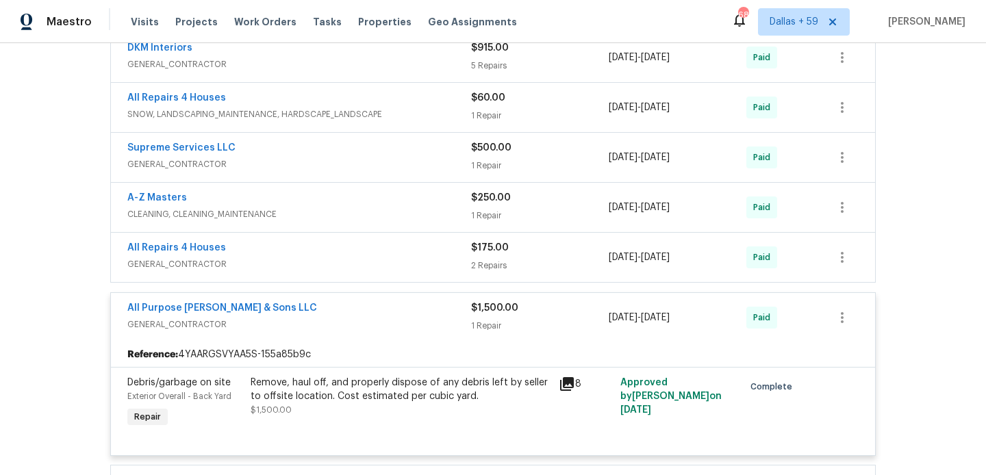
scroll to position [1534, 0]
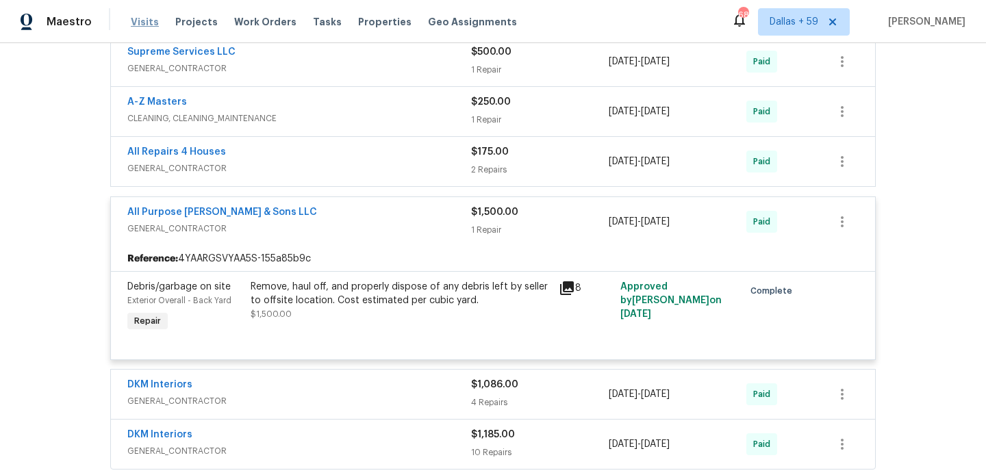
click at [136, 23] on span "Visits" at bounding box center [145, 22] width 28 height 14
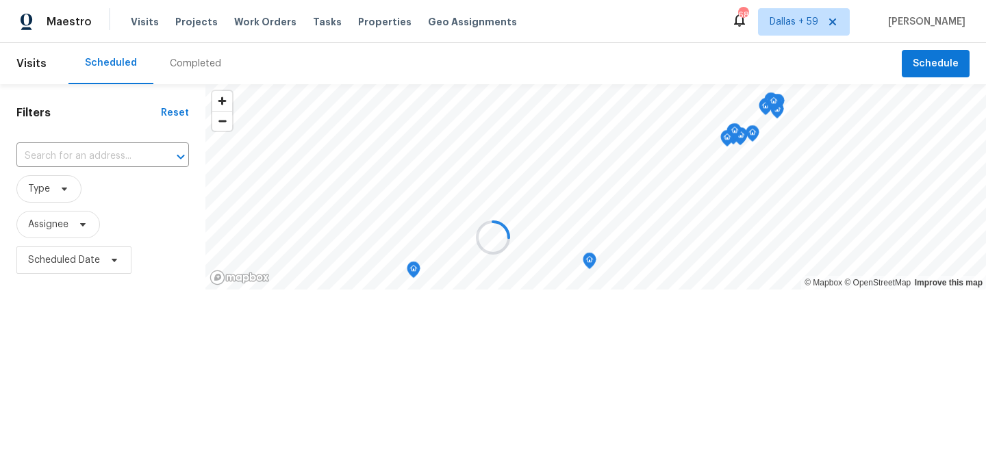
click at [184, 64] on div at bounding box center [493, 237] width 986 height 475
click at [177, 64] on div at bounding box center [493, 237] width 986 height 475
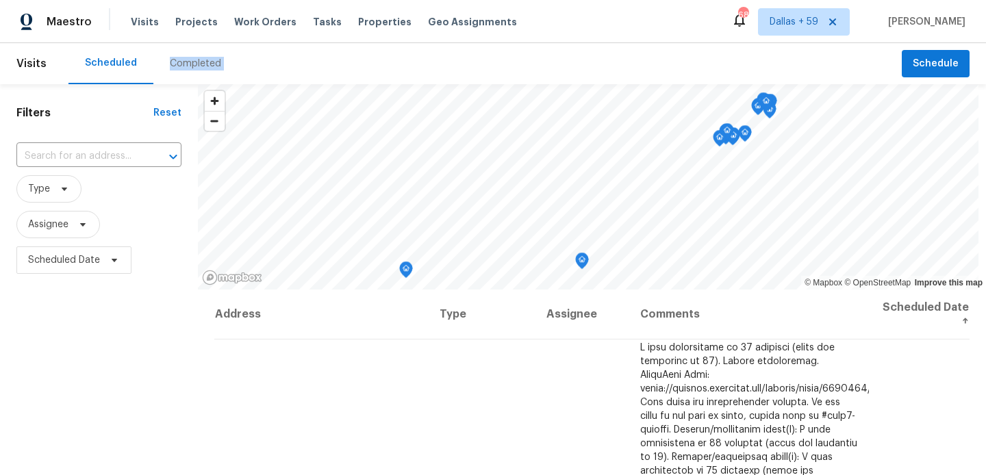
click at [177, 64] on div "Completed" at bounding box center [195, 64] width 51 height 14
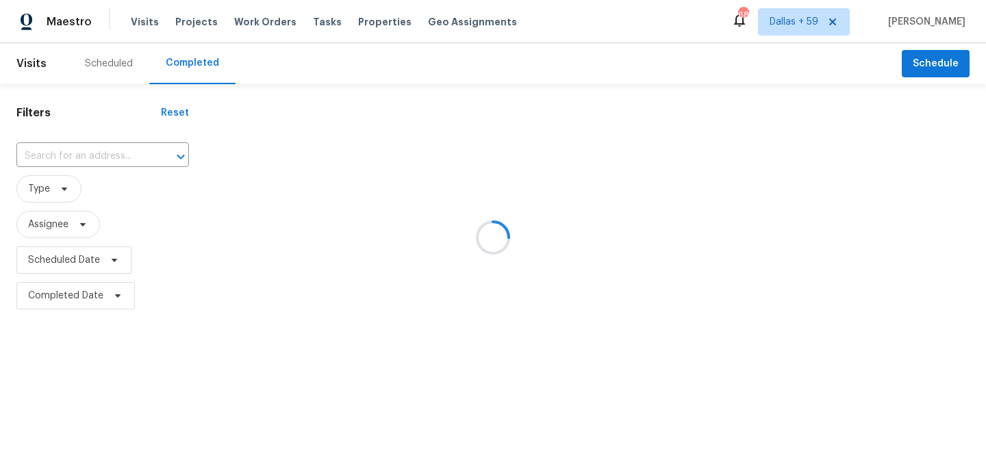
click at [92, 146] on div at bounding box center [493, 237] width 986 height 475
click at [87, 149] on div at bounding box center [493, 237] width 986 height 475
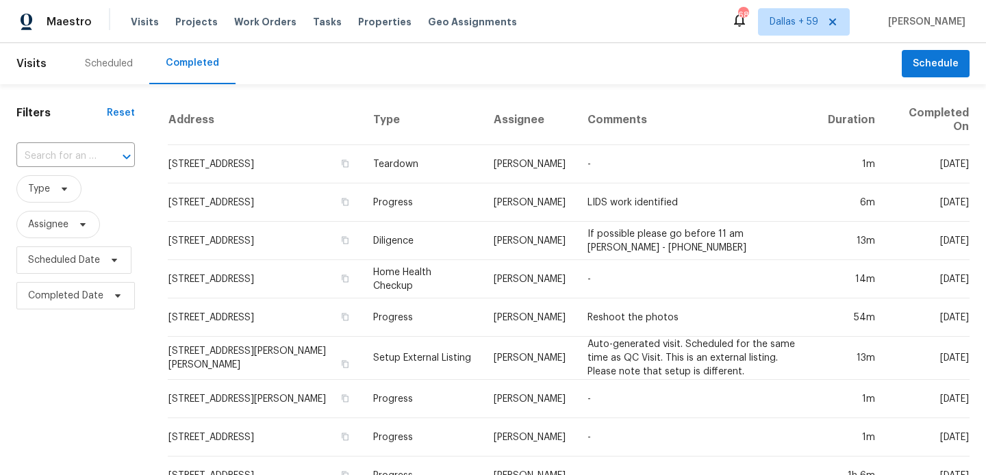
click at [81, 153] on input "text" at bounding box center [56, 156] width 80 height 21
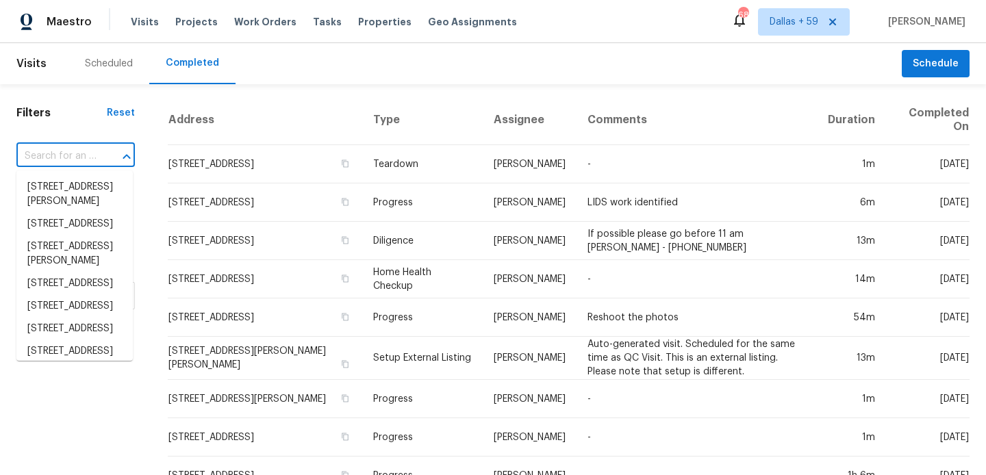
paste input "[STREET_ADDRESS][PERSON_NAME]"
type input "[STREET_ADDRESS][PERSON_NAME]"
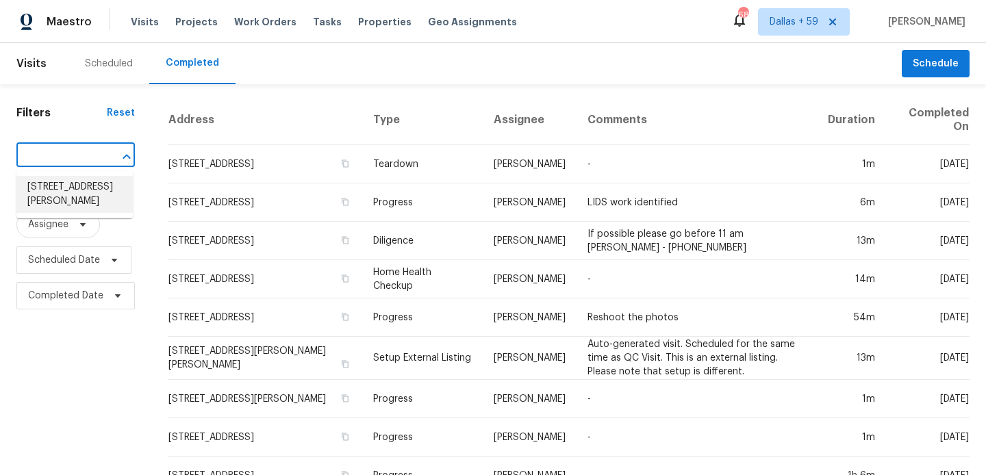
click at [66, 186] on li "[STREET_ADDRESS][PERSON_NAME]" at bounding box center [74, 194] width 116 height 37
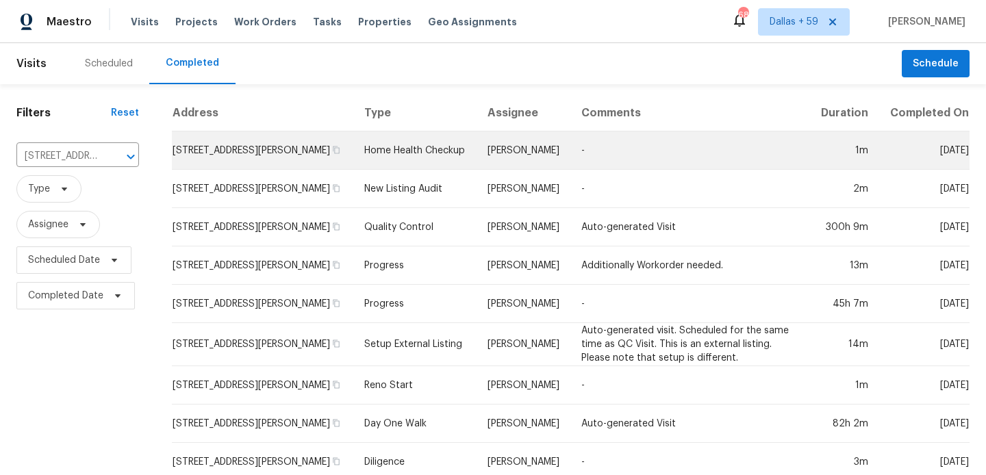
click at [311, 159] on td "[STREET_ADDRESS][PERSON_NAME]" at bounding box center [263, 150] width 182 height 38
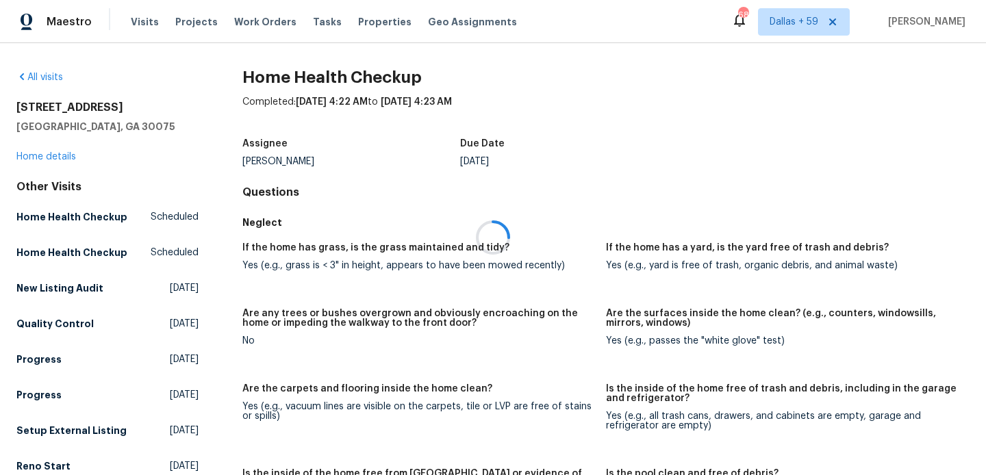
click at [53, 156] on div at bounding box center [493, 237] width 986 height 475
click at [53, 156] on link "Home details" at bounding box center [46, 157] width 60 height 10
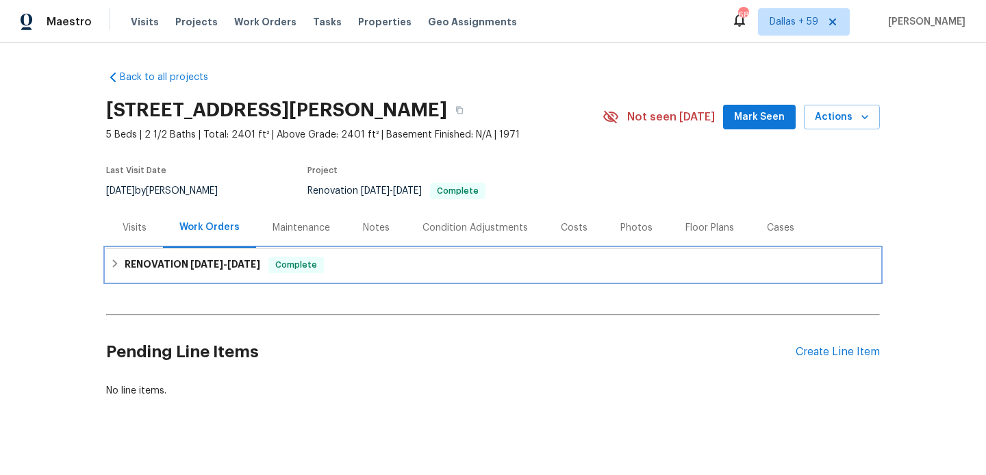
click at [205, 270] on h6 "RENOVATION [DATE] - [DATE]" at bounding box center [193, 265] width 136 height 16
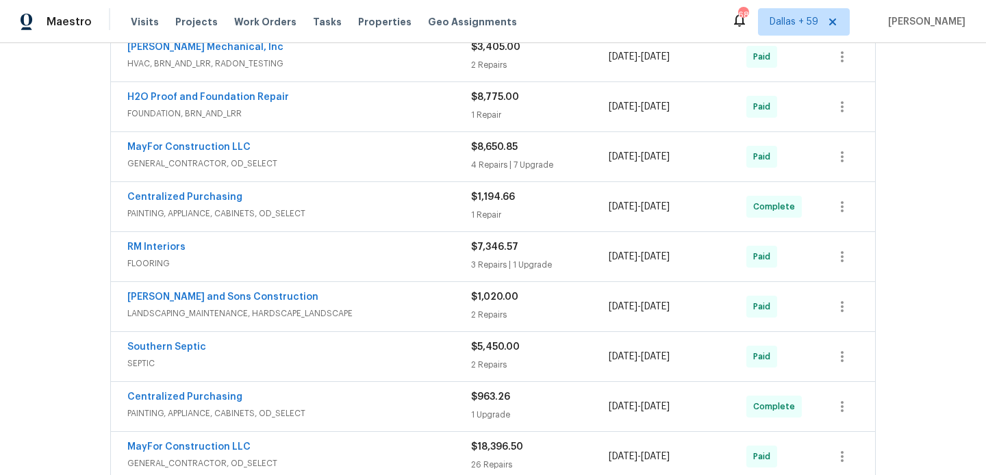
scroll to position [494, 0]
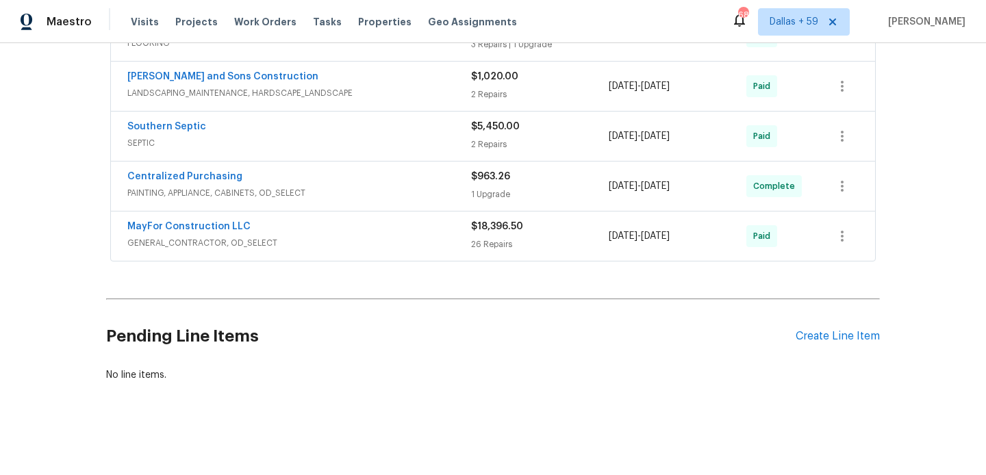
click at [374, 239] on span "GENERAL_CONTRACTOR, OD_SELECT" at bounding box center [299, 243] width 344 height 14
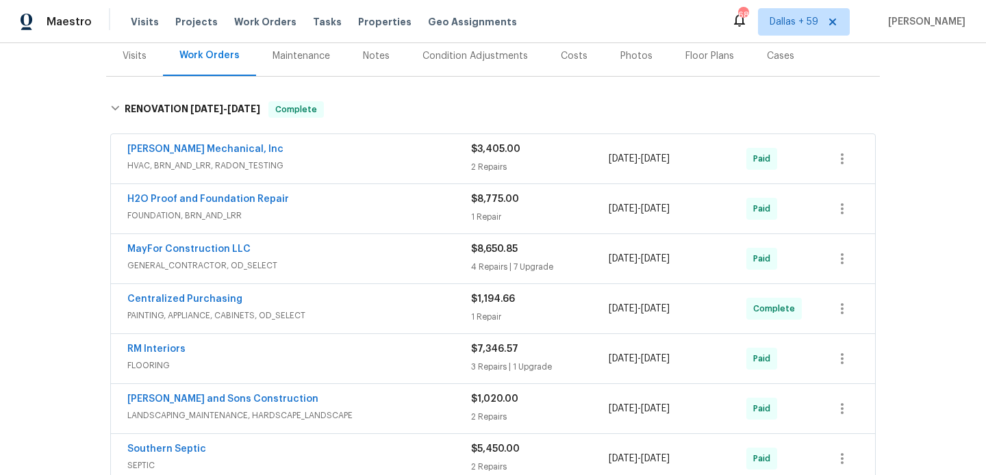
scroll to position [168, 0]
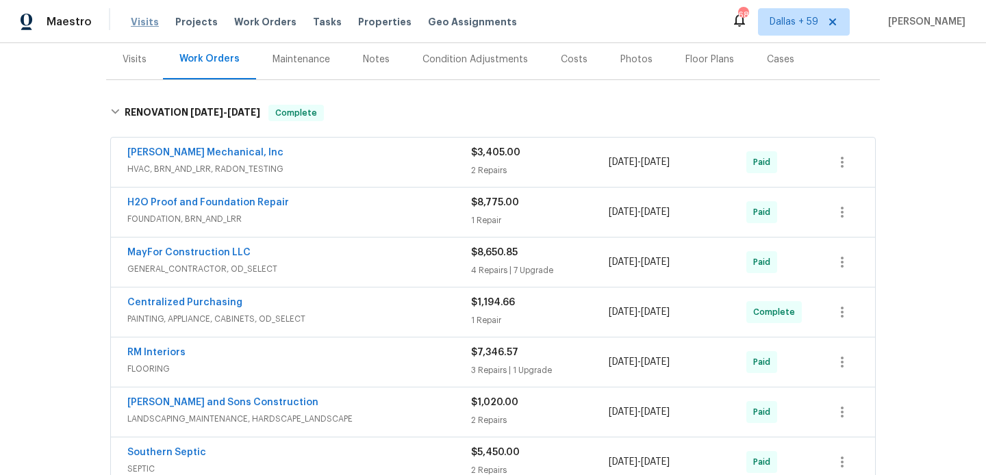
click at [140, 22] on span "Visits" at bounding box center [145, 22] width 28 height 14
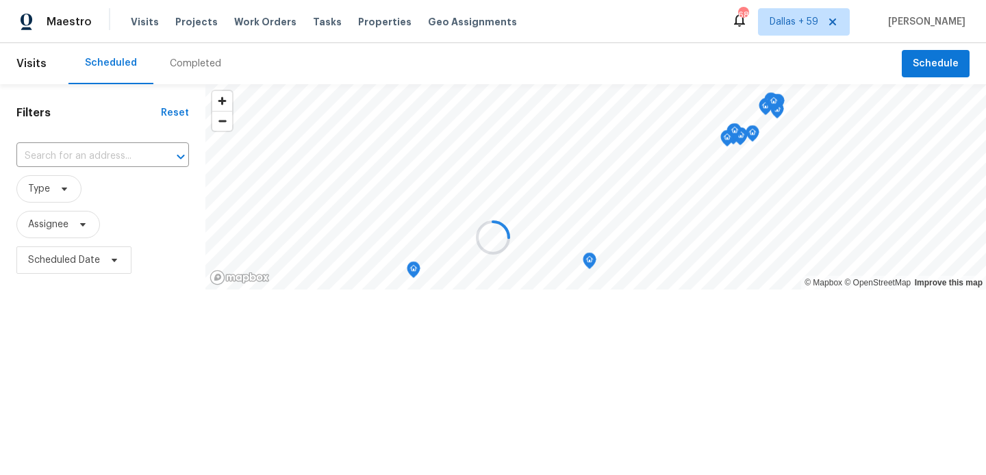
click at [190, 77] on div at bounding box center [493, 237] width 986 height 475
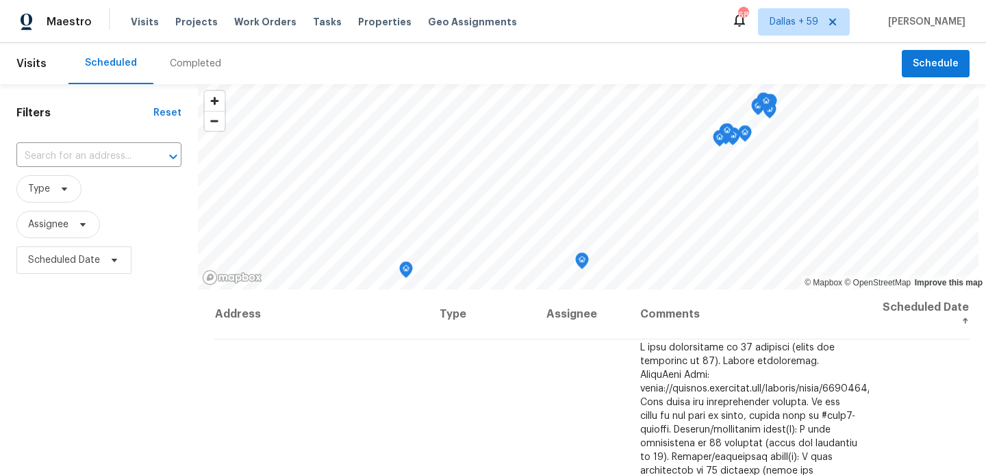
click at [190, 71] on div "Completed" at bounding box center [195, 63] width 84 height 41
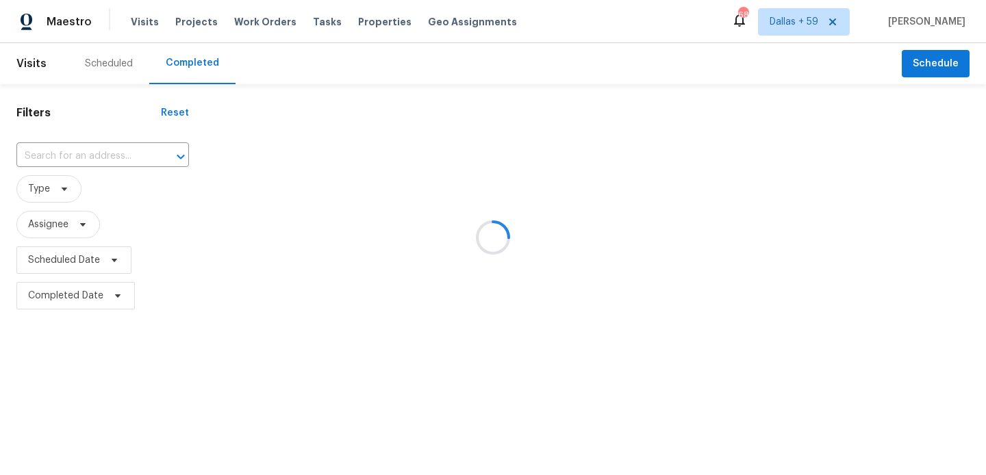
click at [111, 157] on div at bounding box center [493, 237] width 986 height 475
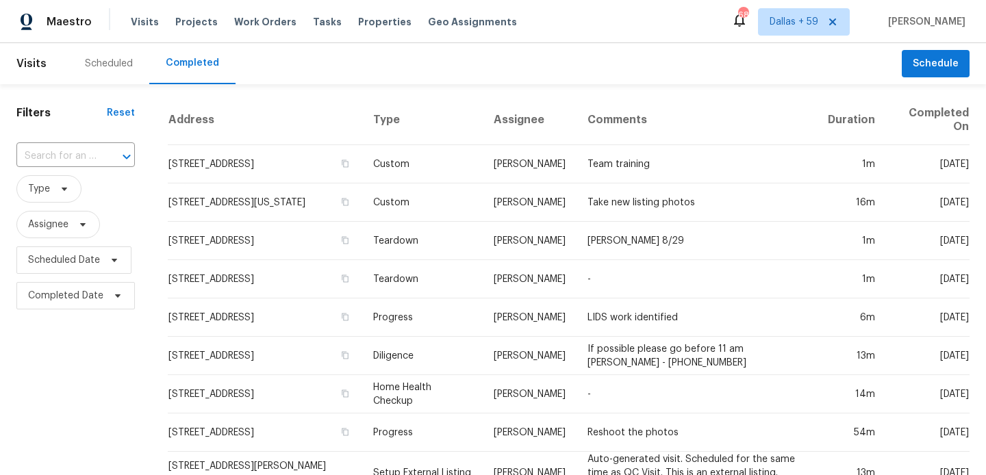
click at [111, 157] on div at bounding box center [117, 156] width 36 height 19
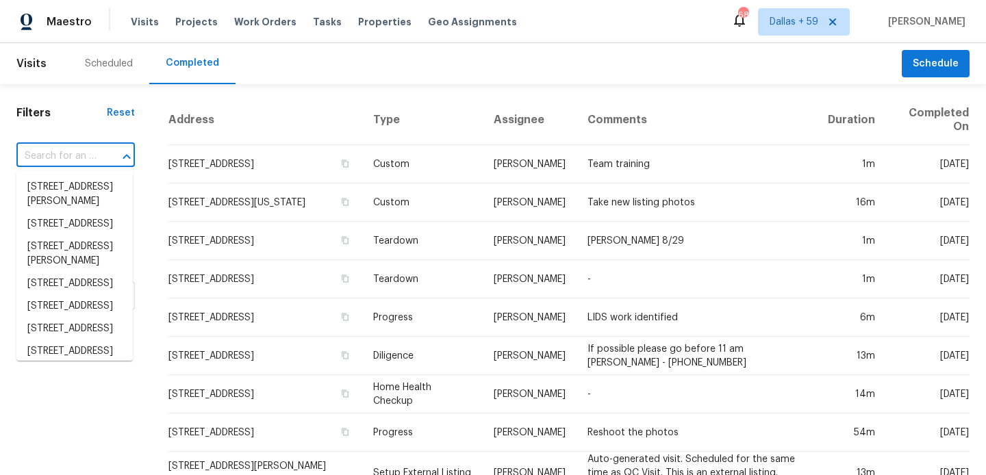
paste input "[STREET_ADDRESS]"
type input "[STREET_ADDRESS]"
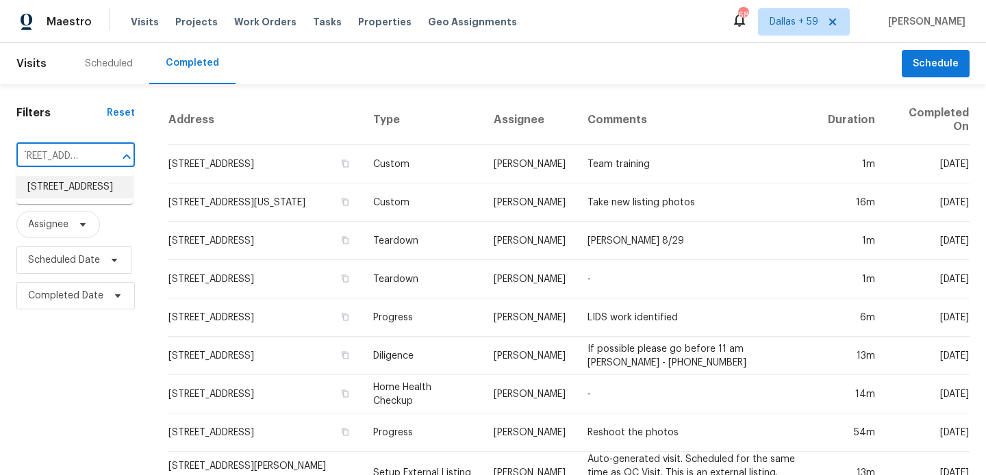
click at [95, 187] on li "[STREET_ADDRESS]" at bounding box center [74, 187] width 116 height 23
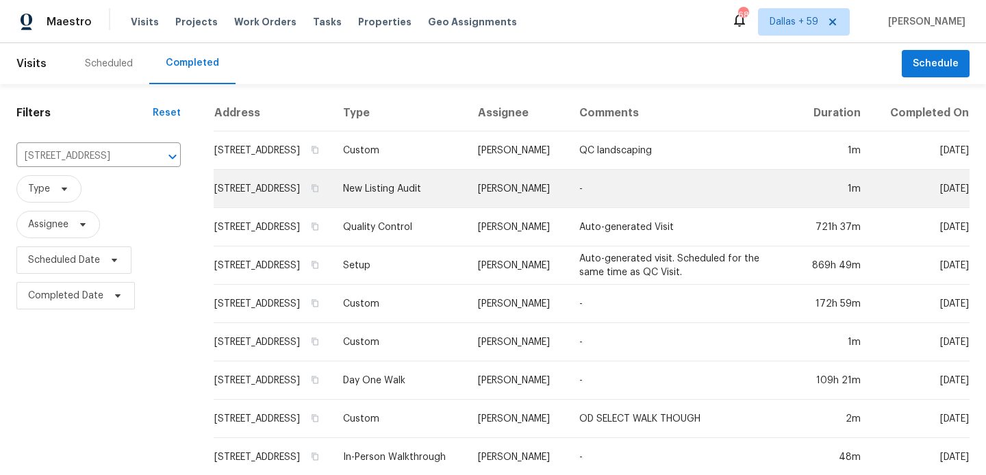
click at [322, 193] on td "[STREET_ADDRESS]" at bounding box center [273, 189] width 118 height 38
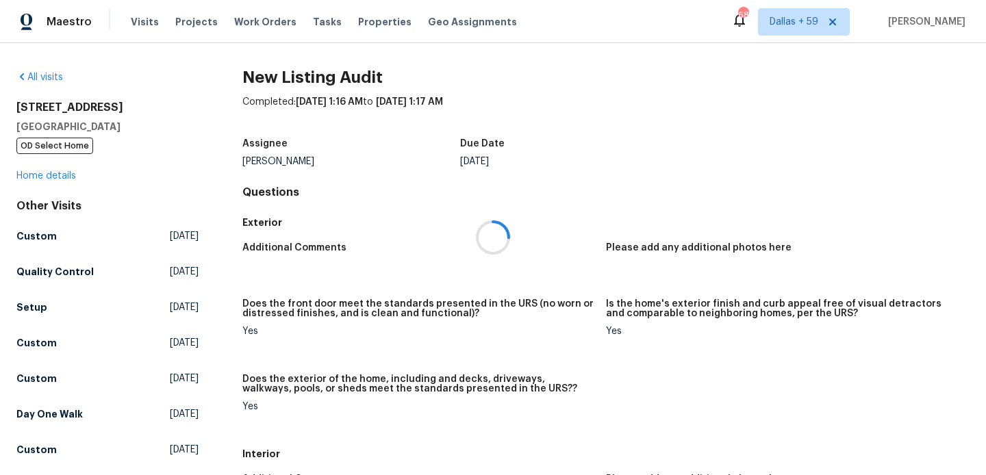
click at [70, 153] on div at bounding box center [493, 237] width 986 height 475
click at [62, 173] on div at bounding box center [493, 237] width 986 height 475
click at [62, 173] on link "Home details" at bounding box center [46, 176] width 60 height 10
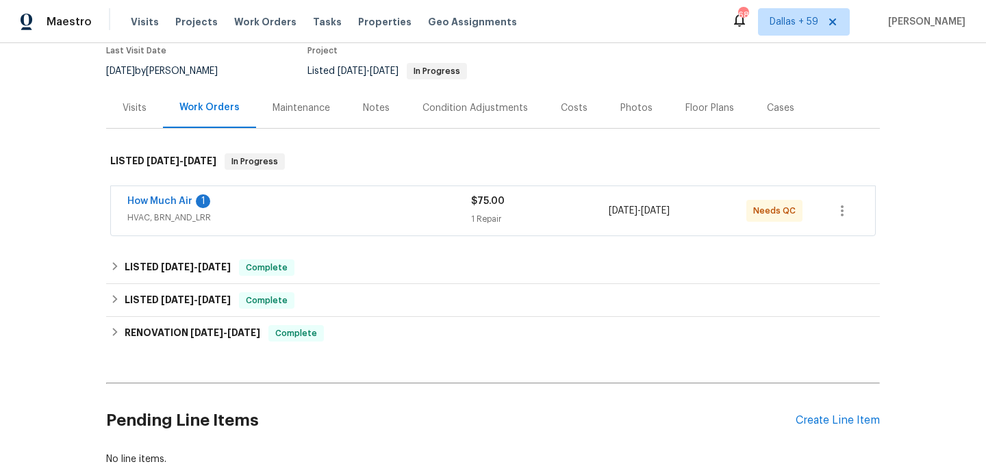
scroll to position [143, 0]
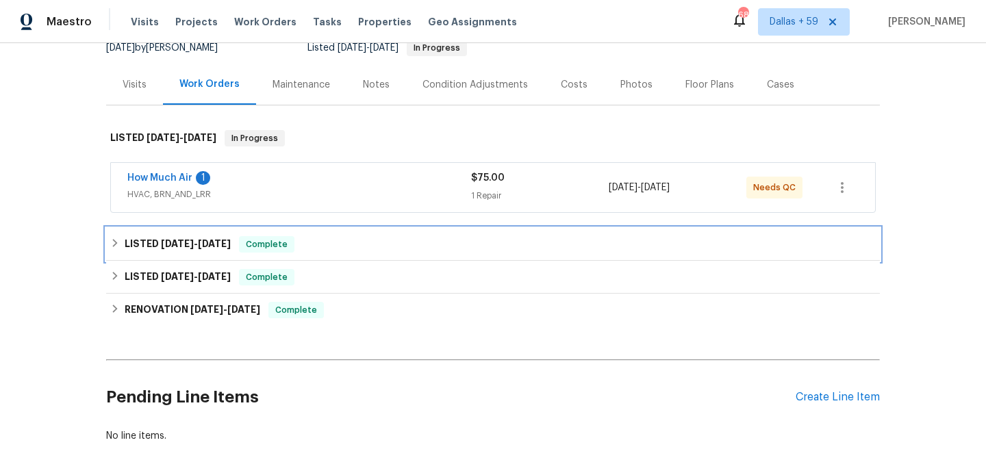
click at [205, 248] on span "[DATE]" at bounding box center [214, 244] width 33 height 10
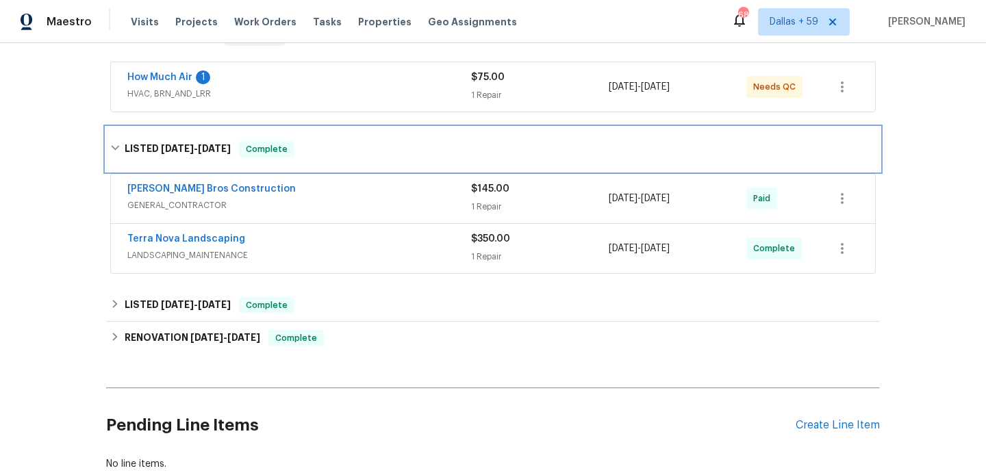
scroll to position [251, 0]
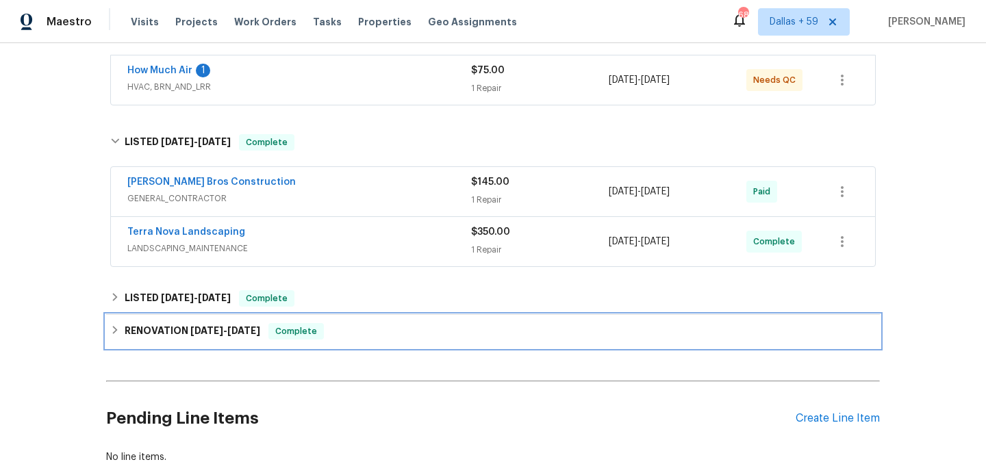
click at [223, 335] on span "[DATE]" at bounding box center [206, 331] width 33 height 10
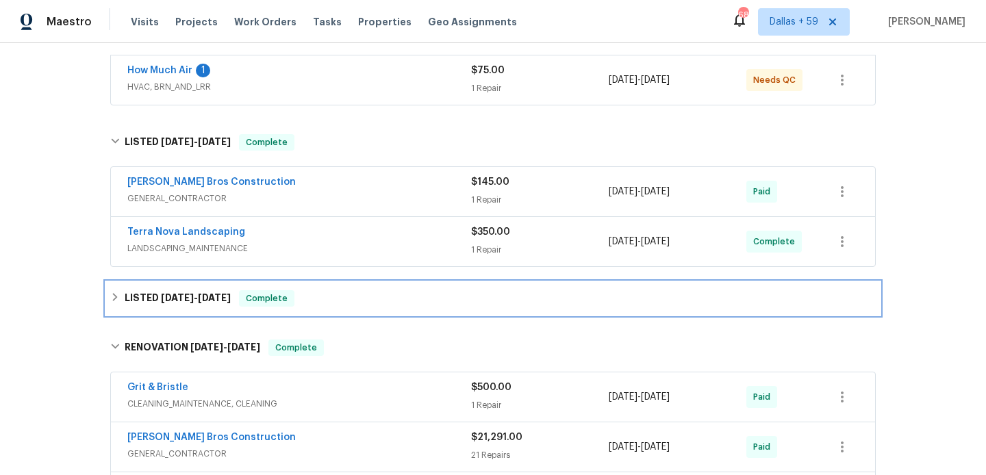
click at [215, 305] on h6 "LISTED [DATE] - [DATE]" at bounding box center [178, 298] width 106 height 16
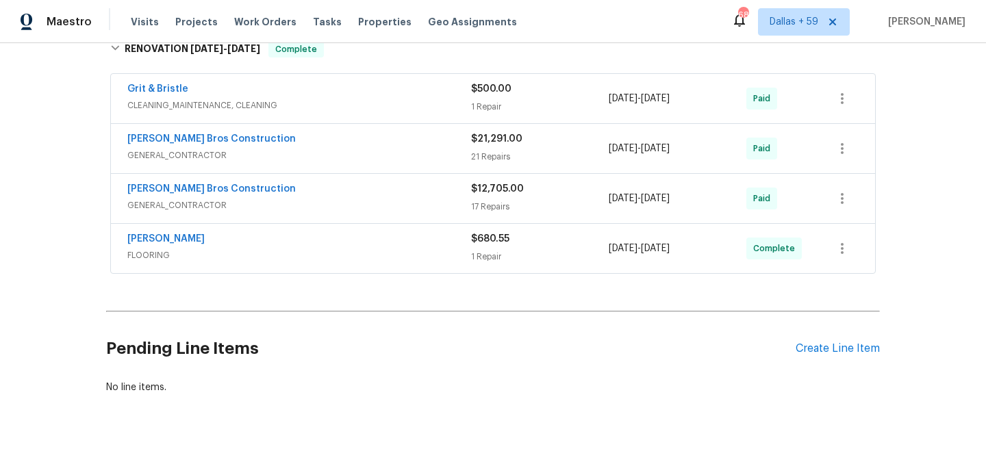
scroll to position [627, 0]
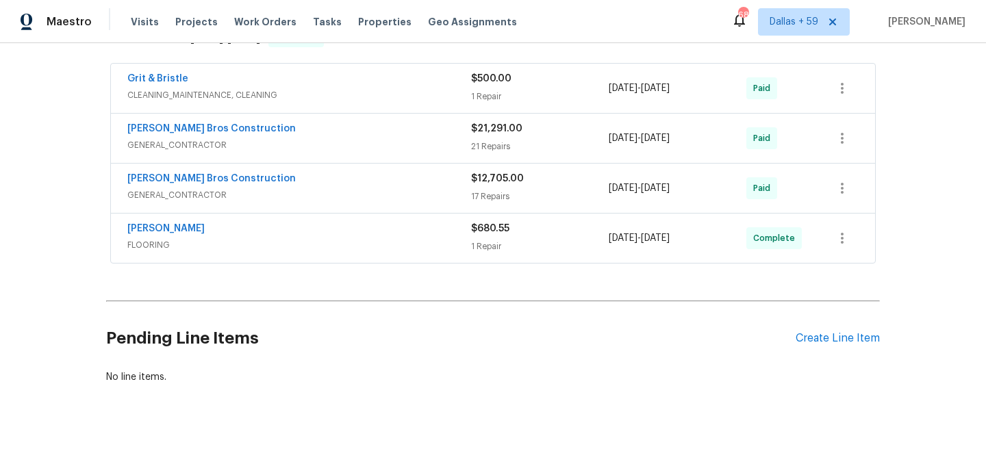
click at [501, 199] on div "17 Repairs" at bounding box center [540, 197] width 138 height 14
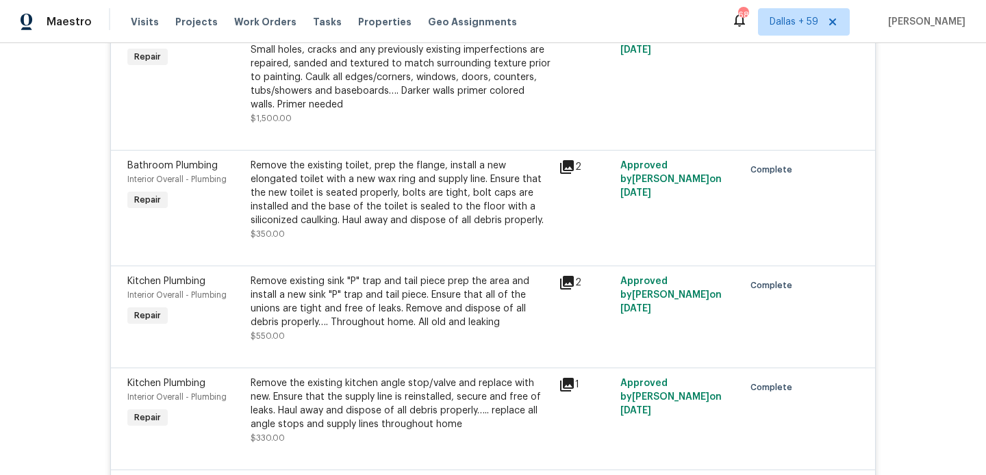
scroll to position [1739, 0]
